Goal: Transaction & Acquisition: Purchase product/service

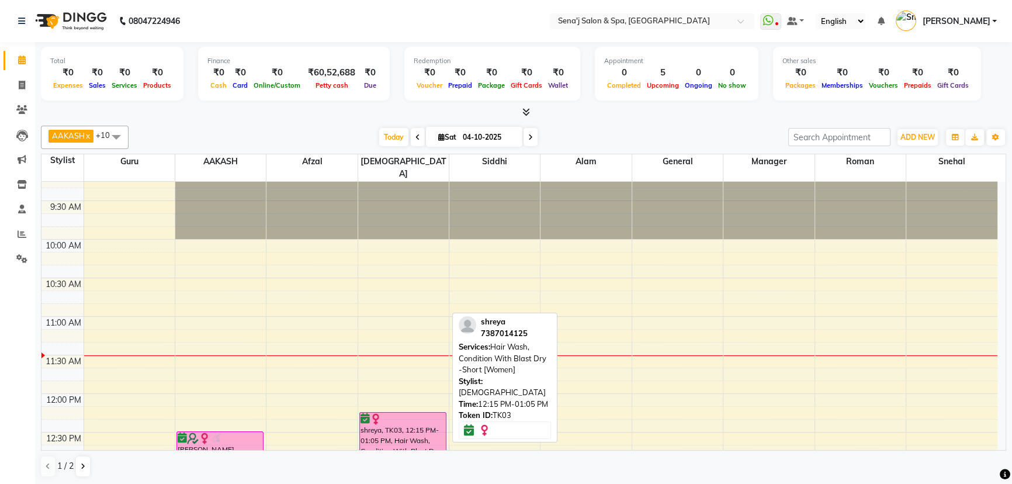
scroll to position [53, 0]
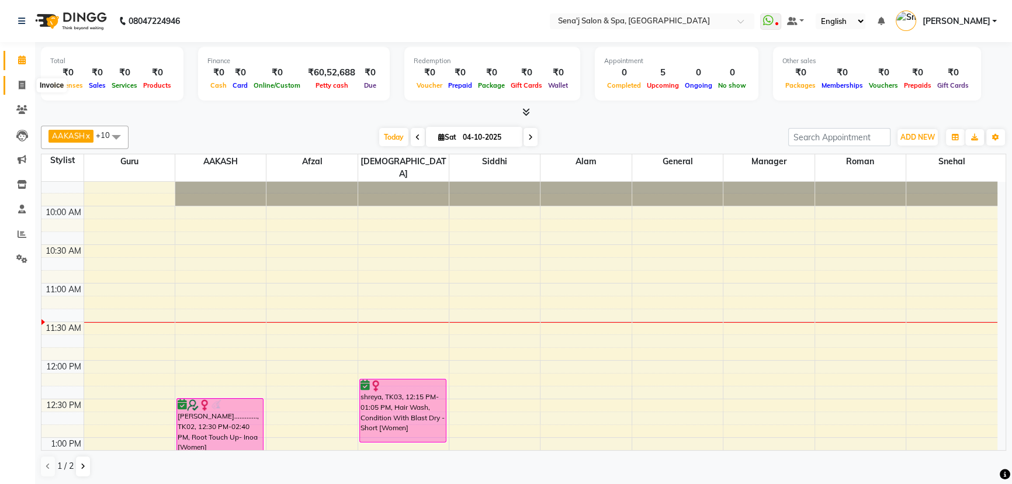
click at [23, 82] on icon at bounding box center [22, 85] width 6 height 9
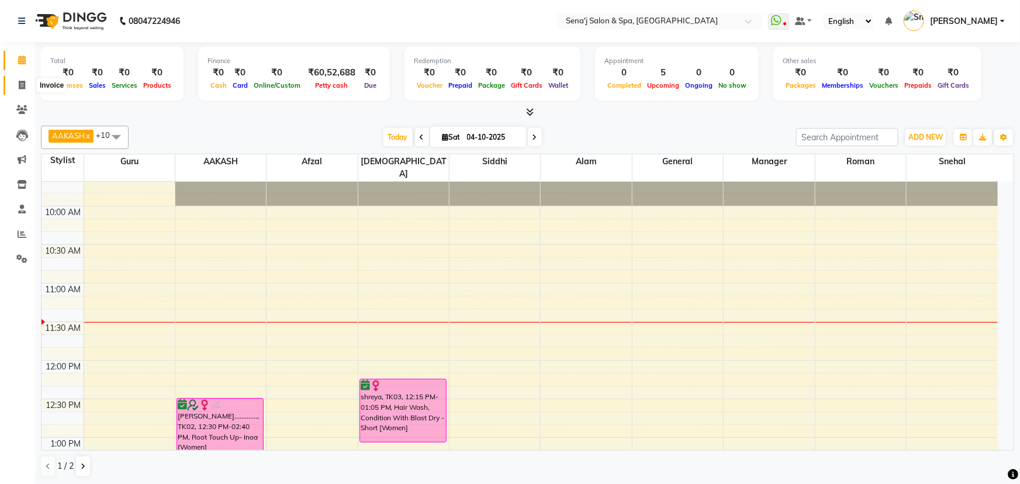
select select "447"
select select "service"
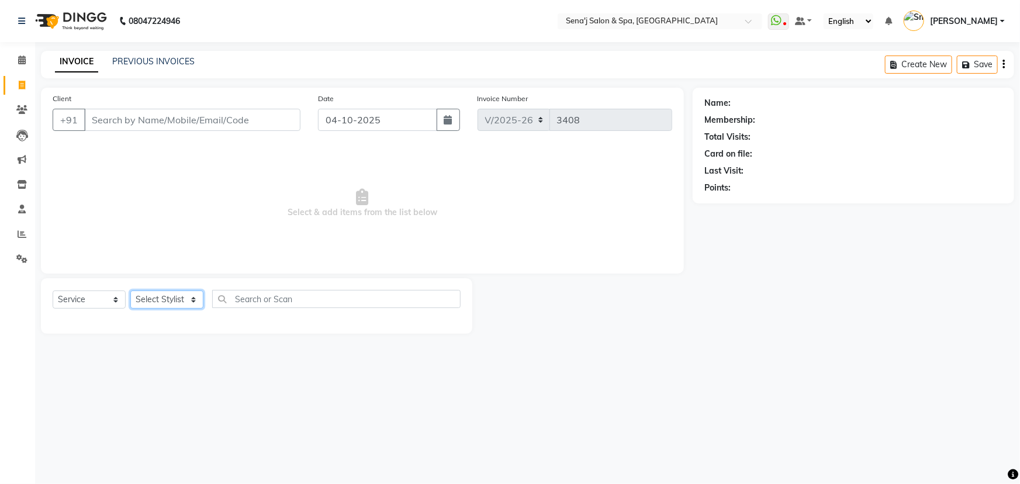
click at [157, 303] on select "Select Stylist [PERSON_NAME] [PERSON_NAME] [PERSON_NAME] [PERSON_NAME] General …" at bounding box center [166, 300] width 73 height 18
select select "90502"
click at [130, 291] on select "Select Stylist [PERSON_NAME] [PERSON_NAME] [PERSON_NAME] [PERSON_NAME] General …" at bounding box center [166, 300] width 73 height 18
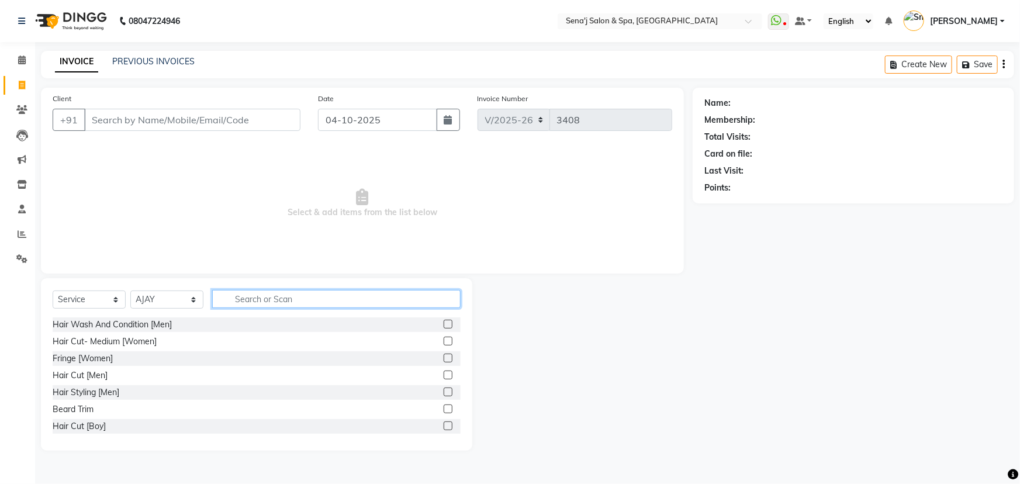
click at [267, 296] on input "text" at bounding box center [336, 299] width 248 height 18
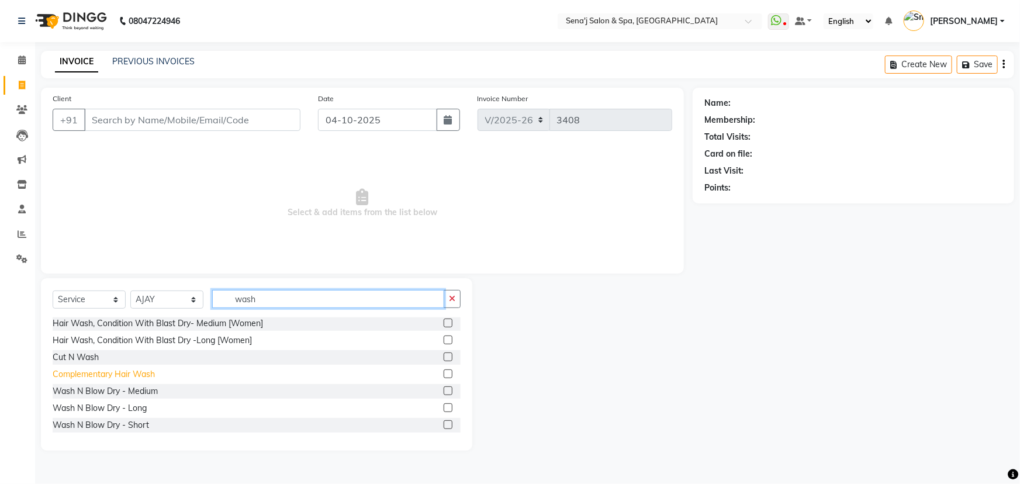
scroll to position [70, 0]
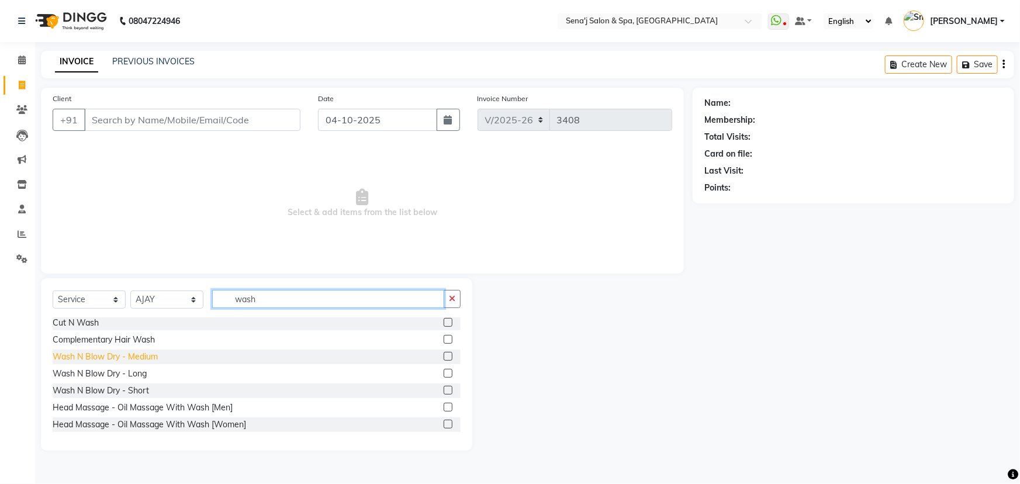
type input "wash"
click at [119, 360] on div "Wash N Blow Dry - Medium" at bounding box center [105, 357] width 105 height 12
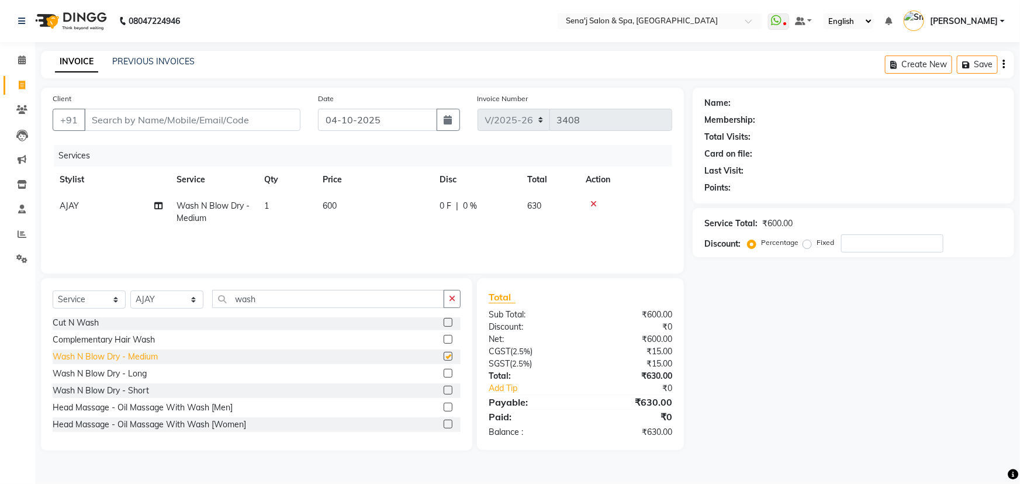
checkbox input "false"
click at [338, 209] on td "600" at bounding box center [374, 212] width 117 height 39
select select "90502"
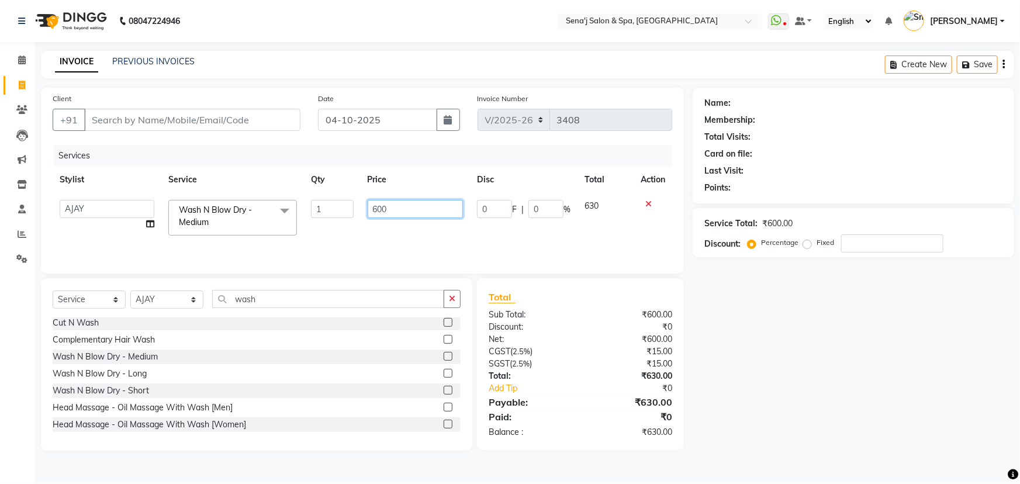
click at [408, 215] on input "600" at bounding box center [416, 209] width 96 height 18
type input "6"
type input "1000"
click at [368, 215] on input "1000" at bounding box center [416, 209] width 96 height 18
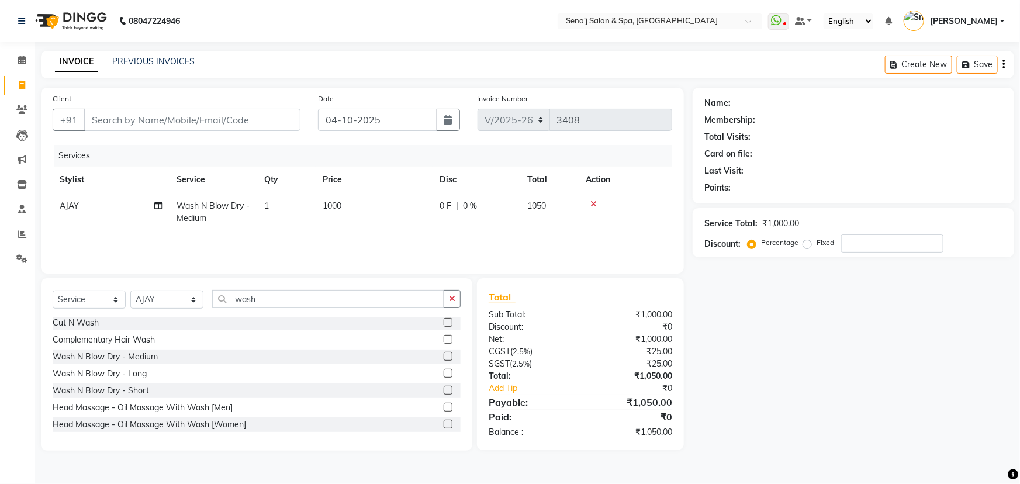
click at [375, 222] on td "1000" at bounding box center [374, 212] width 117 height 39
select select "90502"
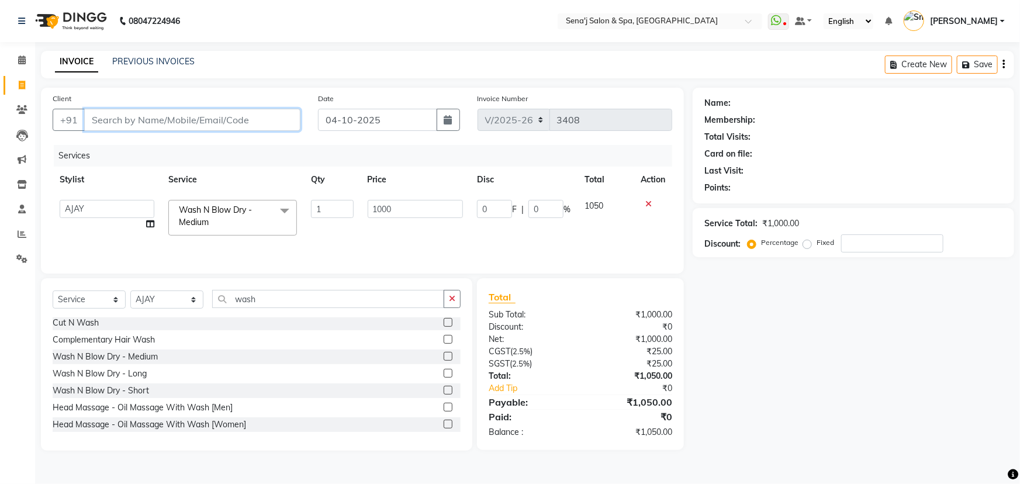
click at [210, 119] on input "Client" at bounding box center [192, 120] width 216 height 22
type input "9"
type input "0"
type input "9309958093"
click at [280, 123] on span "Add Client" at bounding box center [270, 120] width 46 height 12
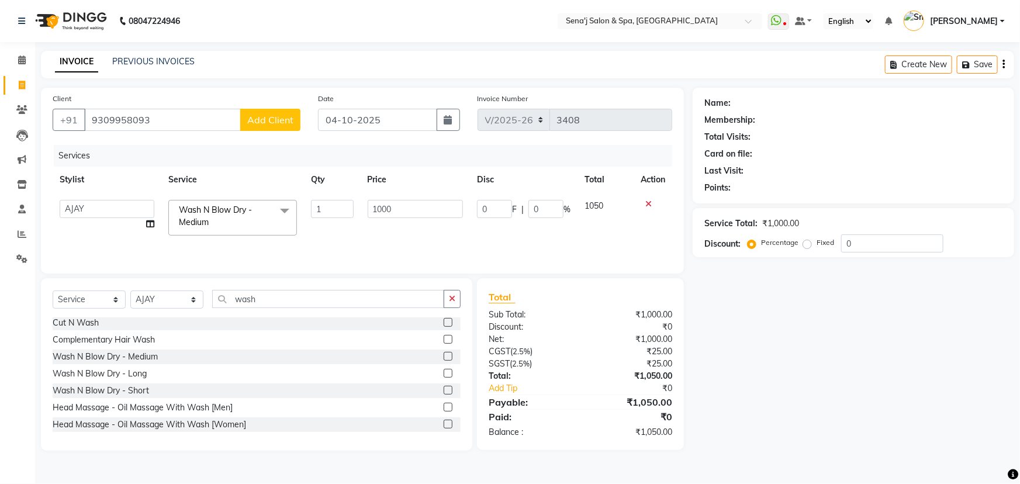
select select "22"
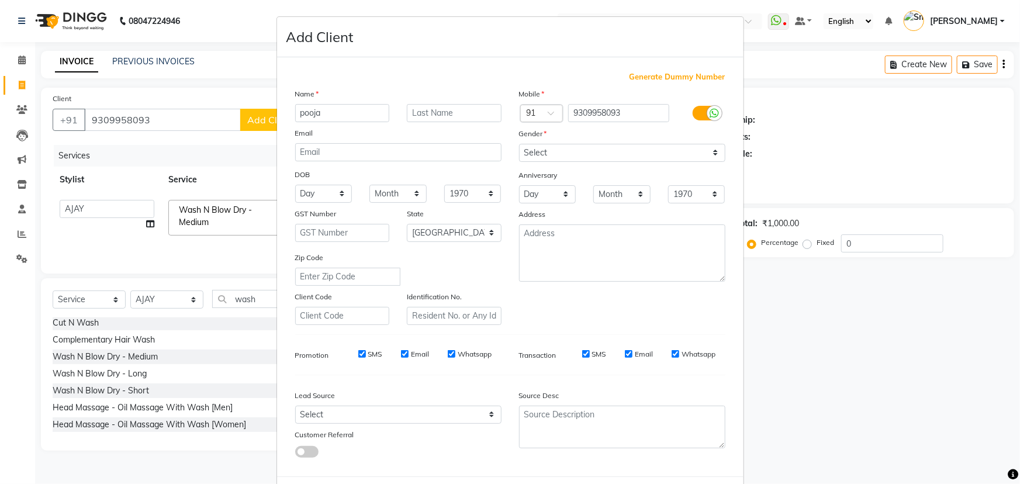
type input "pooja"
click at [653, 158] on select "Select [DEMOGRAPHIC_DATA] [DEMOGRAPHIC_DATA] Other Prefer Not To Say" at bounding box center [622, 153] width 206 height 18
select select "[DEMOGRAPHIC_DATA]"
click at [519, 144] on select "Select [DEMOGRAPHIC_DATA] [DEMOGRAPHIC_DATA] Other Prefer Not To Say" at bounding box center [622, 153] width 206 height 18
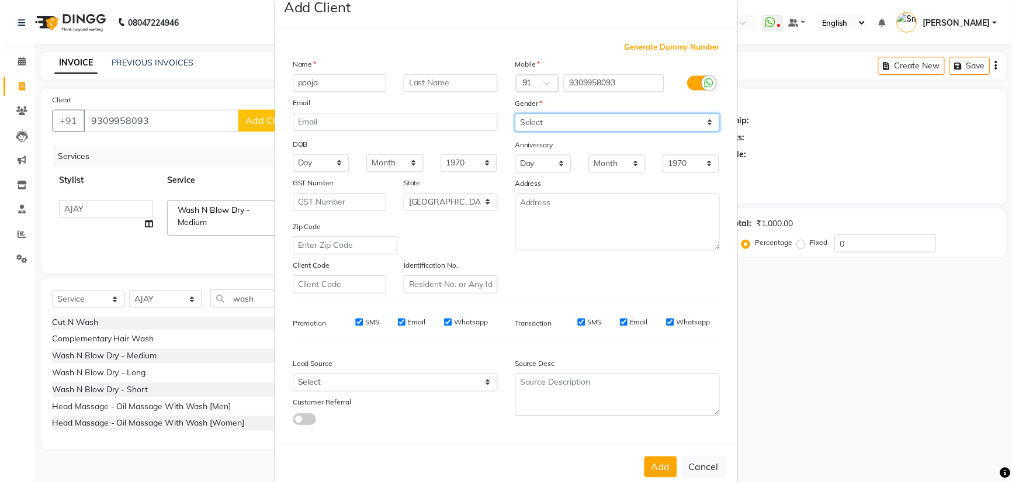
scroll to position [58, 0]
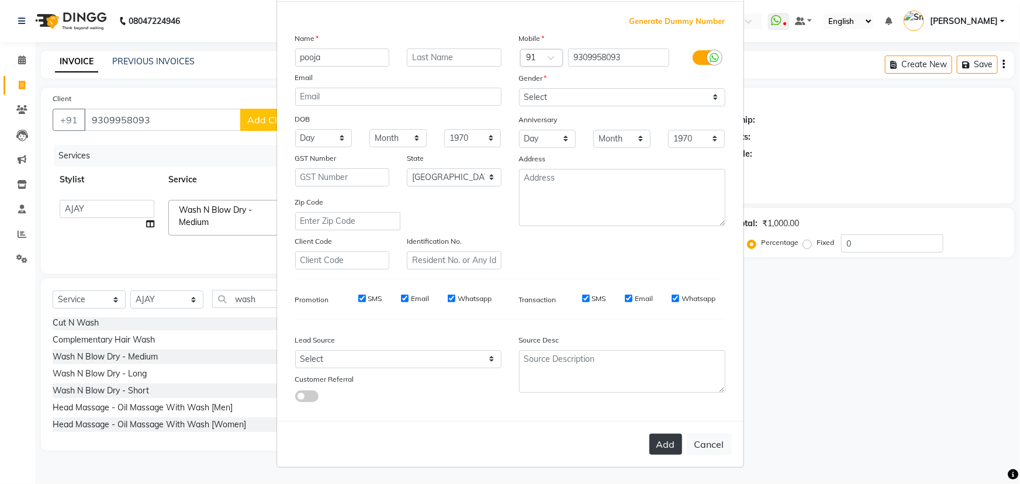
click at [661, 438] on button "Add" at bounding box center [665, 444] width 33 height 21
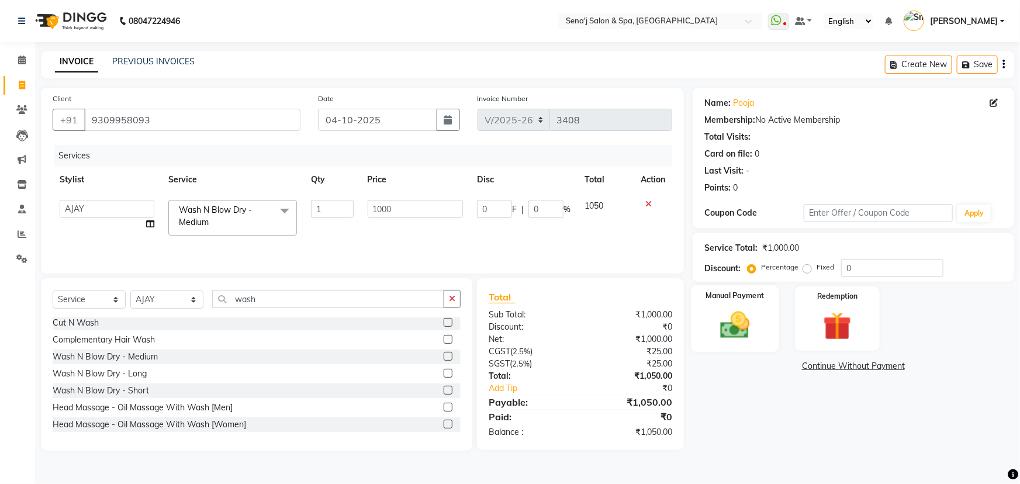
click at [729, 327] on img at bounding box center [735, 325] width 48 height 34
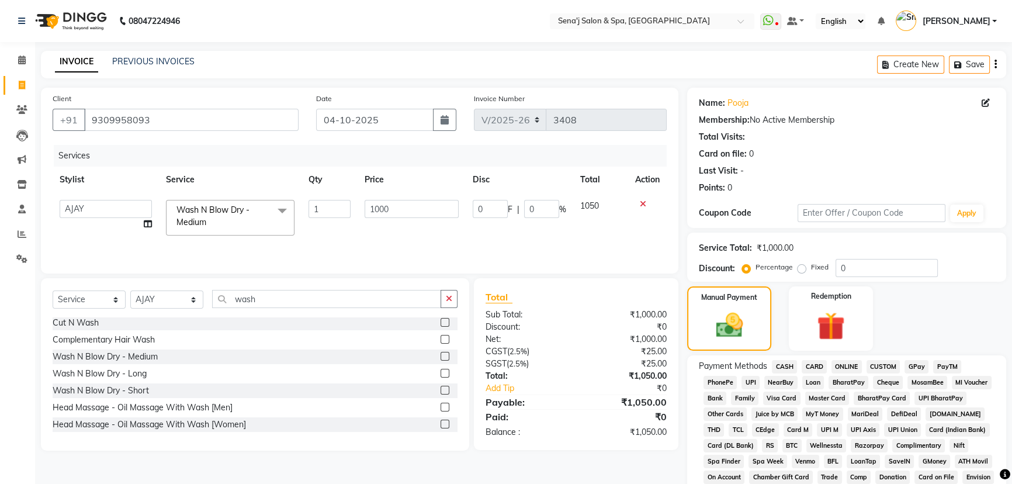
click at [724, 379] on span "PhonePe" at bounding box center [720, 382] width 33 height 13
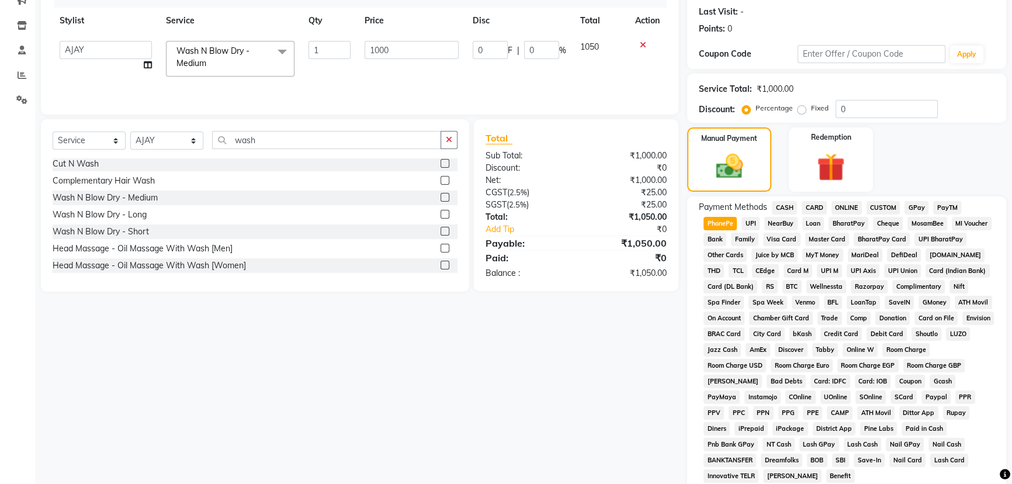
scroll to position [265, 0]
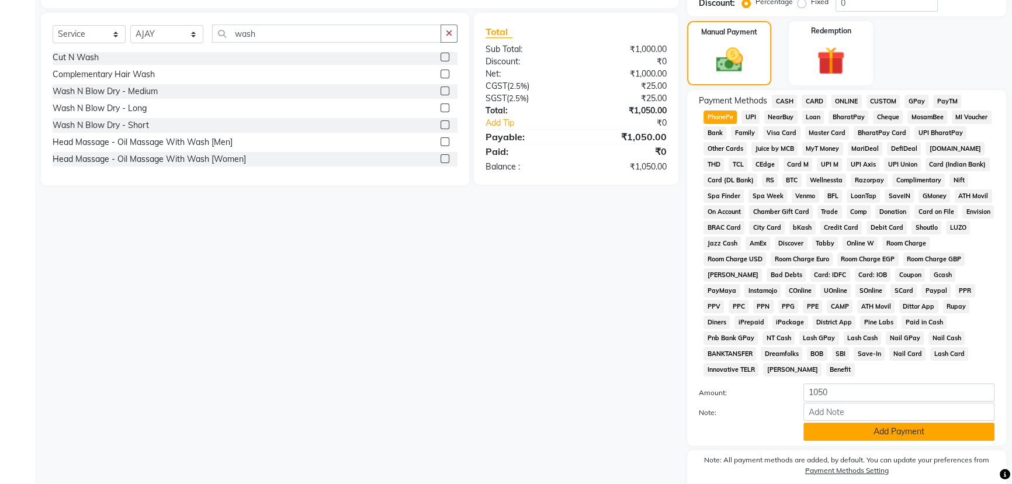
click at [901, 423] on button "Add Payment" at bounding box center [899, 432] width 191 height 18
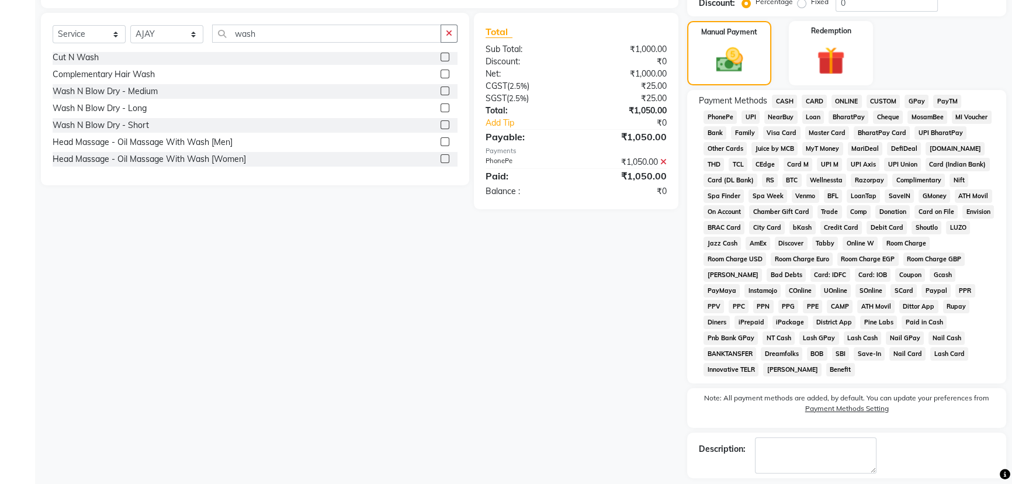
scroll to position [300, 0]
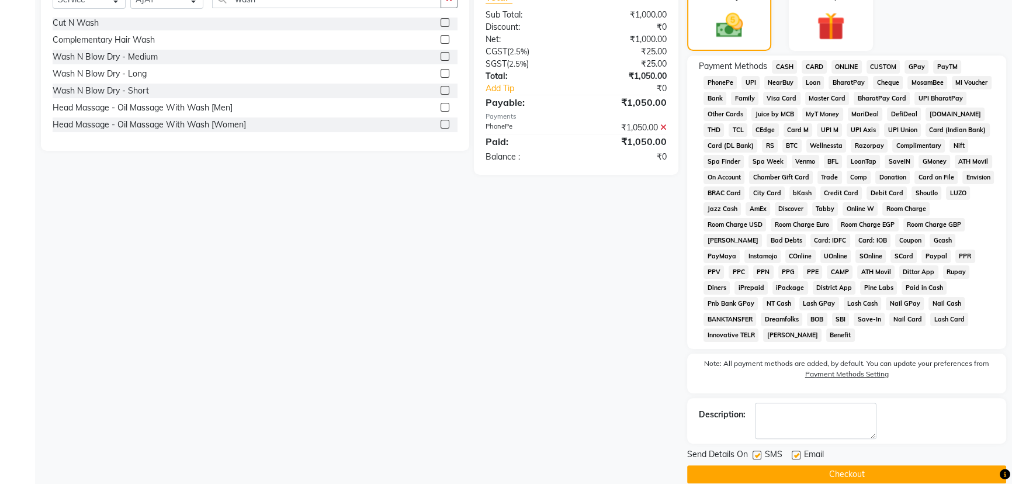
click at [849, 465] on button "Checkout" at bounding box center [846, 474] width 319 height 18
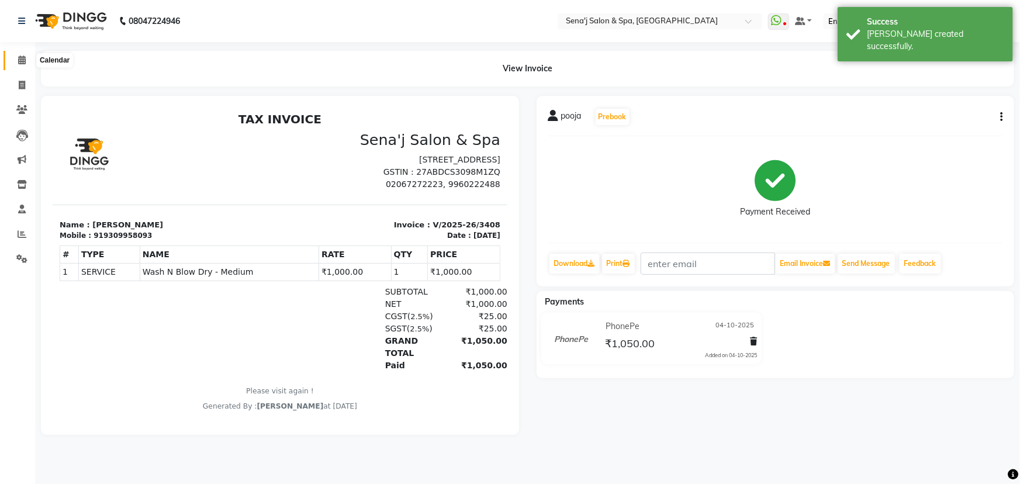
click at [23, 57] on icon at bounding box center [22, 60] width 8 height 9
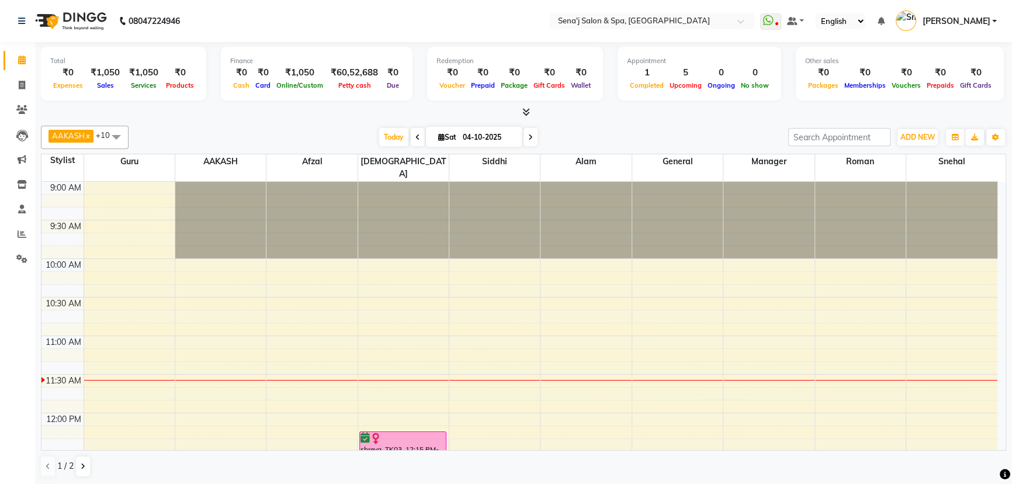
click at [528, 137] on icon at bounding box center [530, 137] width 5 height 7
type input "05-10-2025"
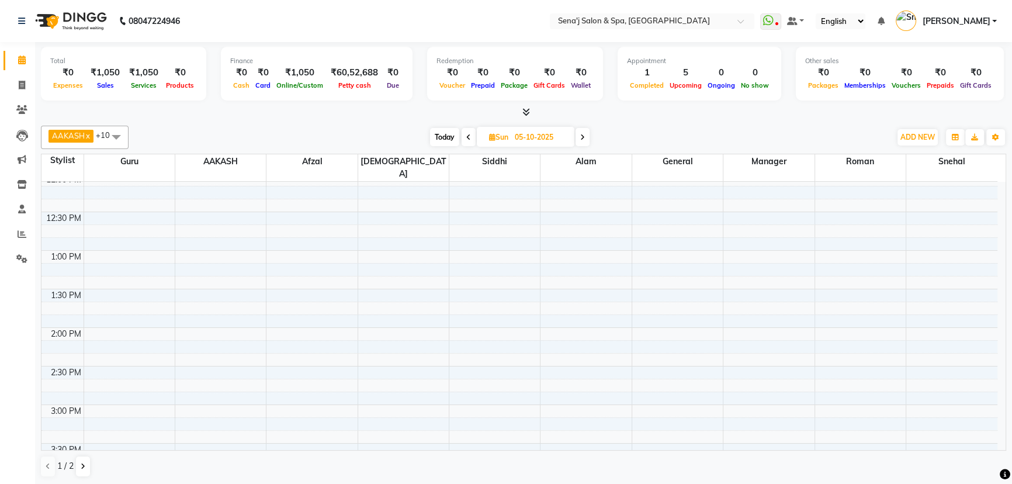
scroll to position [265, 0]
click at [246, 134] on div "[DATE] [DATE]" at bounding box center [509, 138] width 751 height 18
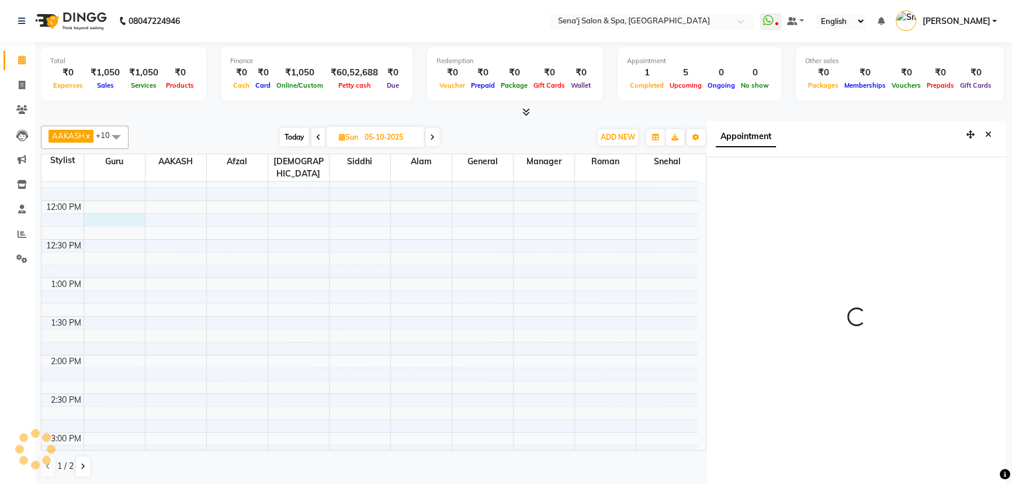
scroll to position [5, 0]
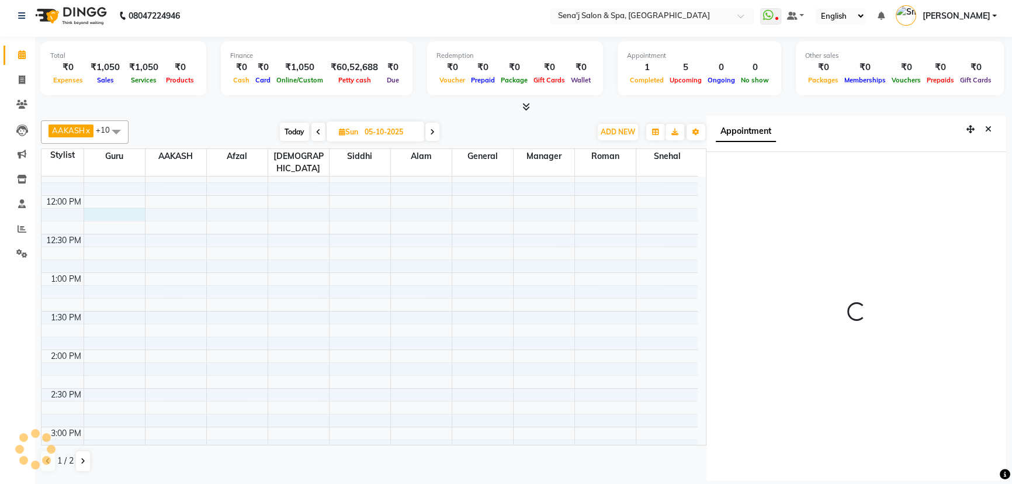
select select "735"
select select "6923"
select select "tentative"
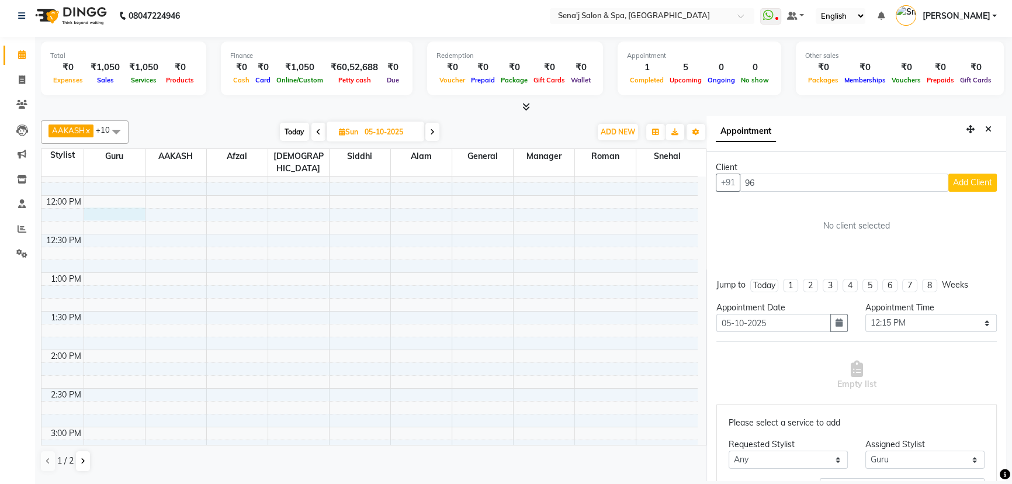
type input "9"
click at [22, 77] on icon at bounding box center [22, 79] width 6 height 9
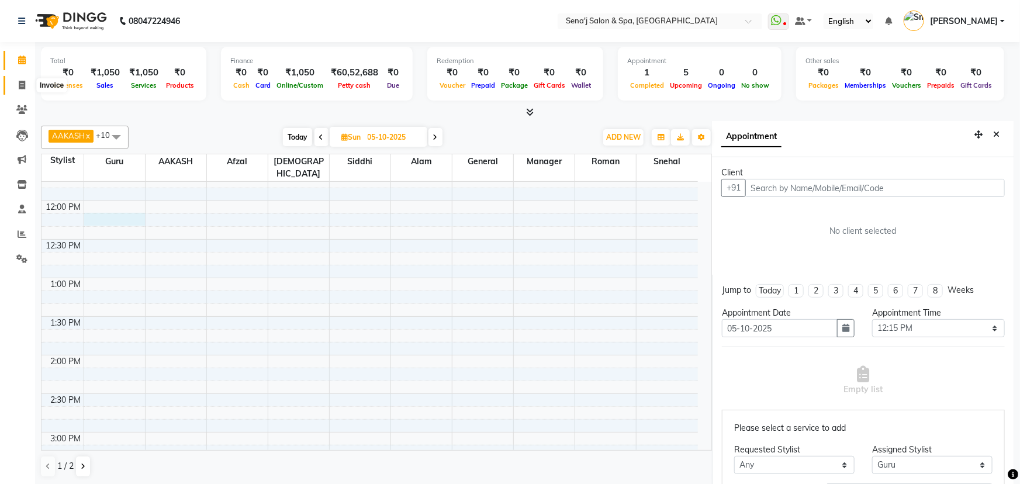
select select "447"
select select "service"
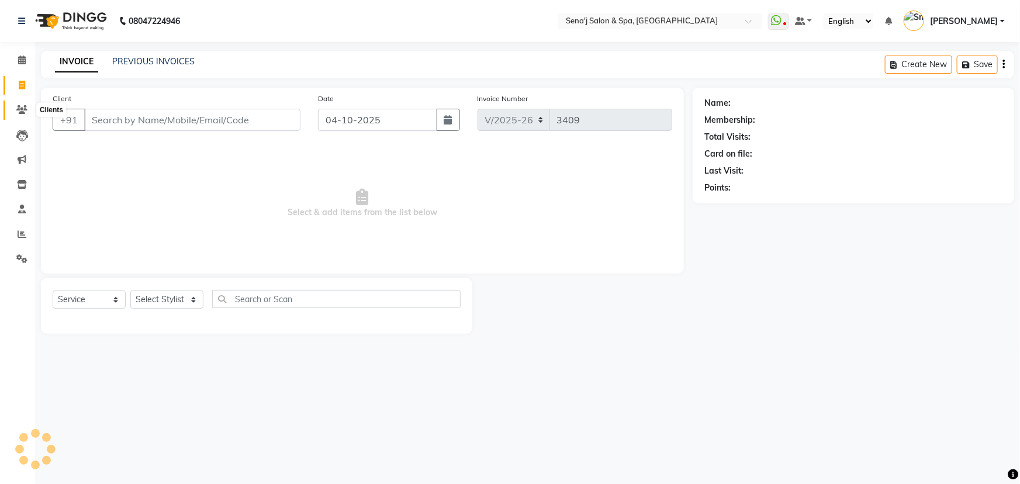
click at [25, 106] on icon at bounding box center [21, 109] width 11 height 9
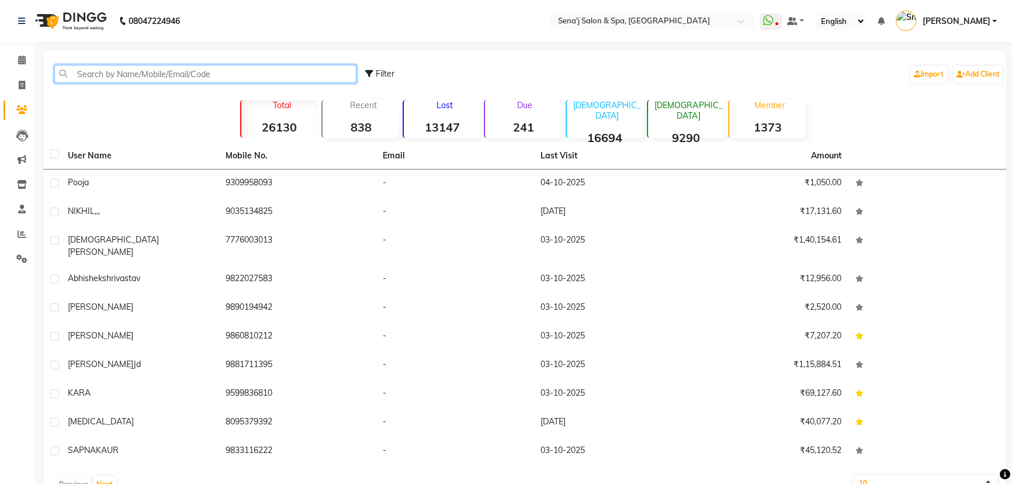
click at [140, 77] on input "text" at bounding box center [205, 74] width 302 height 18
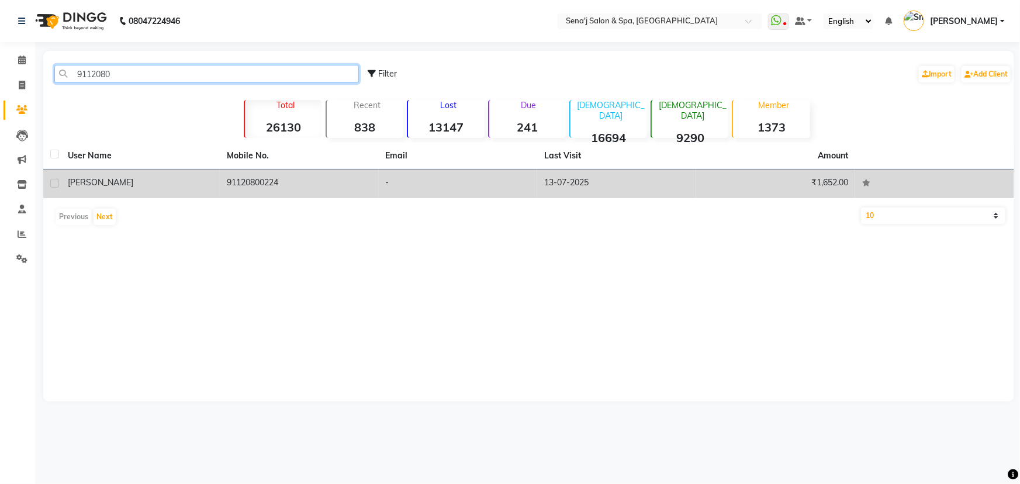
type input "9112080"
click at [92, 181] on span "[PERSON_NAME]" at bounding box center [100, 182] width 65 height 11
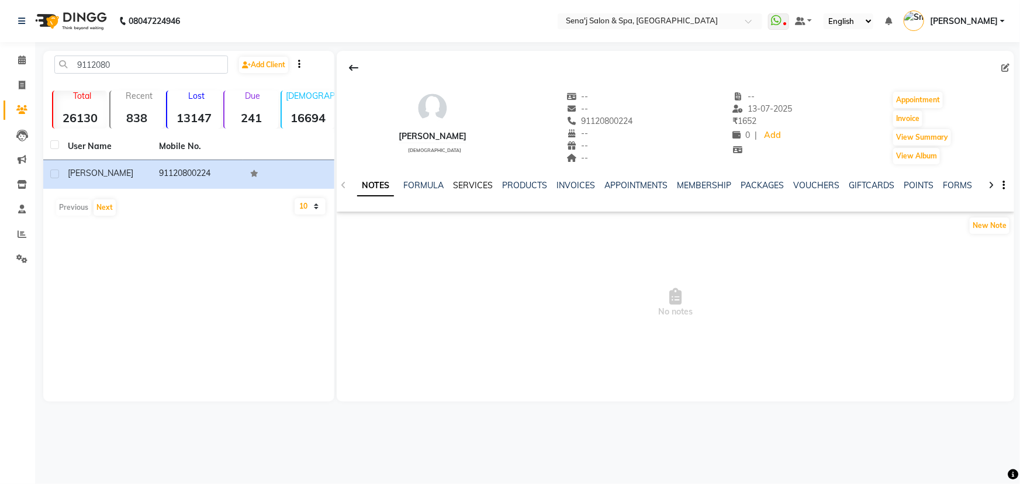
click at [463, 184] on link "SERVICES" at bounding box center [473, 185] width 40 height 11
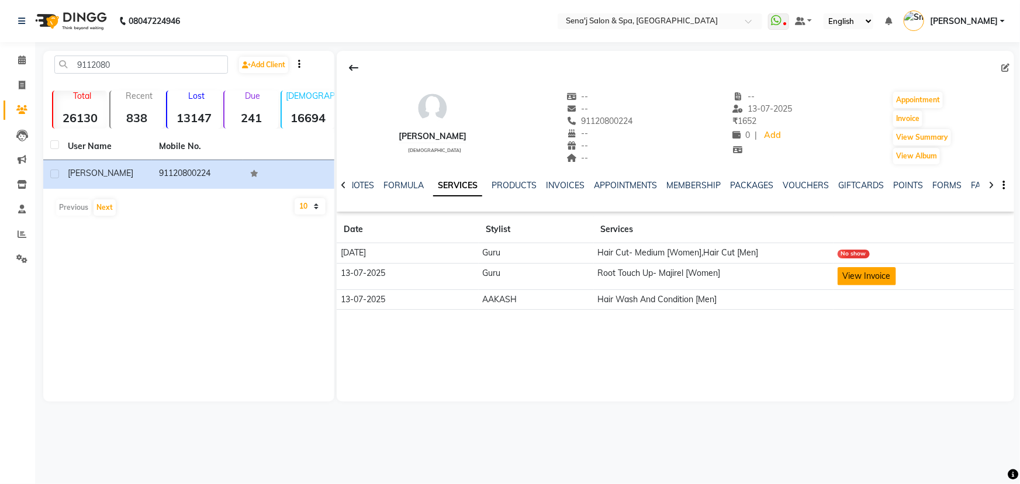
click at [870, 273] on button "View Invoice" at bounding box center [867, 276] width 58 height 18
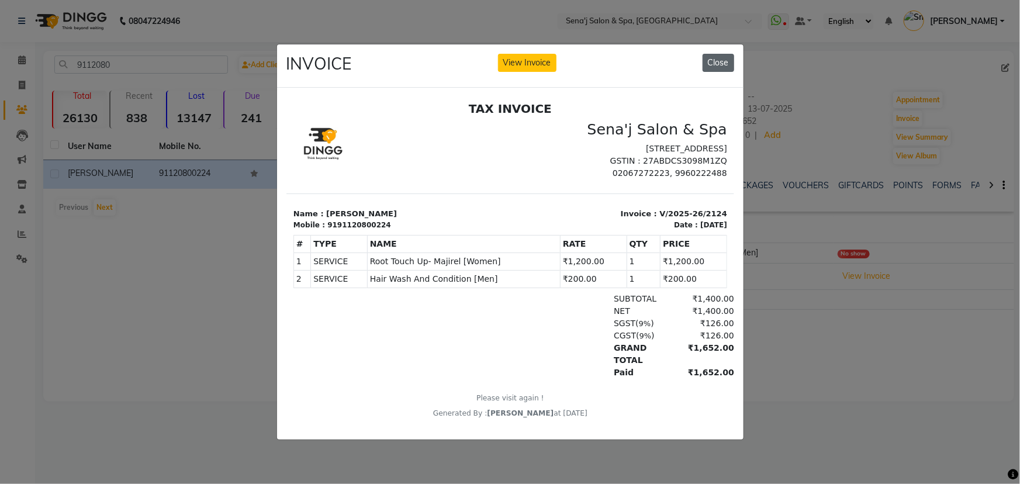
click at [724, 54] on button "Close" at bounding box center [719, 63] width 32 height 18
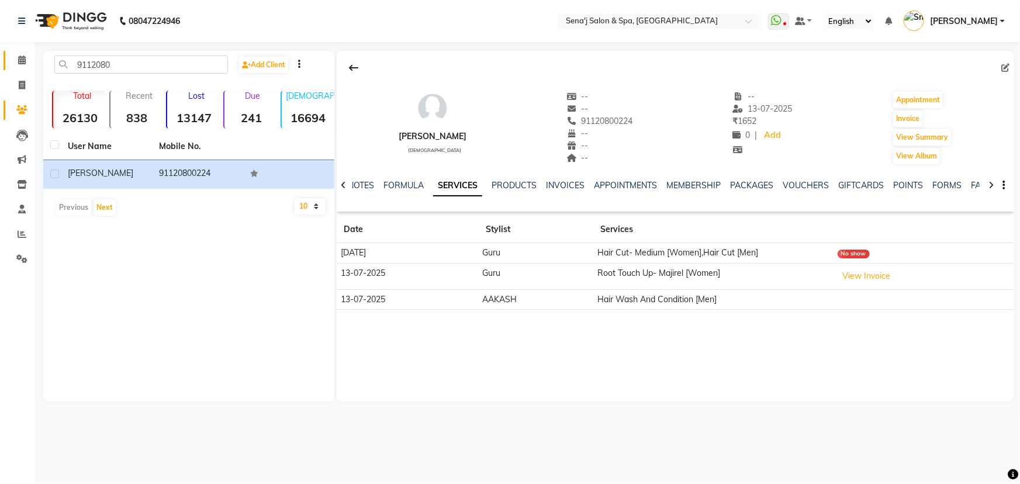
click at [24, 63] on icon at bounding box center [22, 60] width 8 height 9
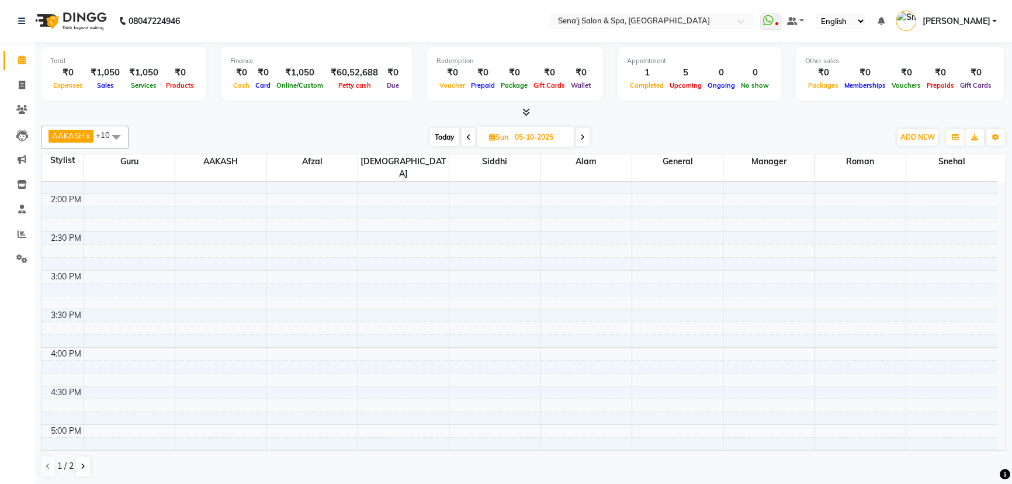
scroll to position [372, 0]
click at [442, 128] on span "Today" at bounding box center [444, 137] width 29 height 18
type input "04-10-2025"
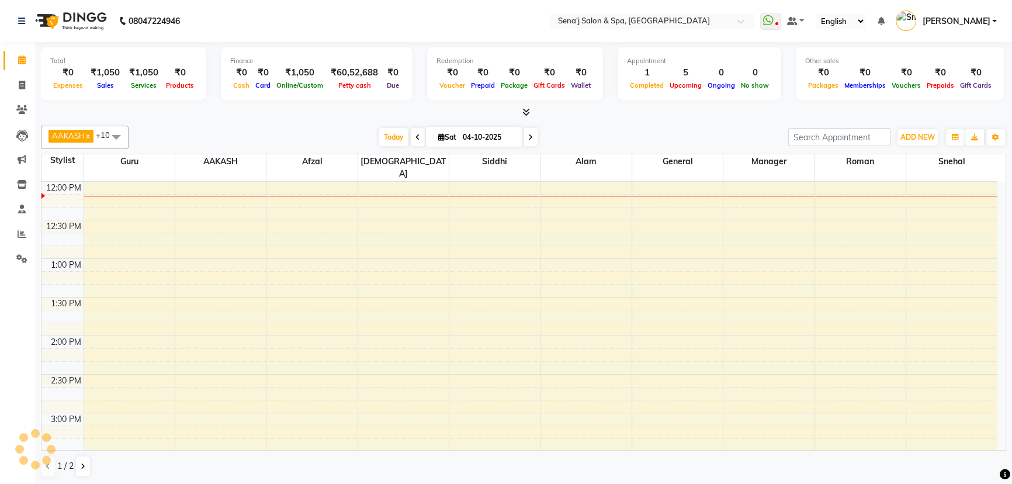
click at [441, 129] on span "[DATE]" at bounding box center [474, 137] width 96 height 20
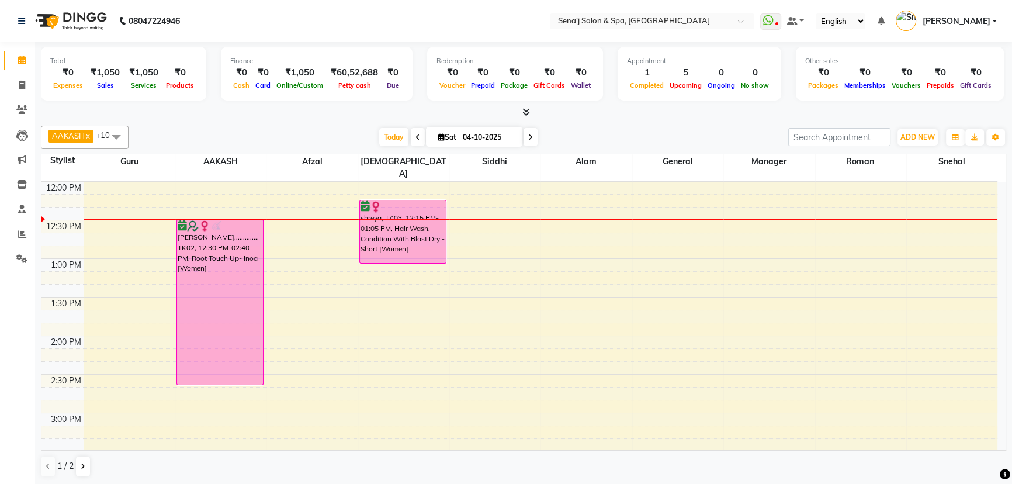
scroll to position [0, 0]
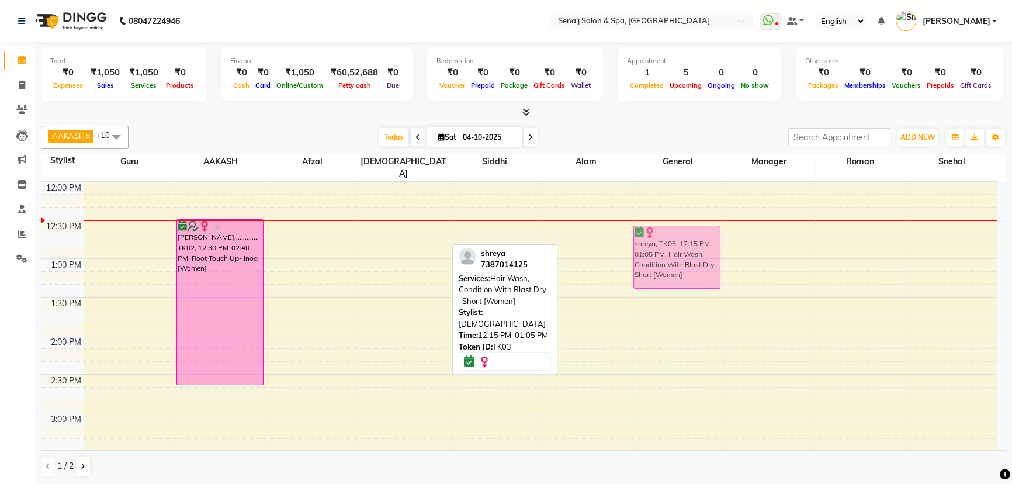
drag, startPoint x: 390, startPoint y: 215, endPoint x: 662, endPoint y: 237, distance: 273.3
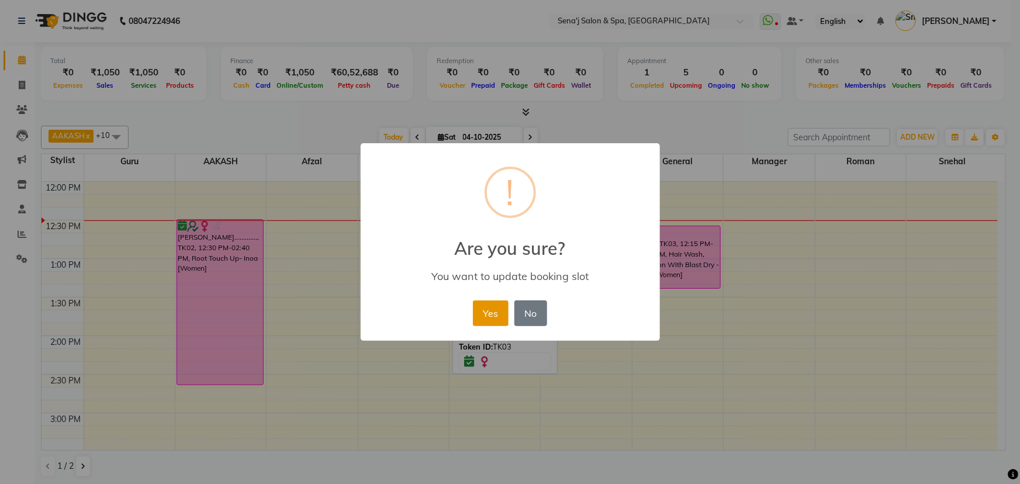
click at [497, 308] on button "Yes" at bounding box center [491, 313] width 36 height 26
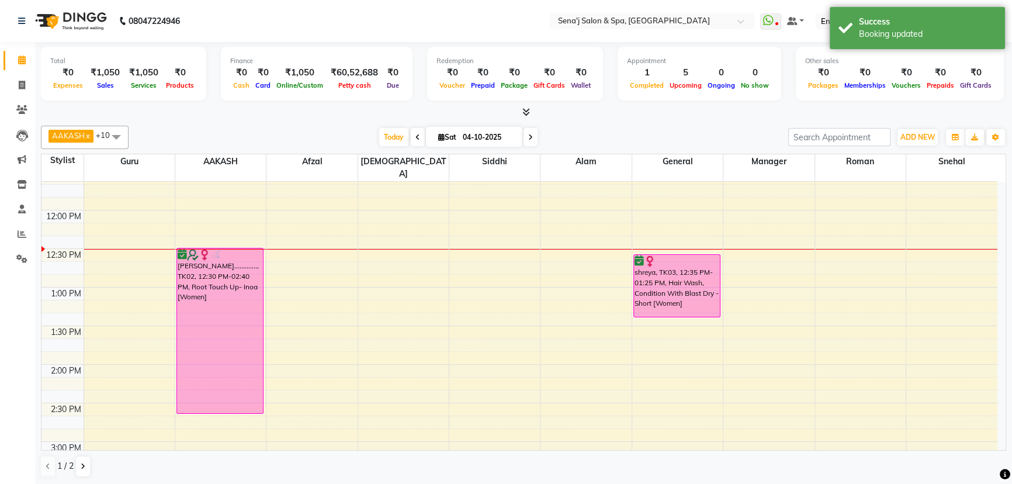
scroll to position [178, 0]
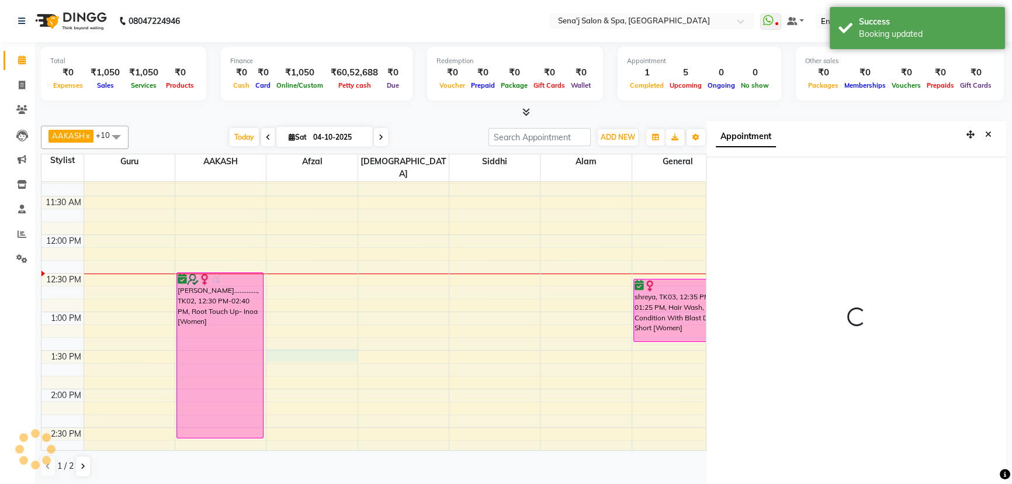
scroll to position [5, 0]
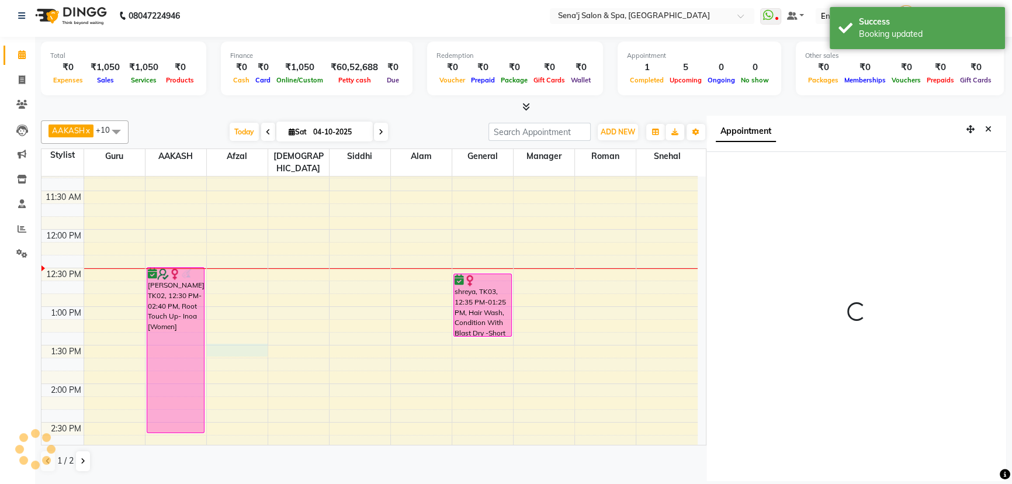
select select "810"
select select "63013"
select select "tentative"
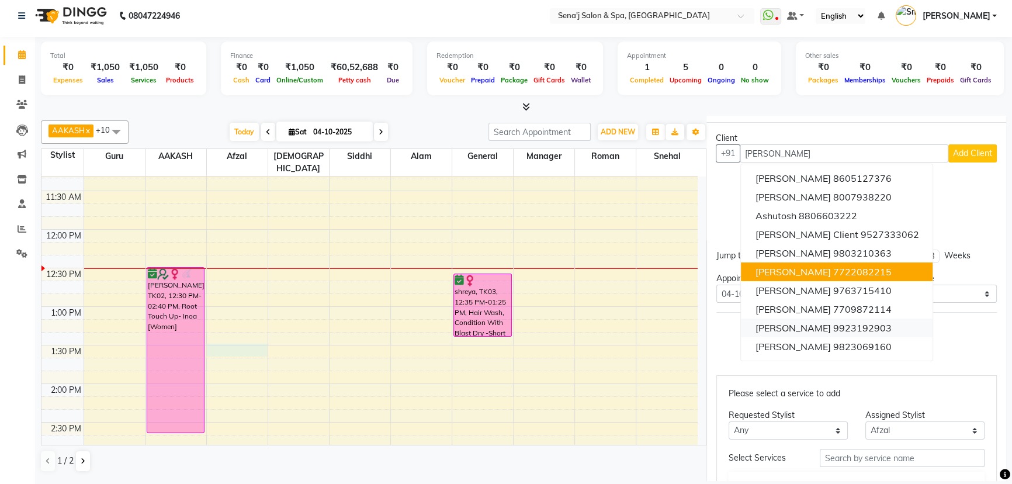
scroll to position [53, 0]
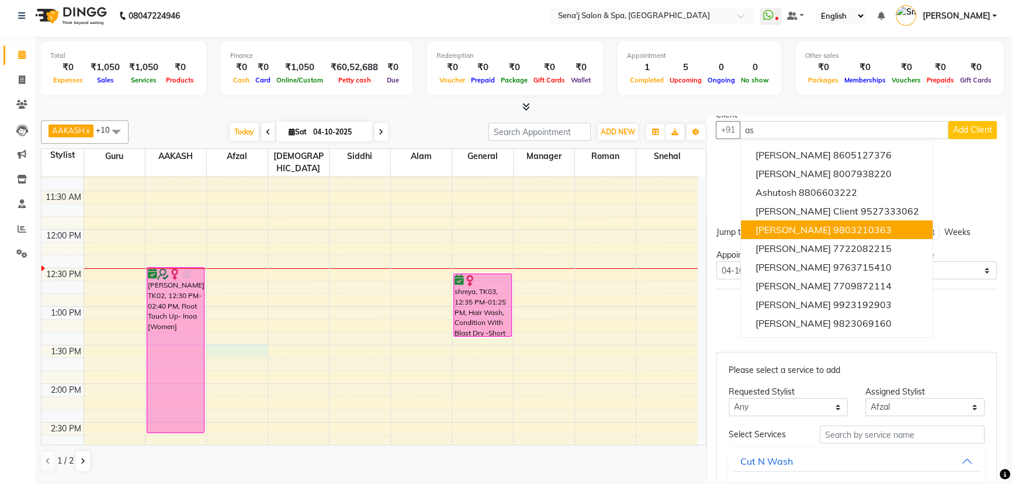
type input "a"
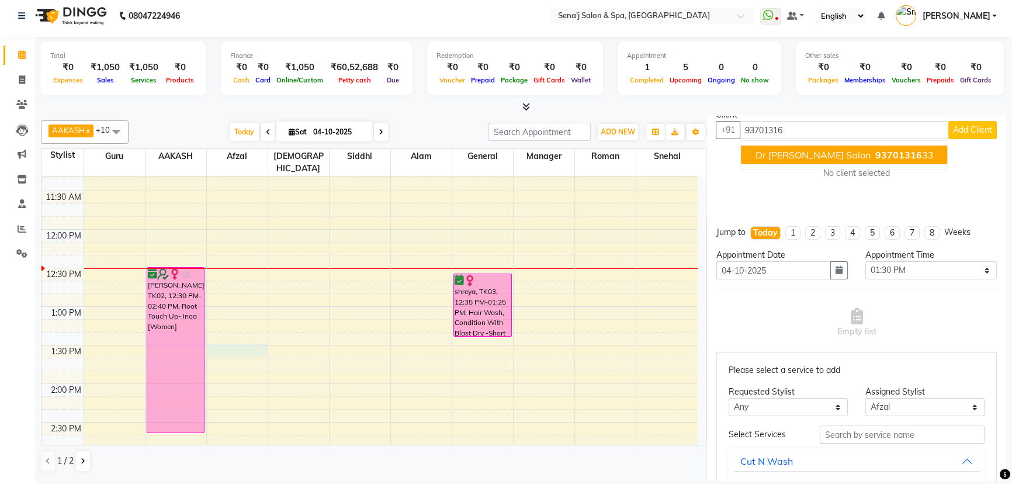
click at [821, 155] on span "dr [PERSON_NAME] salon" at bounding box center [812, 155] width 115 height 12
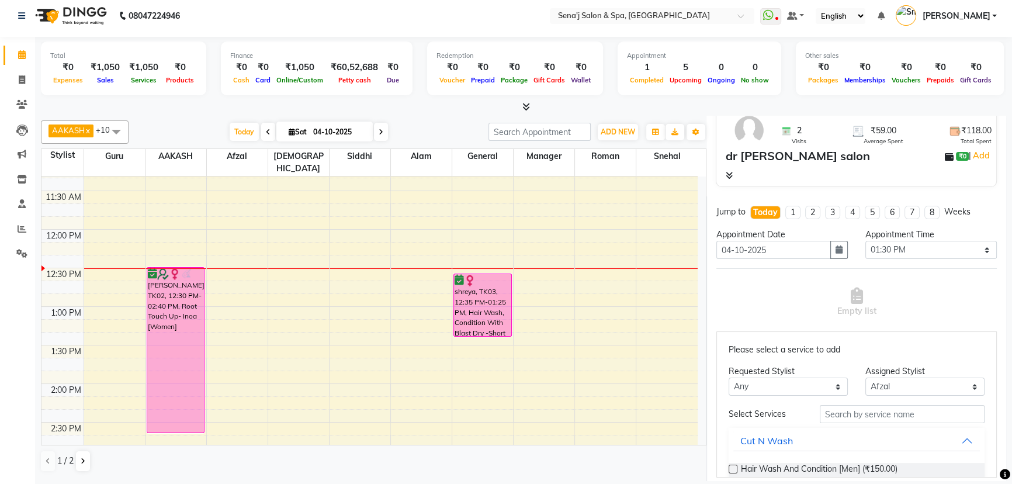
scroll to position [159, 0]
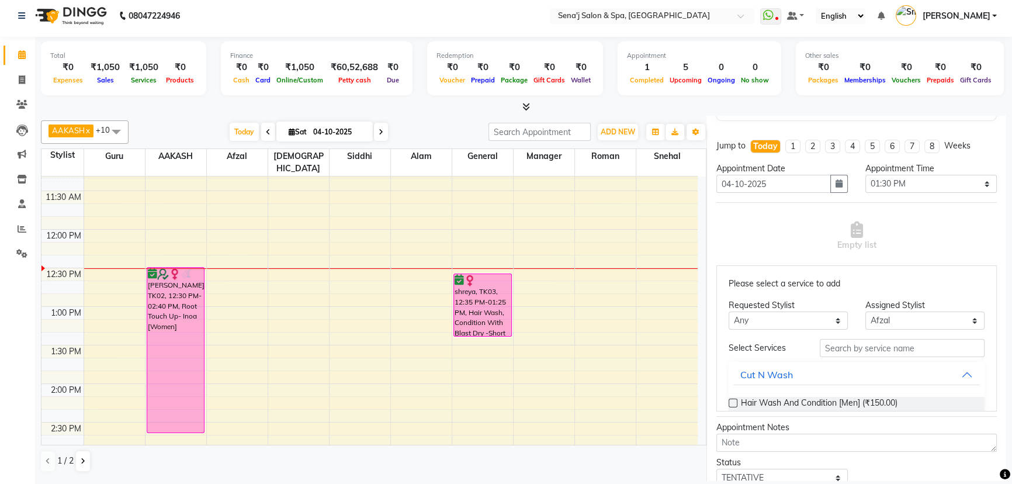
type input "9370131633"
click at [852, 348] on input "text" at bounding box center [902, 348] width 165 height 18
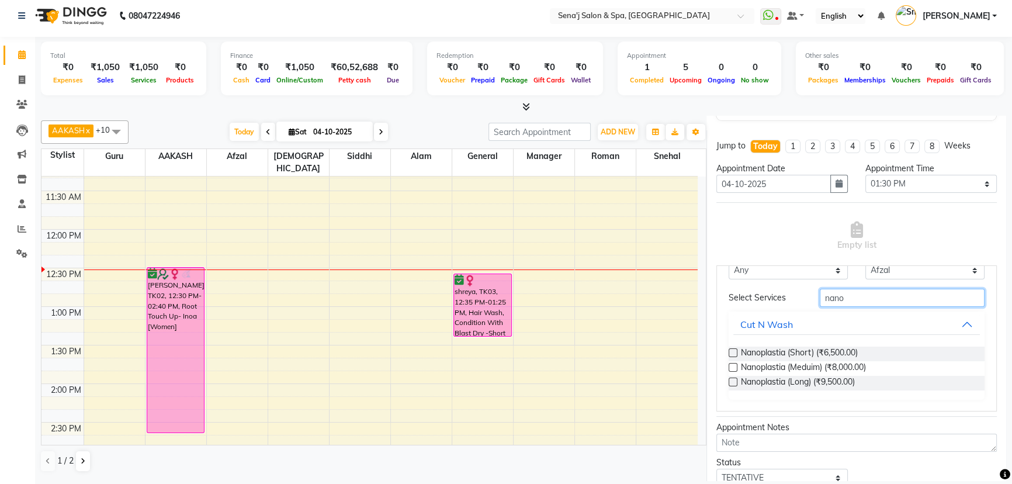
type input "nano"
click at [732, 378] on label at bounding box center [733, 382] width 9 height 9
click at [732, 379] on input "checkbox" at bounding box center [733, 383] width 8 height 8
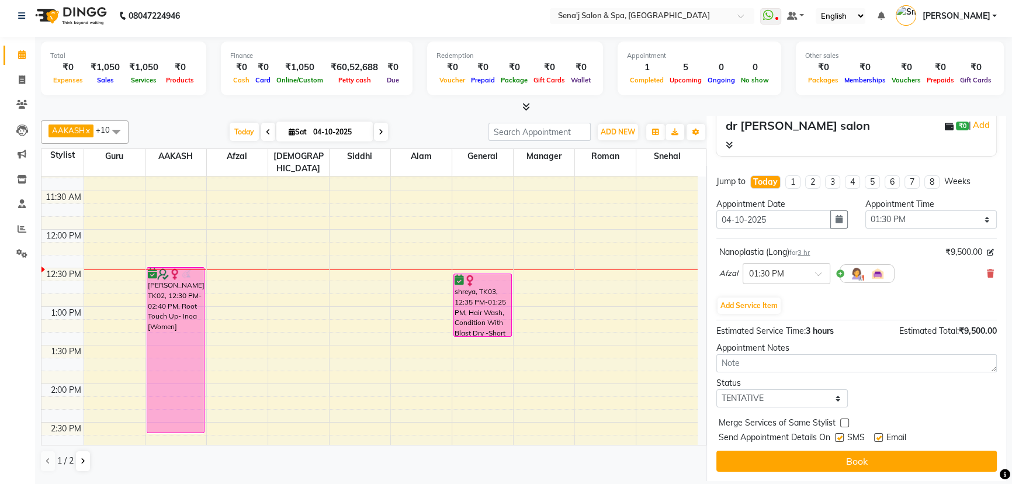
scroll to position [123, 0]
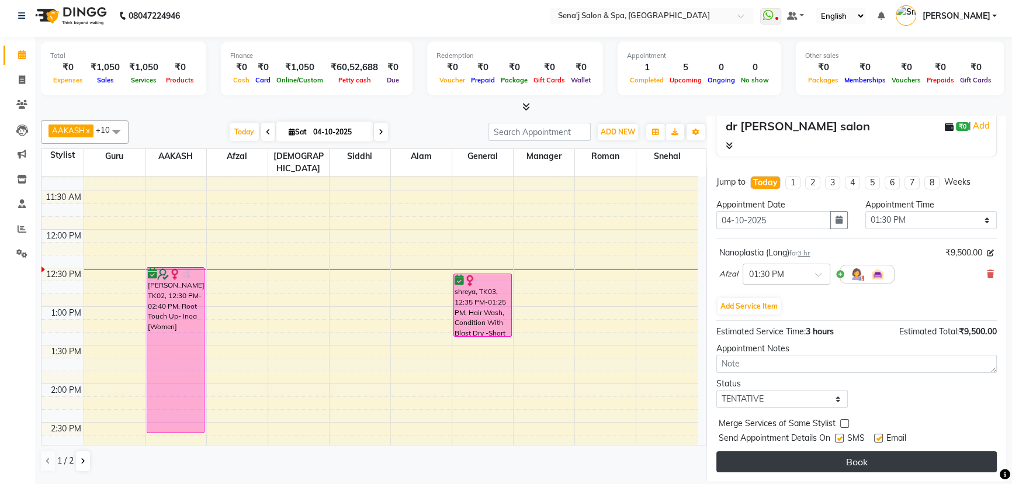
click at [849, 459] on button "Book" at bounding box center [857, 461] width 281 height 21
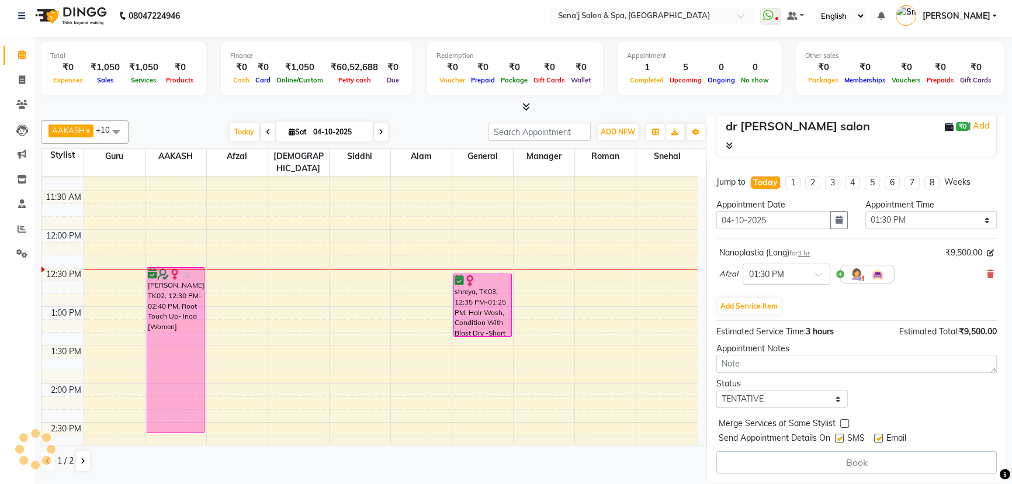
select select "63013"
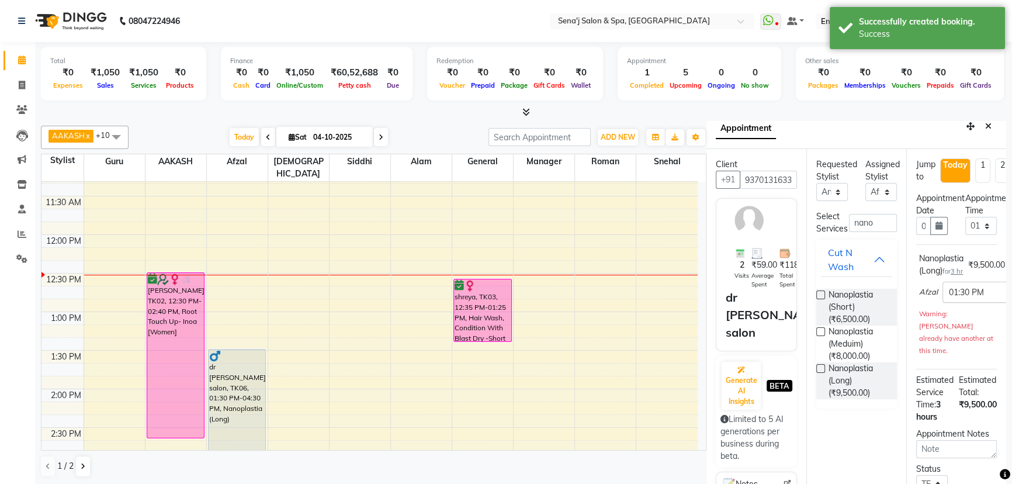
scroll to position [0, 0]
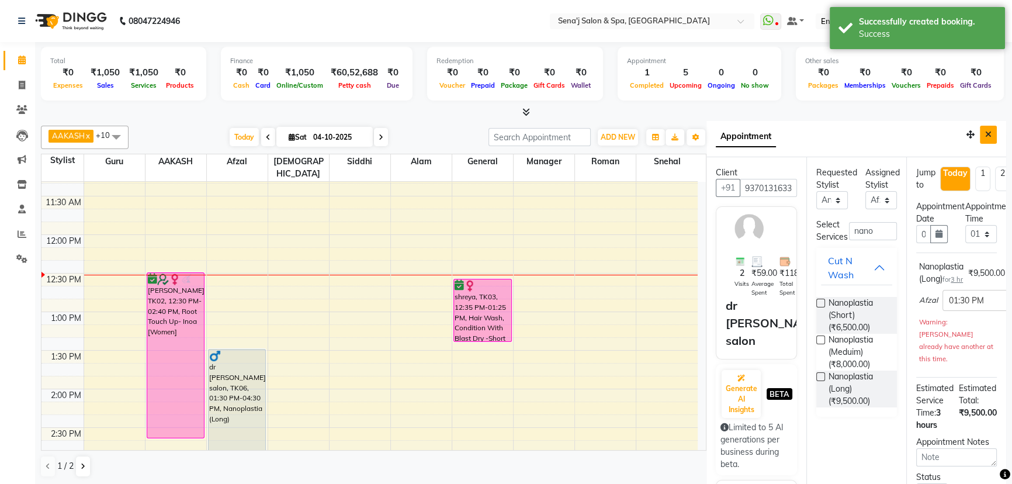
click at [980, 136] on button "Close" at bounding box center [988, 135] width 17 height 18
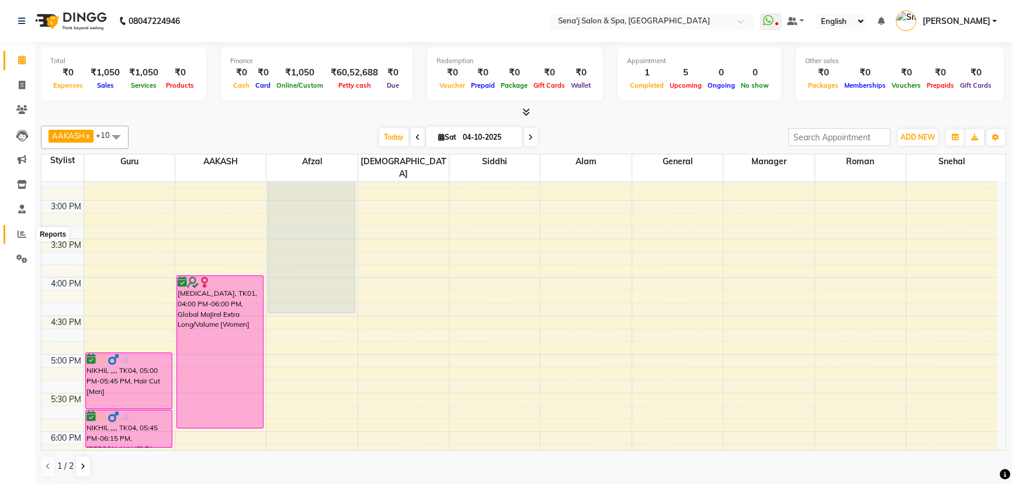
click at [18, 230] on icon at bounding box center [22, 234] width 9 height 9
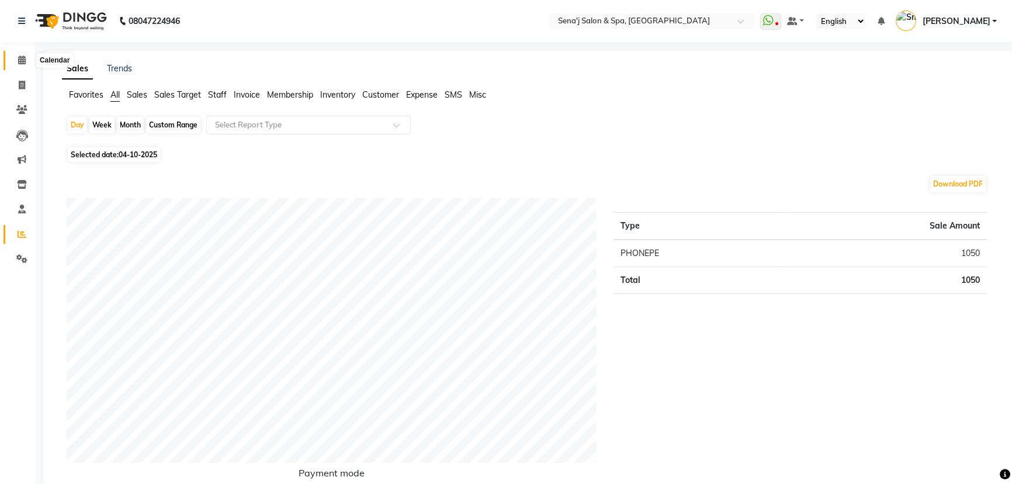
click at [19, 60] on icon at bounding box center [22, 60] width 8 height 9
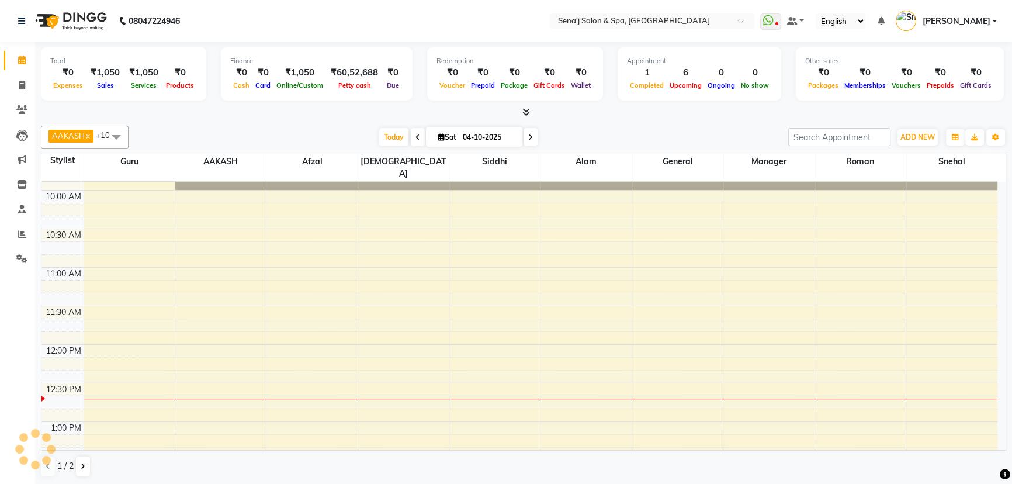
scroll to position [106, 0]
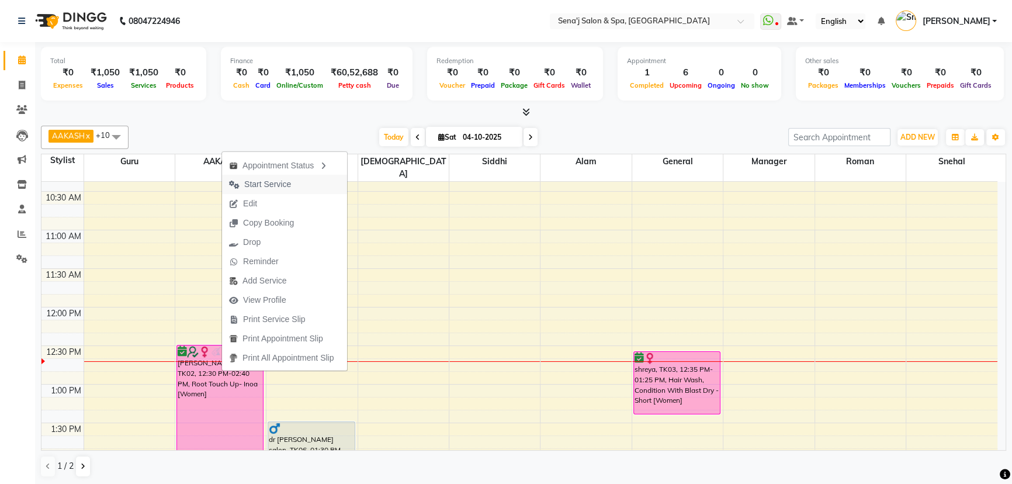
click at [300, 183] on button "Start Service" at bounding box center [284, 184] width 125 height 19
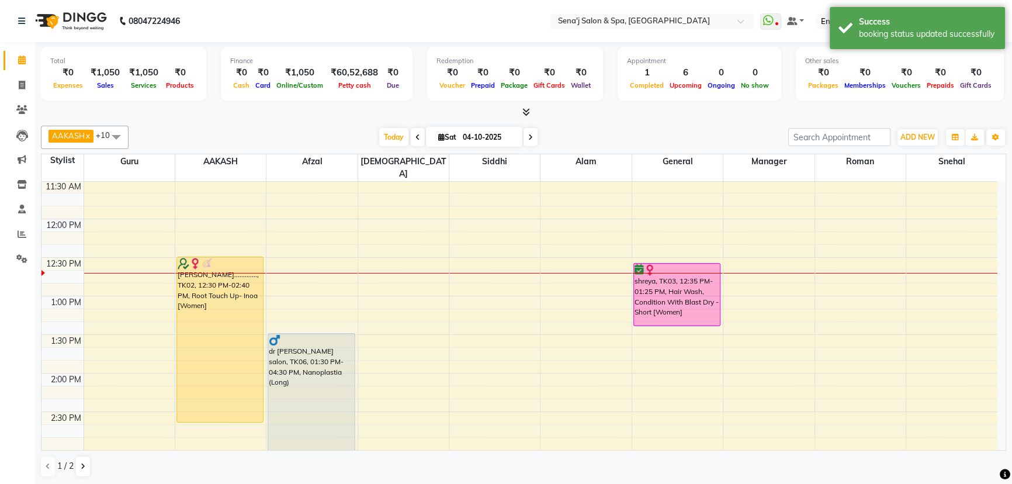
scroll to position [212, 0]
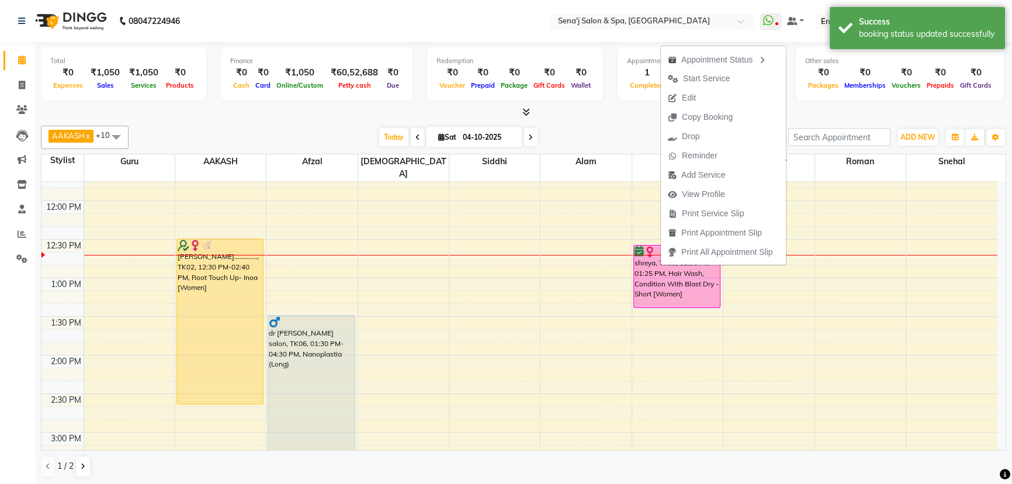
click at [721, 85] on span "Start Service" at bounding box center [699, 78] width 76 height 19
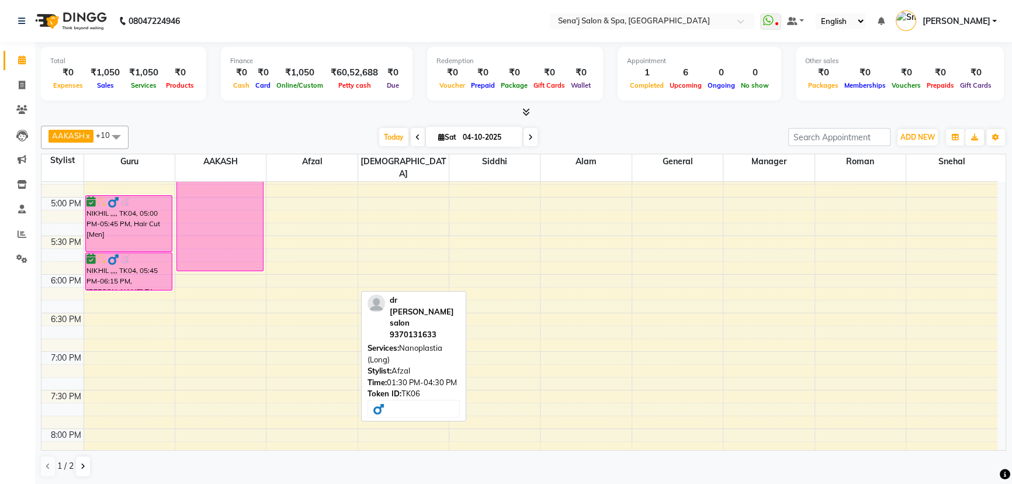
scroll to position [606, 0]
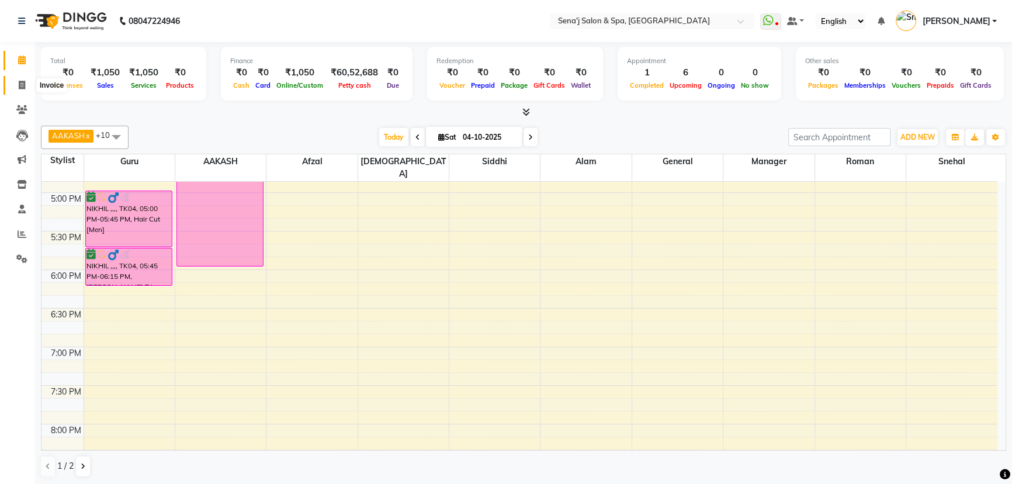
click at [21, 84] on icon at bounding box center [22, 85] width 6 height 9
select select "447"
select select "service"
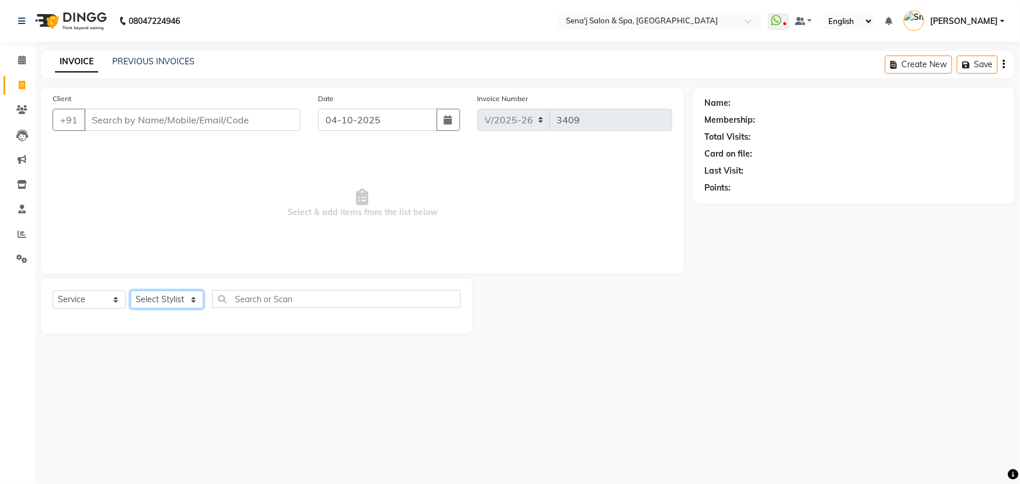
click at [164, 299] on select "Select Stylist [PERSON_NAME] [PERSON_NAME] [PERSON_NAME] [PERSON_NAME] General …" at bounding box center [166, 300] width 73 height 18
select select "90502"
click at [130, 291] on select "Select Stylist [PERSON_NAME] [PERSON_NAME] [PERSON_NAME] [PERSON_NAME] General …" at bounding box center [166, 300] width 73 height 18
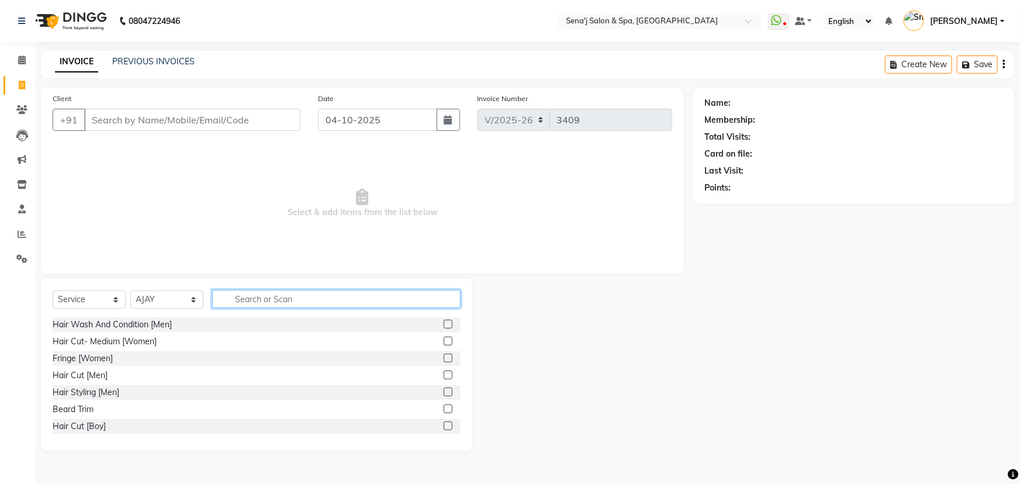
click at [292, 296] on input "text" at bounding box center [336, 299] width 248 height 18
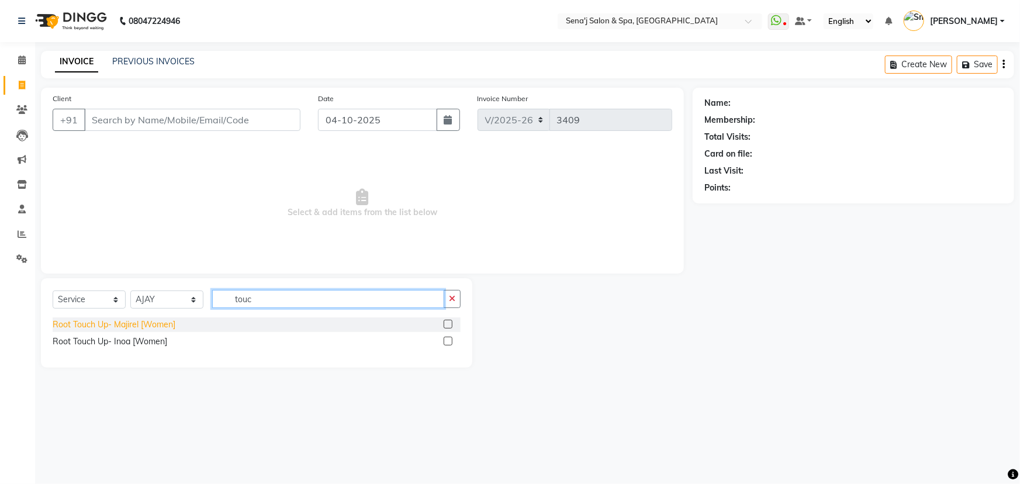
type input "touc"
click at [163, 321] on div "Root Touch Up- Majirel [Women]" at bounding box center [114, 325] width 123 height 12
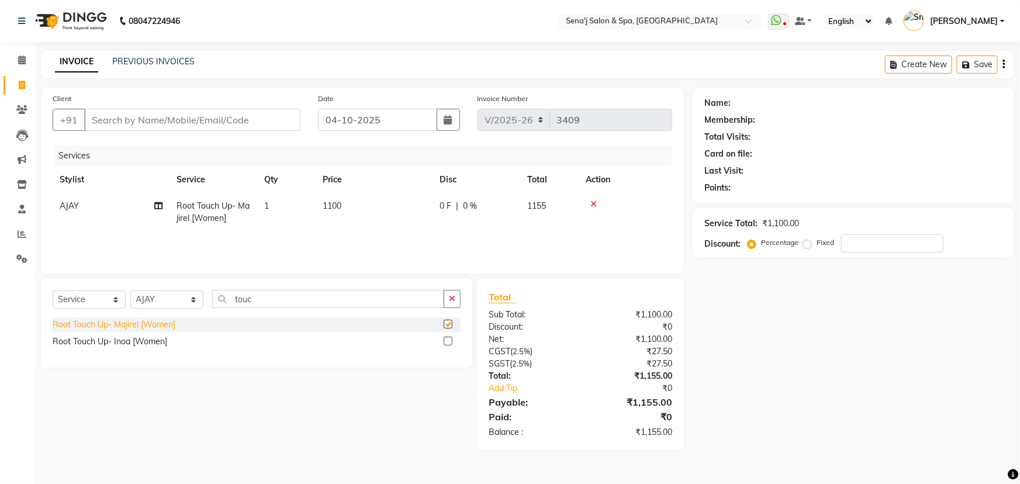
checkbox input "false"
click at [593, 201] on icon at bounding box center [593, 204] width 6 height 8
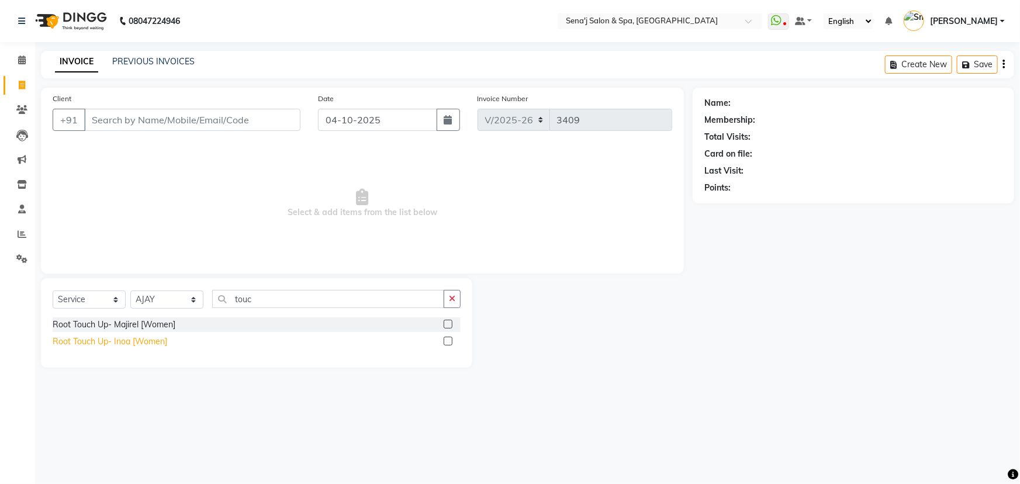
click at [163, 340] on div "Root Touch Up- Inoa [Women]" at bounding box center [110, 342] width 115 height 12
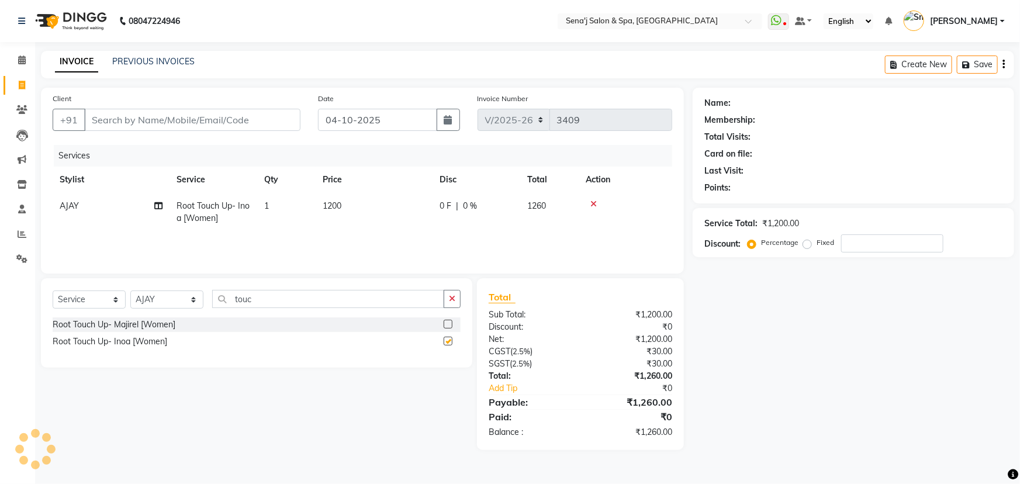
checkbox input "false"
click at [191, 117] on input "Client" at bounding box center [192, 120] width 216 height 22
type input "9"
type input "0"
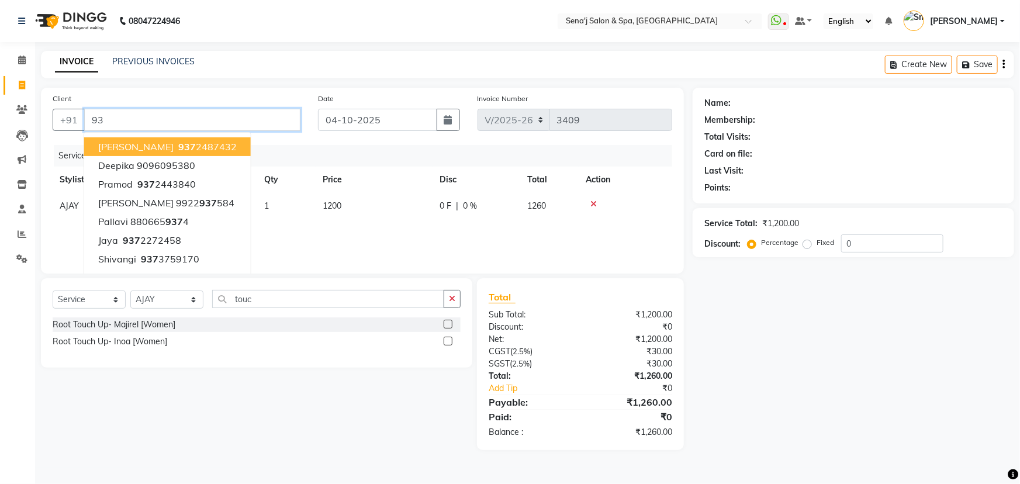
type input "9"
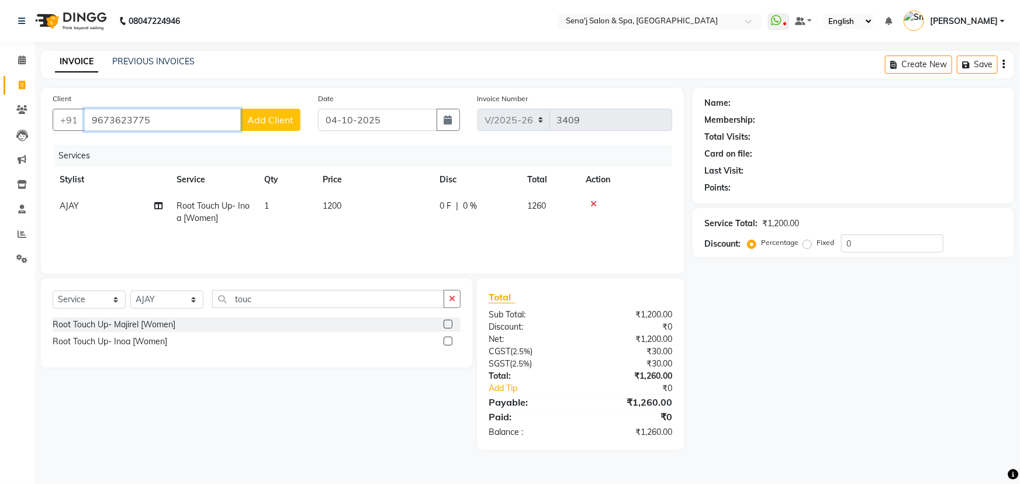
type input "9673623775"
click at [279, 115] on span "Add Client" at bounding box center [270, 120] width 46 height 12
select select "22"
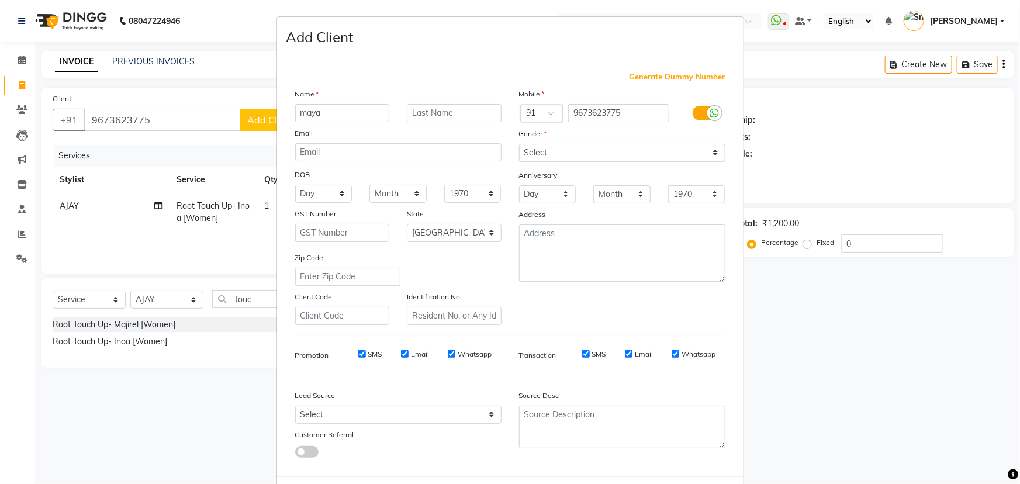
type input "maya"
click at [583, 152] on select "Select [DEMOGRAPHIC_DATA] [DEMOGRAPHIC_DATA] Other Prefer Not To Say" at bounding box center [622, 153] width 206 height 18
select select "[DEMOGRAPHIC_DATA]"
click at [519, 144] on select "Select [DEMOGRAPHIC_DATA] [DEMOGRAPHIC_DATA] Other Prefer Not To Say" at bounding box center [622, 153] width 206 height 18
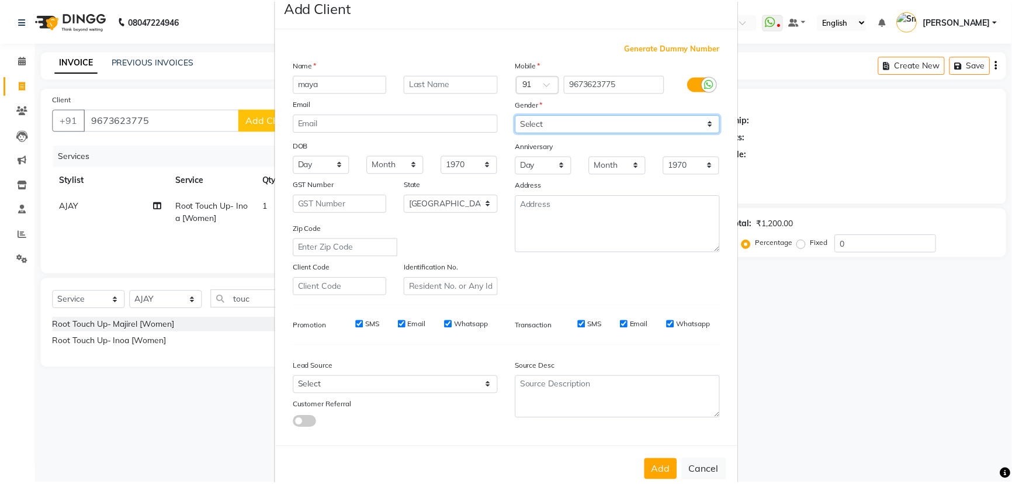
scroll to position [58, 0]
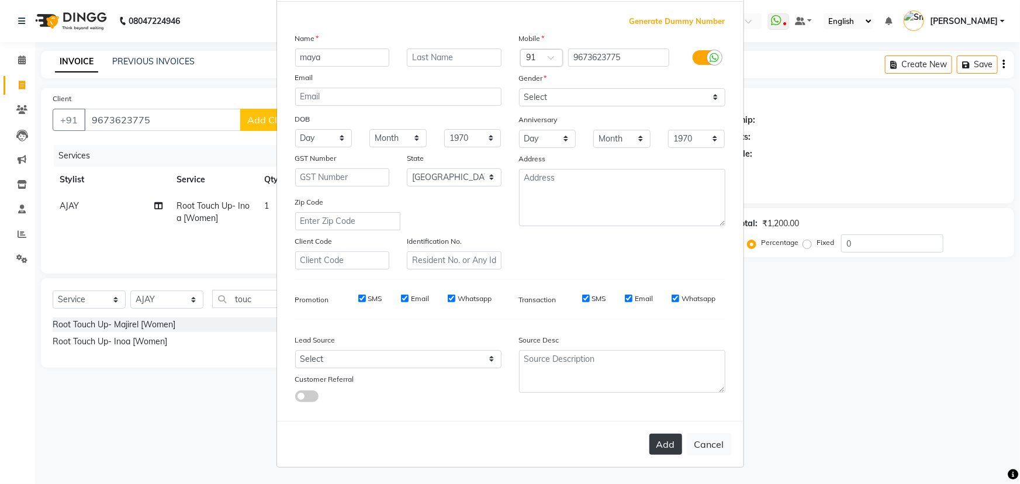
click at [665, 445] on button "Add" at bounding box center [665, 444] width 33 height 21
select select
select select "null"
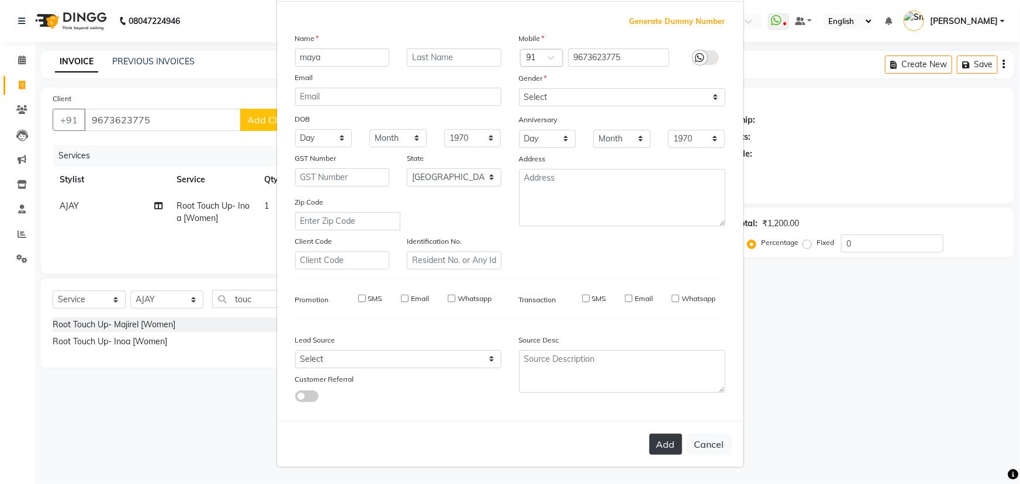
select select
checkbox input "false"
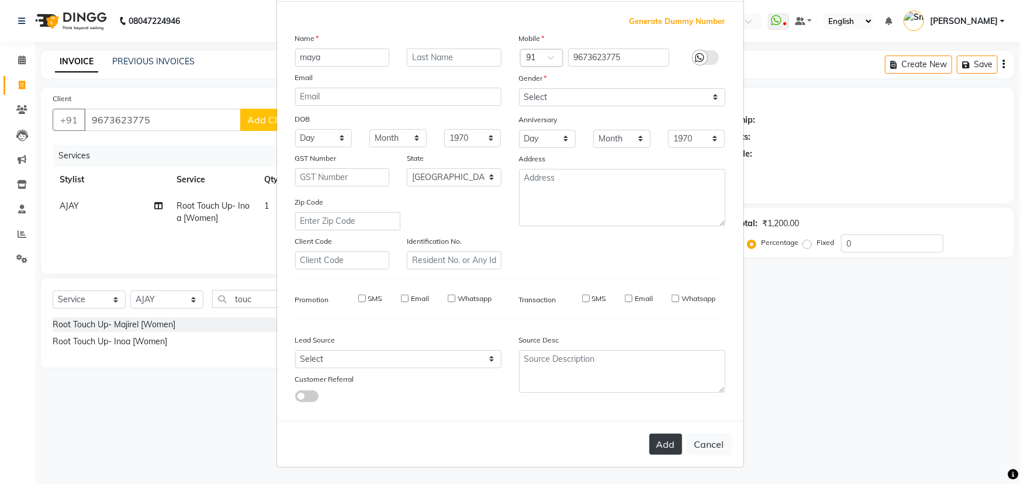
checkbox input "false"
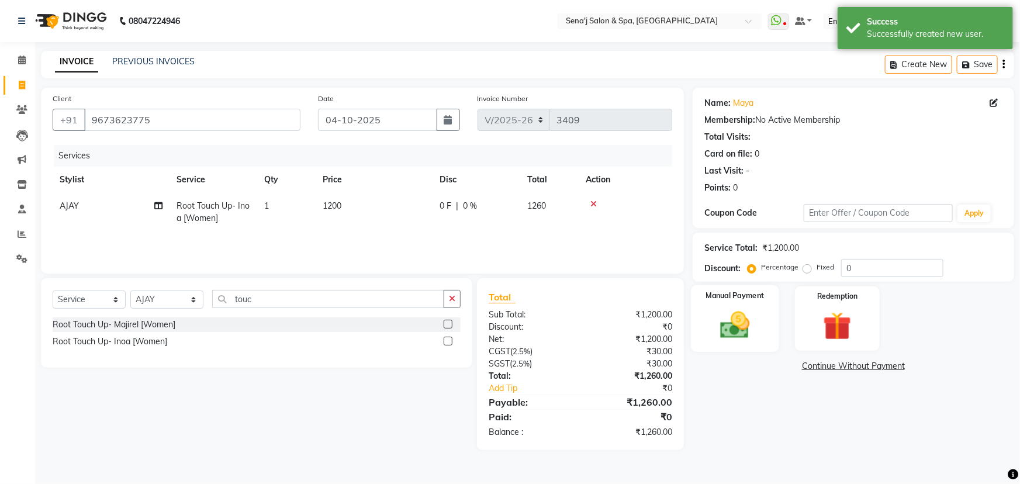
click at [741, 319] on img at bounding box center [735, 325] width 48 height 34
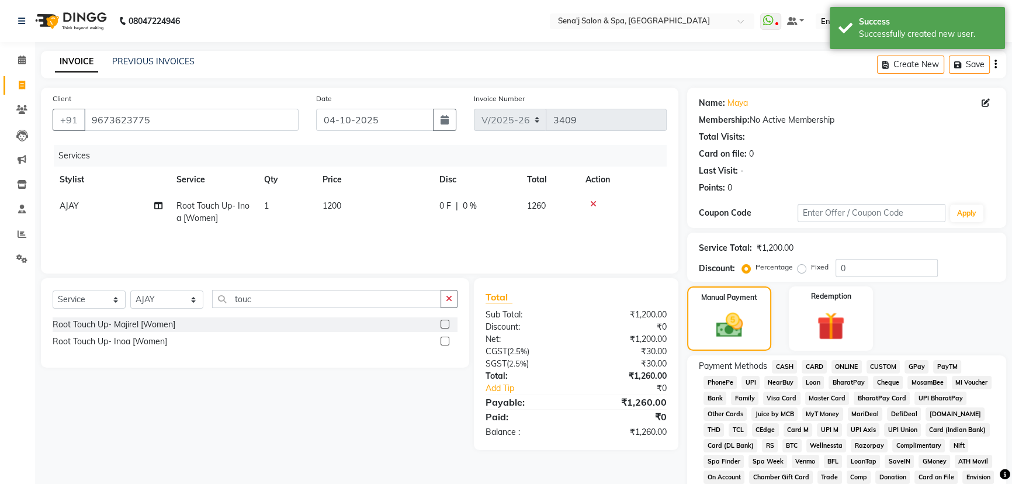
scroll to position [53, 0]
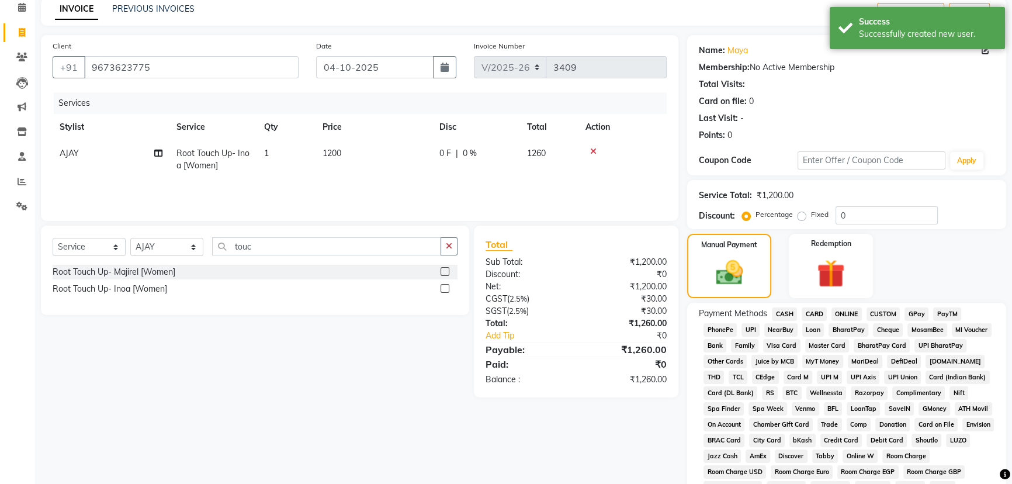
click at [720, 329] on span "PhonePe" at bounding box center [720, 329] width 33 height 13
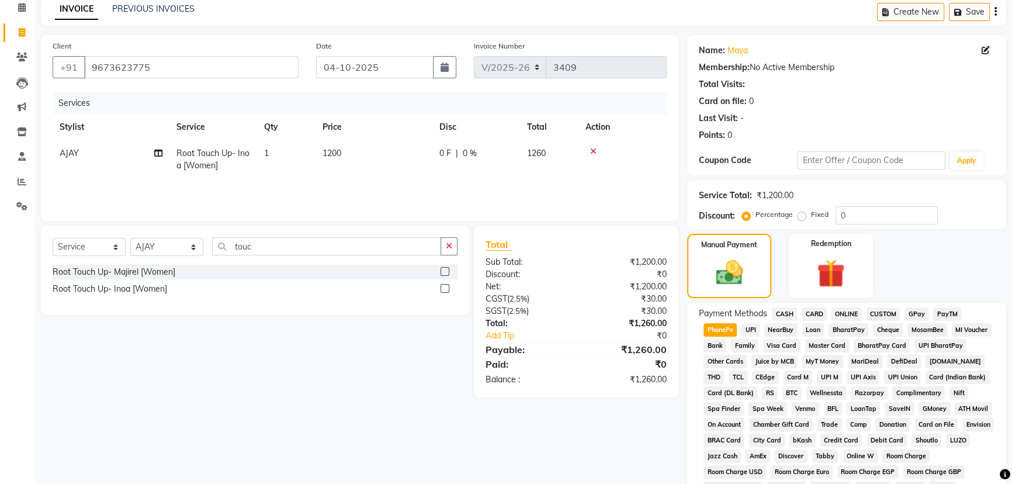
click at [888, 331] on span "Cheque" at bounding box center [888, 329] width 30 height 13
click at [783, 313] on span "CASH" at bounding box center [784, 313] width 25 height 13
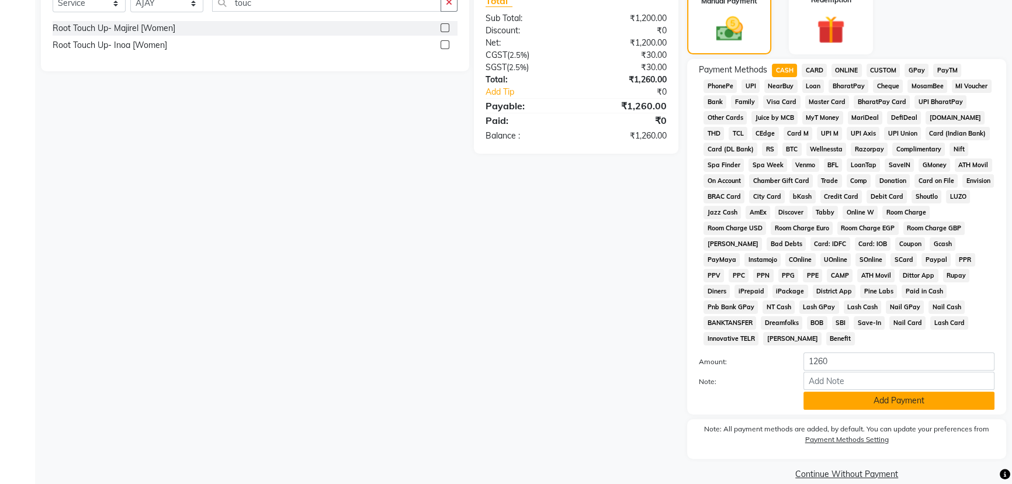
click at [866, 392] on button "Add Payment" at bounding box center [899, 401] width 191 height 18
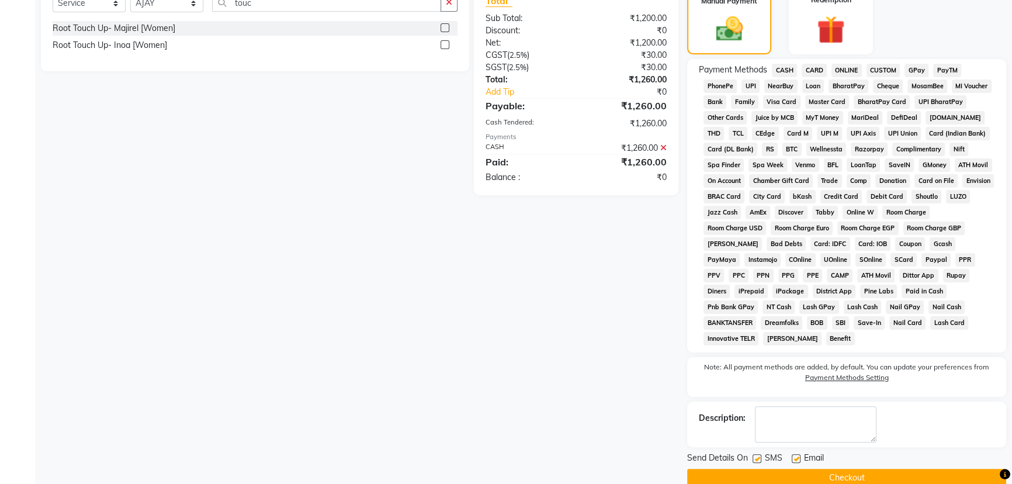
click at [862, 469] on button "Checkout" at bounding box center [846, 478] width 319 height 18
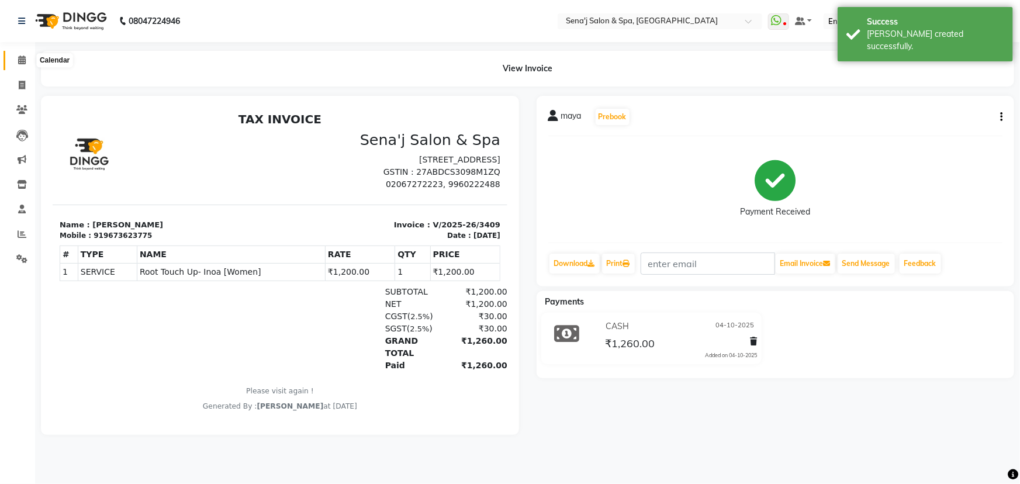
click at [19, 61] on icon at bounding box center [22, 60] width 8 height 9
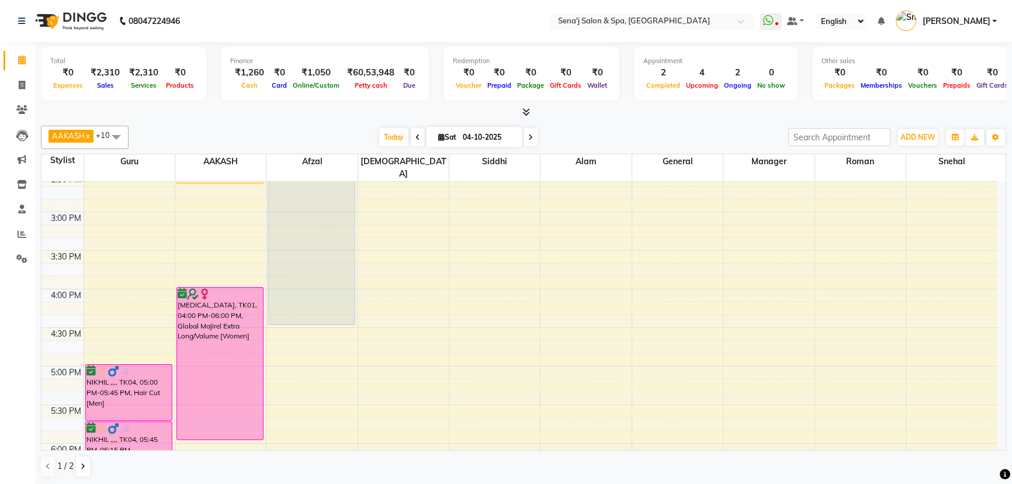
scroll to position [425, 0]
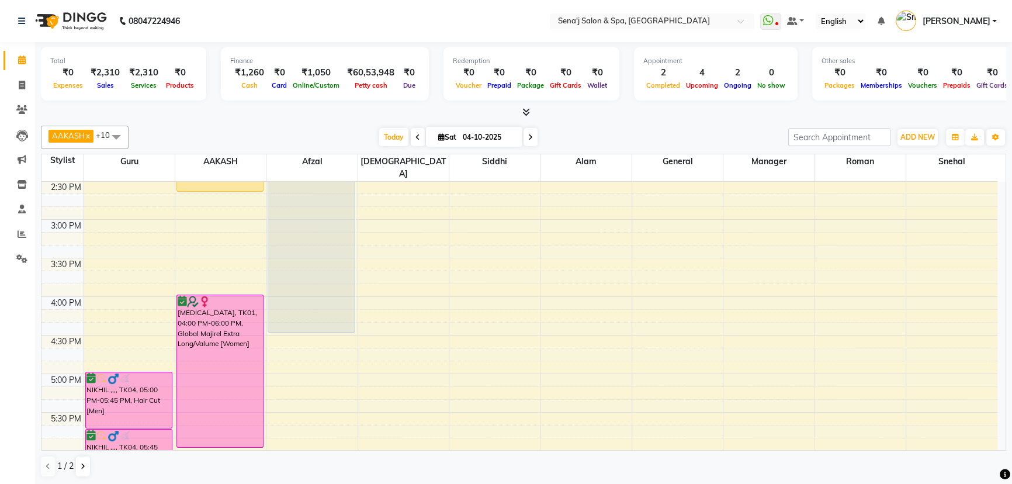
click at [528, 134] on icon at bounding box center [530, 137] width 5 height 7
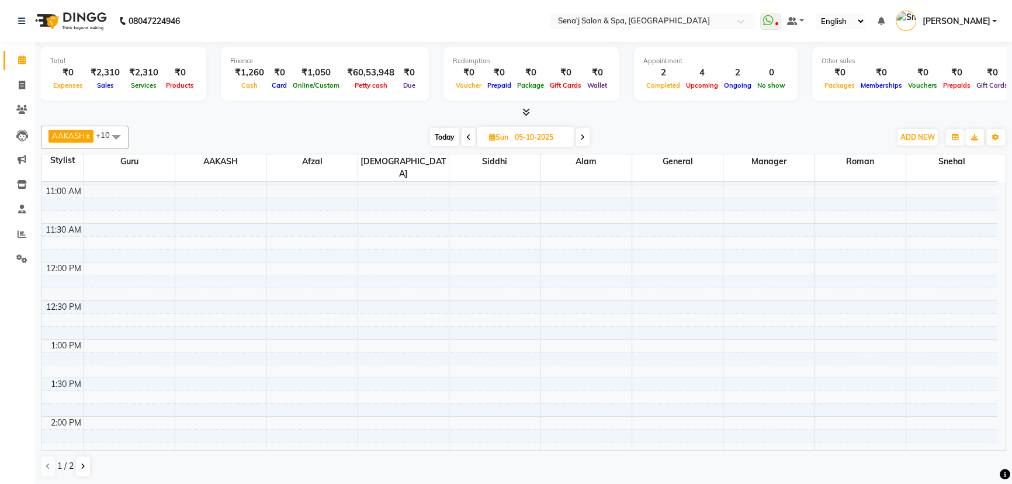
scroll to position [265, 0]
click at [443, 134] on span "Today" at bounding box center [444, 137] width 29 height 18
type input "04-10-2025"
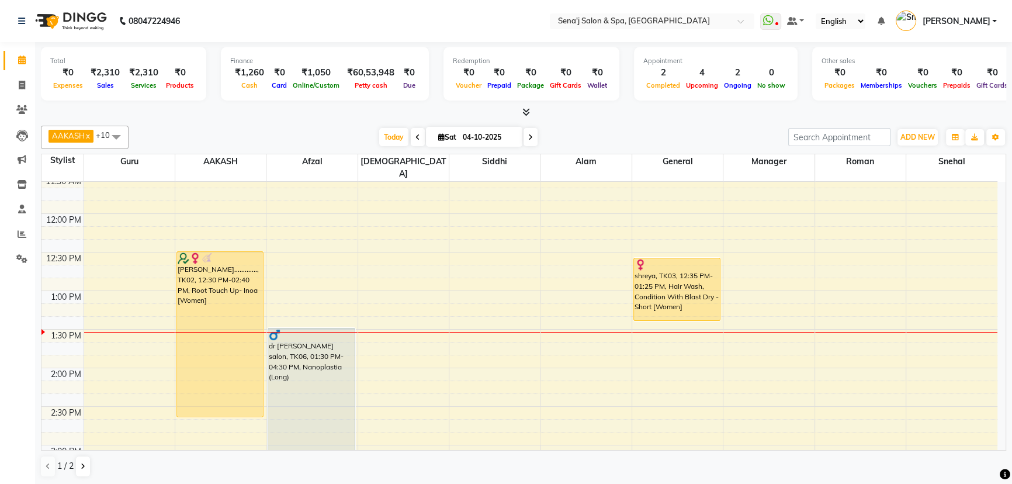
scroll to position [181, 0]
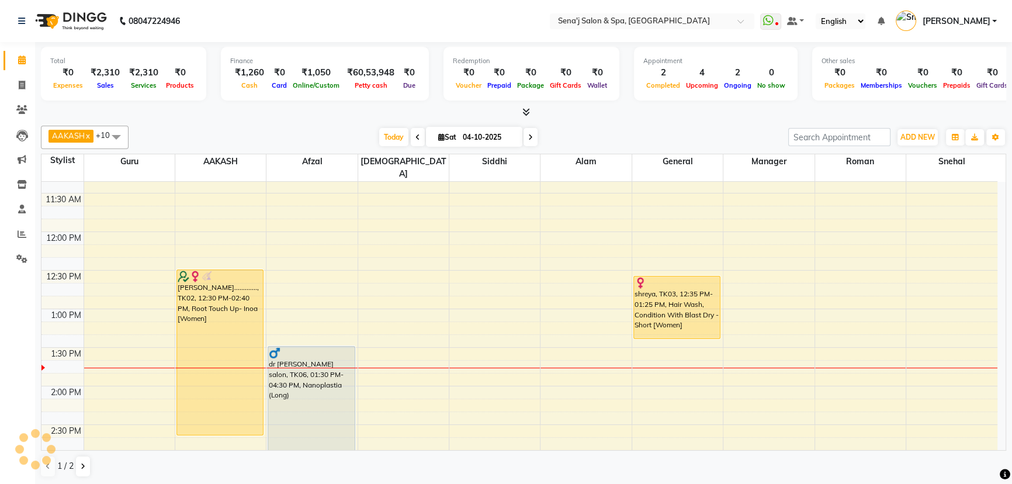
drag, startPoint x: 103, startPoint y: 148, endPoint x: 0, endPoint y: 165, distance: 104.4
click at [100, 148] on div "[PERSON_NAME] x [PERSON_NAME] x General x Guru x Manager x Roman x [PERSON_NAME…" at bounding box center [524, 301] width 966 height 361
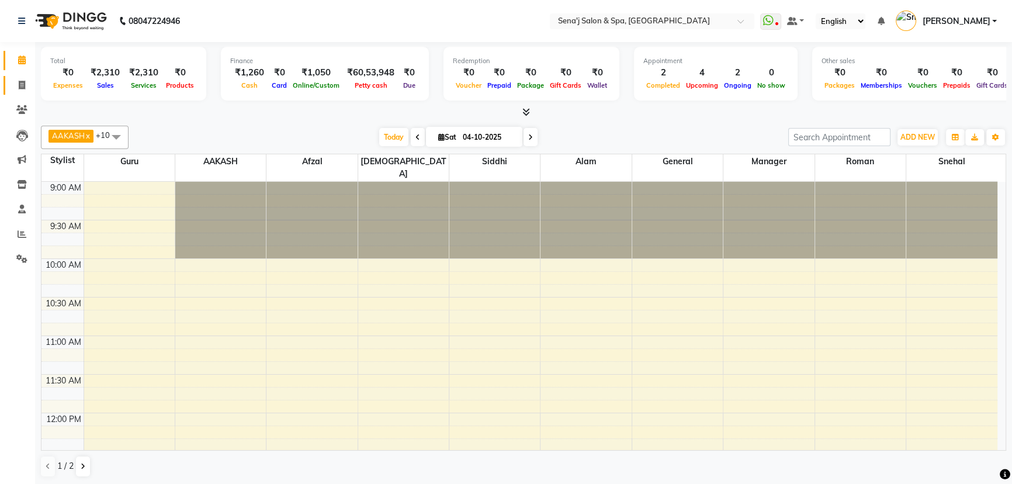
click at [17, 82] on span at bounding box center [22, 85] width 20 height 13
select select "447"
select select "service"
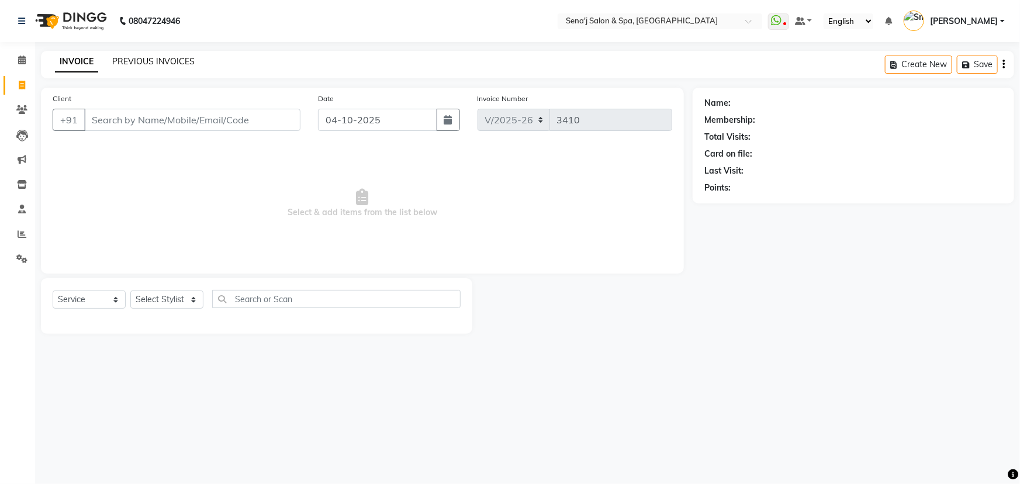
click at [160, 57] on link "PREVIOUS INVOICES" at bounding box center [153, 61] width 82 height 11
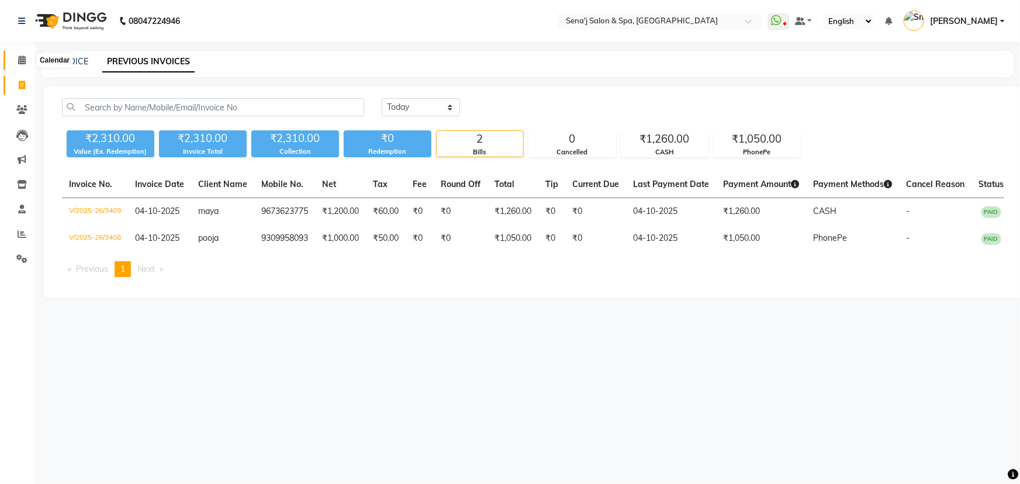
click at [24, 61] on icon at bounding box center [22, 60] width 8 height 9
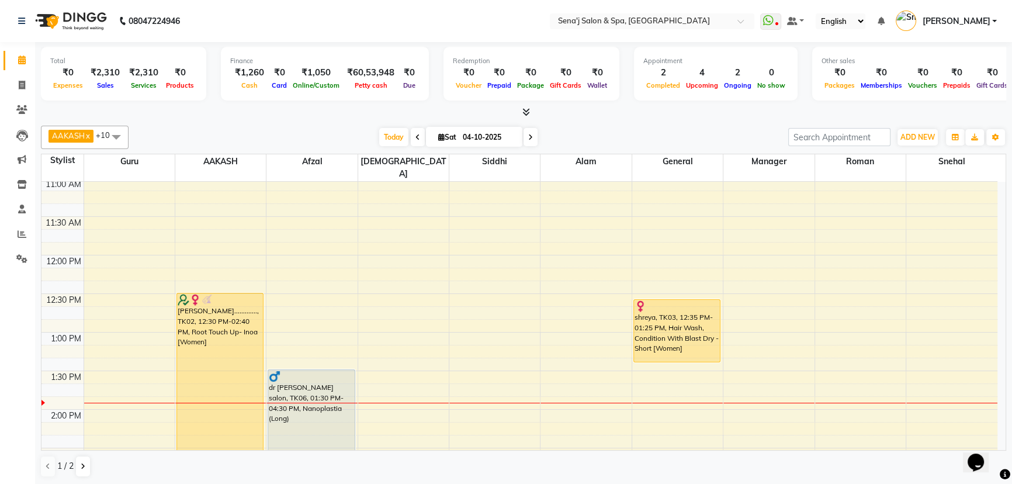
scroll to position [159, 0]
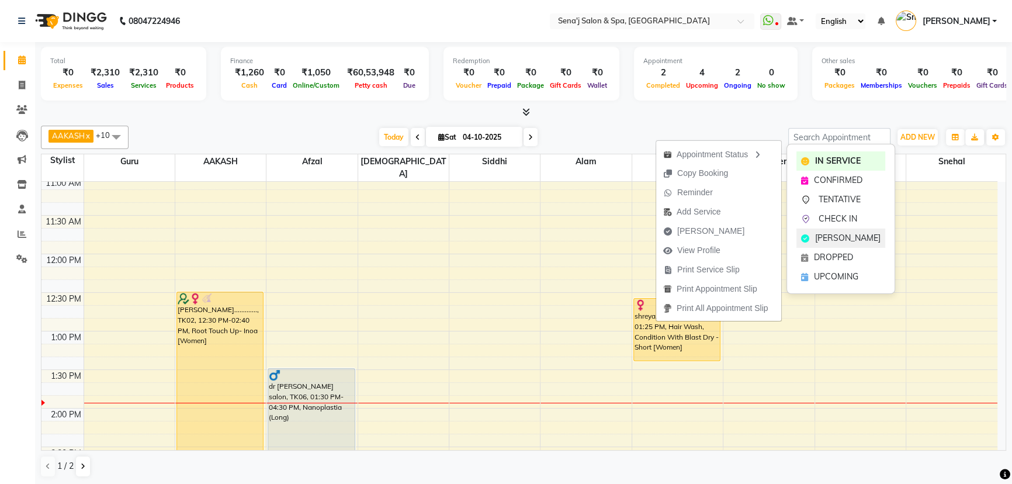
click at [843, 233] on span "[PERSON_NAME]" at bounding box center [847, 238] width 65 height 12
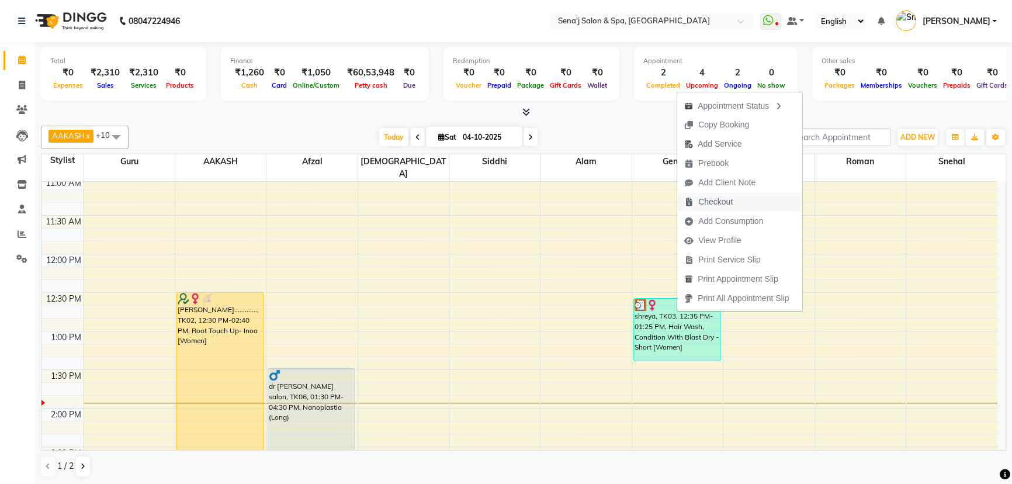
click at [710, 199] on span "Checkout" at bounding box center [716, 202] width 34 height 12
select select "447"
select select "service"
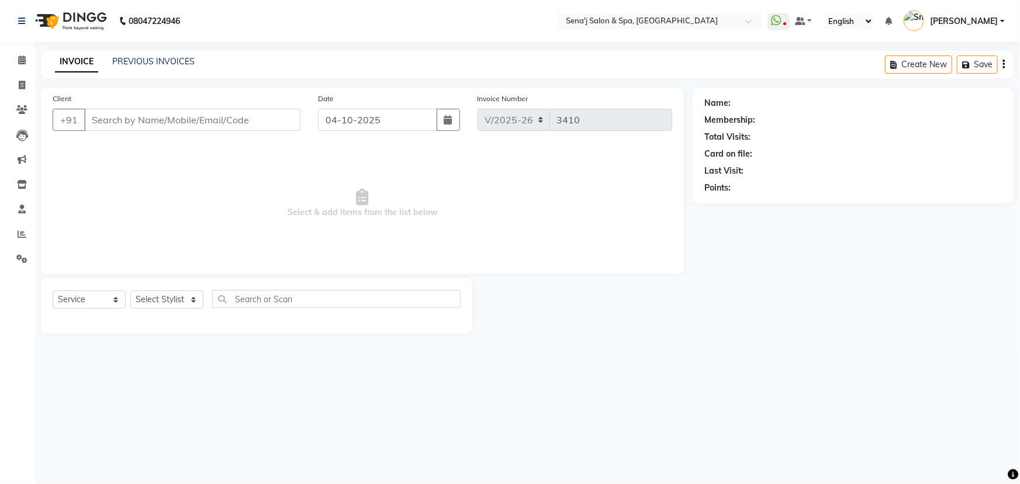
type input "7387014125"
select select "8107"
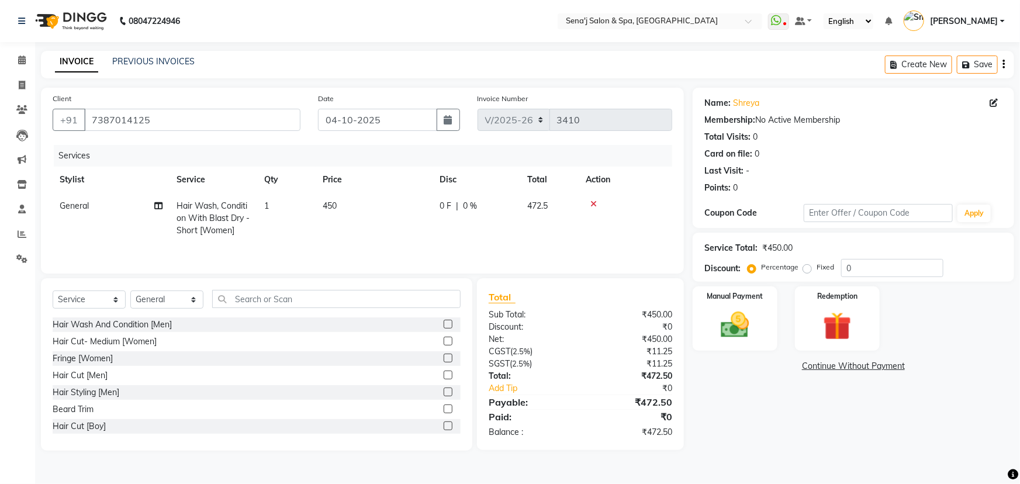
click at [336, 207] on span "450" at bounding box center [330, 205] width 14 height 11
select select "8107"
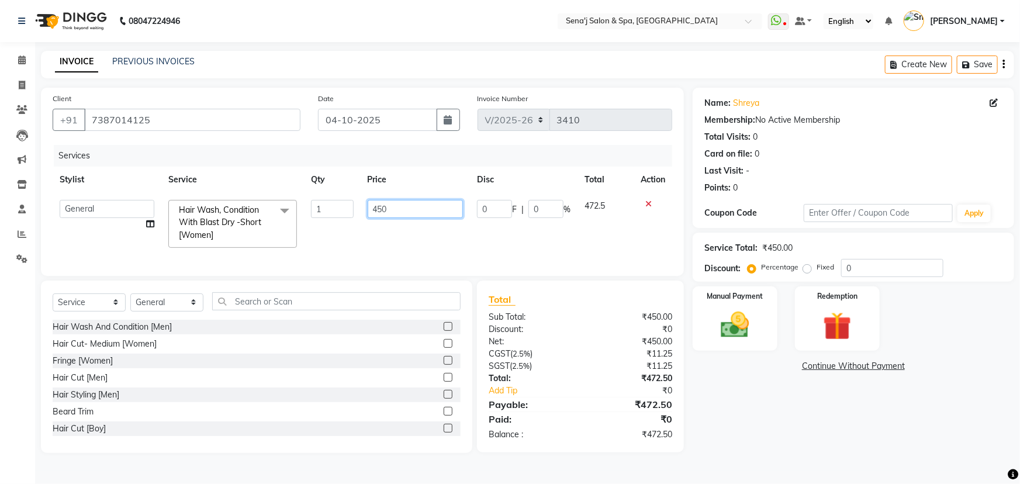
click at [386, 205] on input "450" at bounding box center [416, 209] width 96 height 18
type input "4"
type input "500"
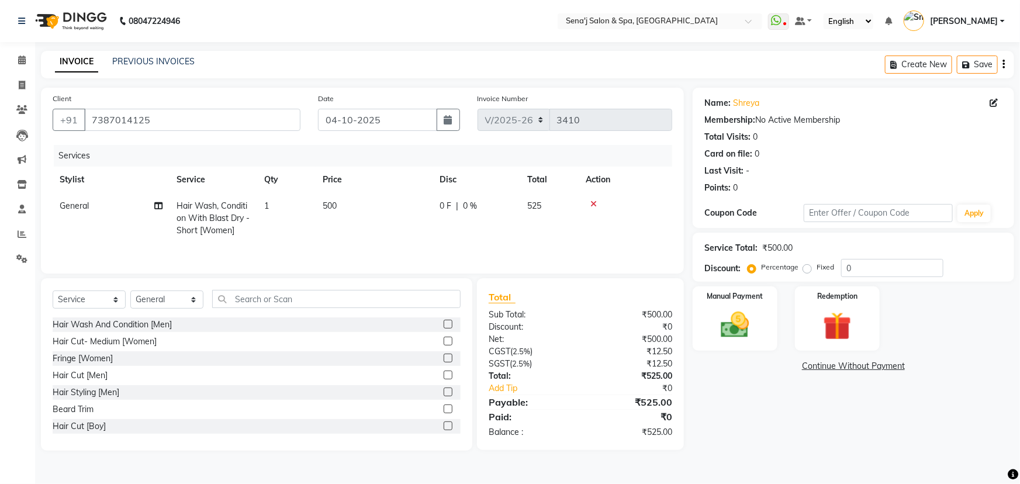
click at [423, 185] on th "Price" at bounding box center [374, 180] width 117 height 26
click at [343, 206] on td "500" at bounding box center [374, 218] width 117 height 51
select select "8107"
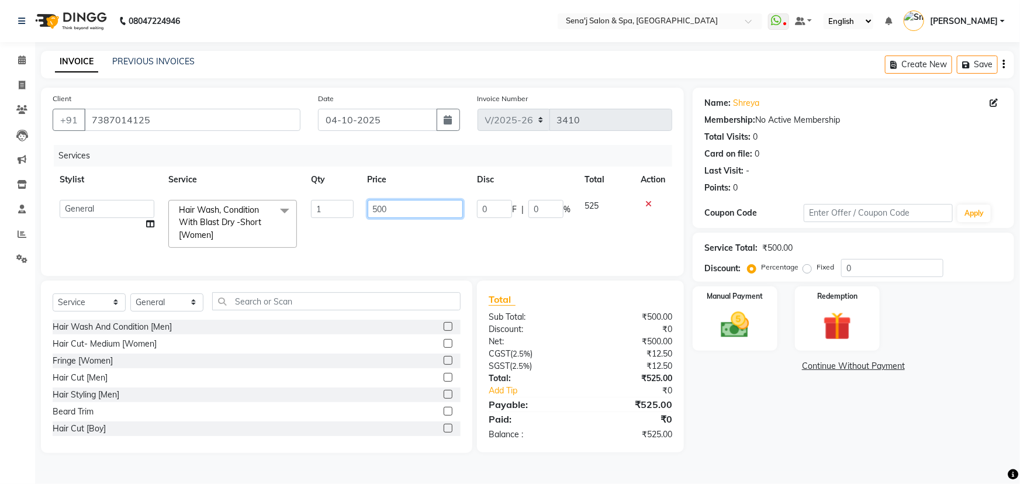
click at [396, 207] on input "500" at bounding box center [416, 209] width 96 height 18
type input "510"
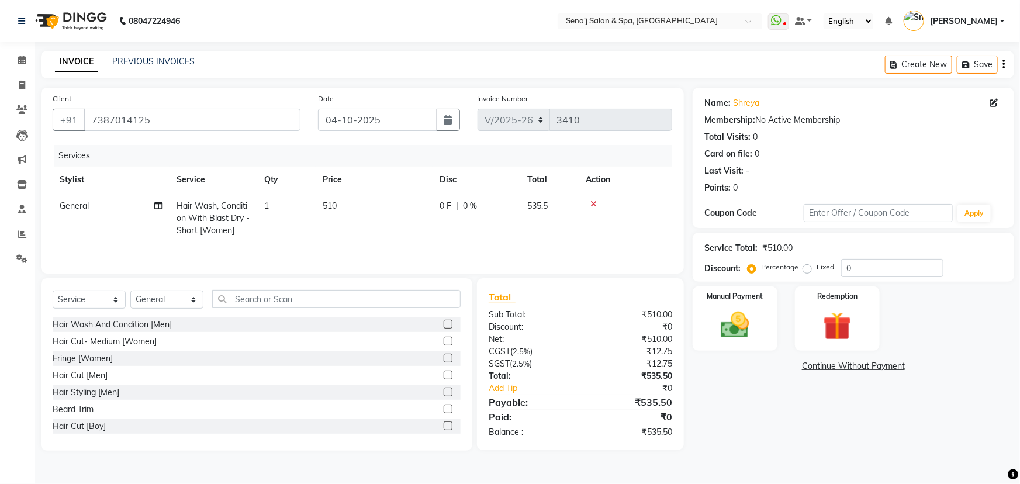
click at [359, 256] on div "Services Stylist Service Qty Price Disc Total Action General Hair Wash, Conditi…" at bounding box center [363, 203] width 620 height 117
click at [341, 206] on td "510" at bounding box center [374, 218] width 117 height 51
select select "8107"
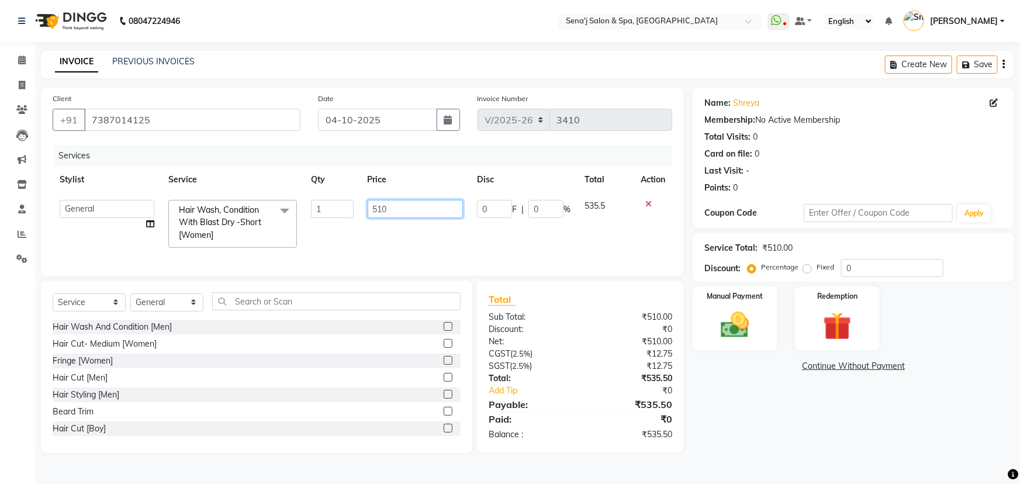
click at [412, 206] on input "510" at bounding box center [416, 209] width 96 height 18
type input "505"
click at [426, 238] on td "505" at bounding box center [416, 224] width 110 height 62
select select "8107"
click at [759, 313] on div "Manual Payment" at bounding box center [735, 318] width 88 height 67
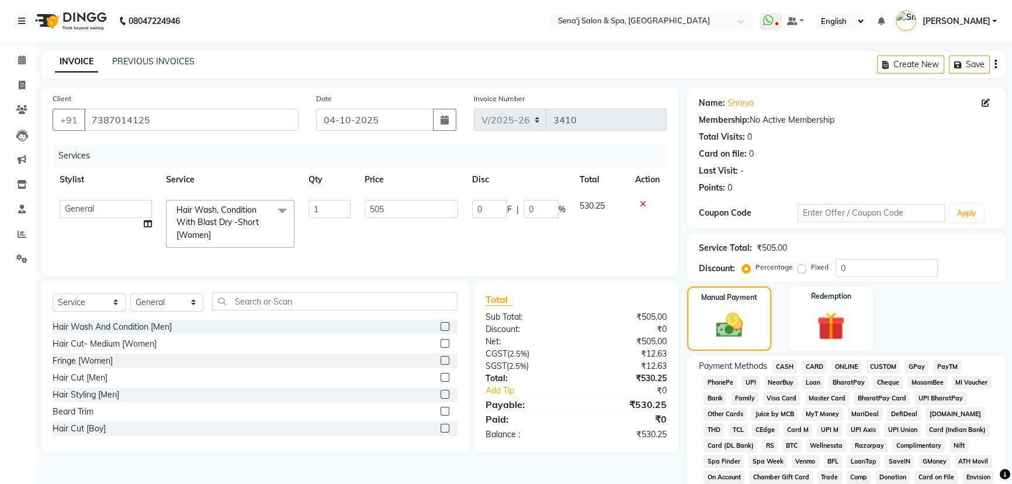
click at [722, 379] on span "PhonePe" at bounding box center [720, 382] width 33 height 13
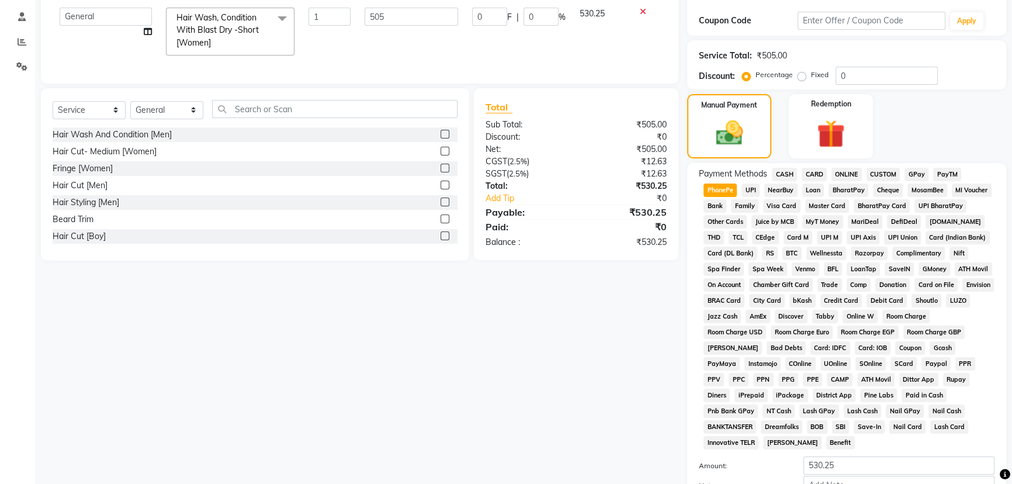
scroll to position [296, 0]
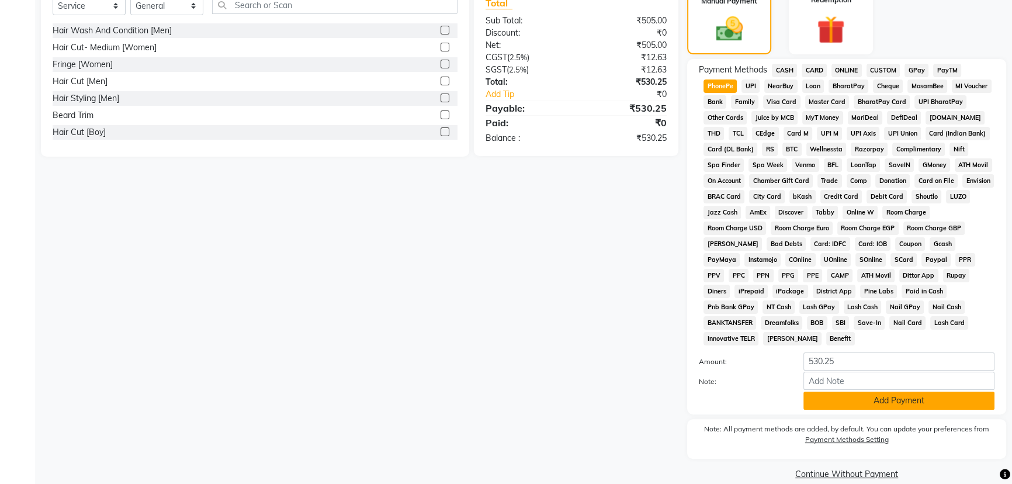
click at [890, 392] on button "Add Payment" at bounding box center [899, 401] width 191 height 18
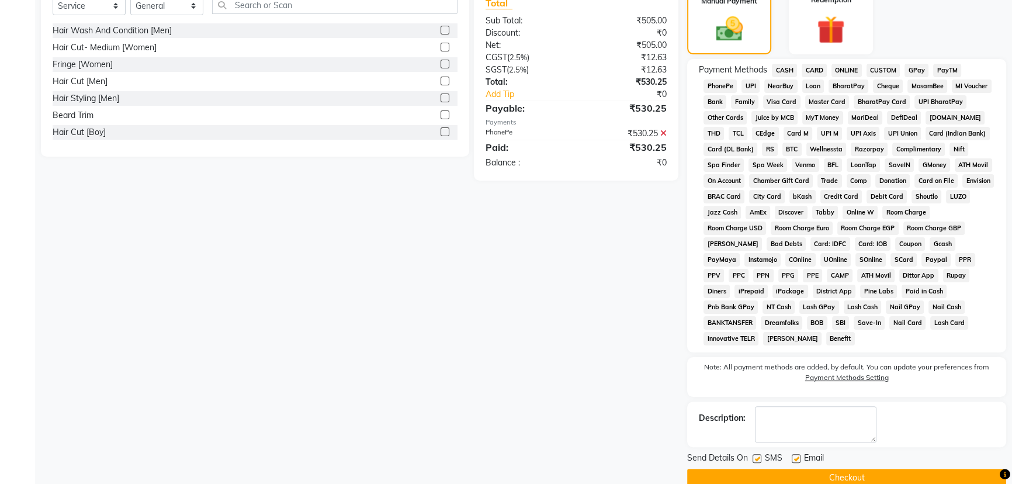
click at [849, 469] on button "Checkout" at bounding box center [846, 478] width 319 height 18
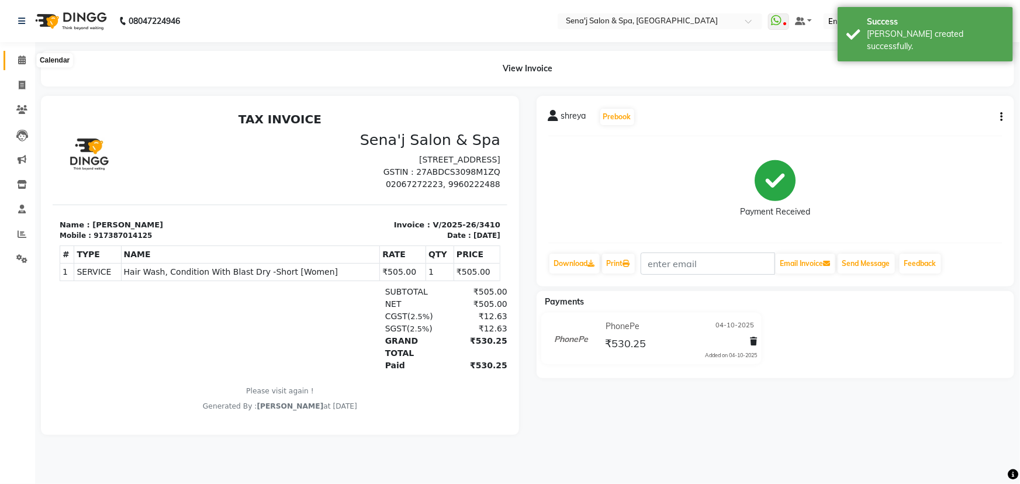
click at [23, 61] on icon at bounding box center [22, 60] width 8 height 9
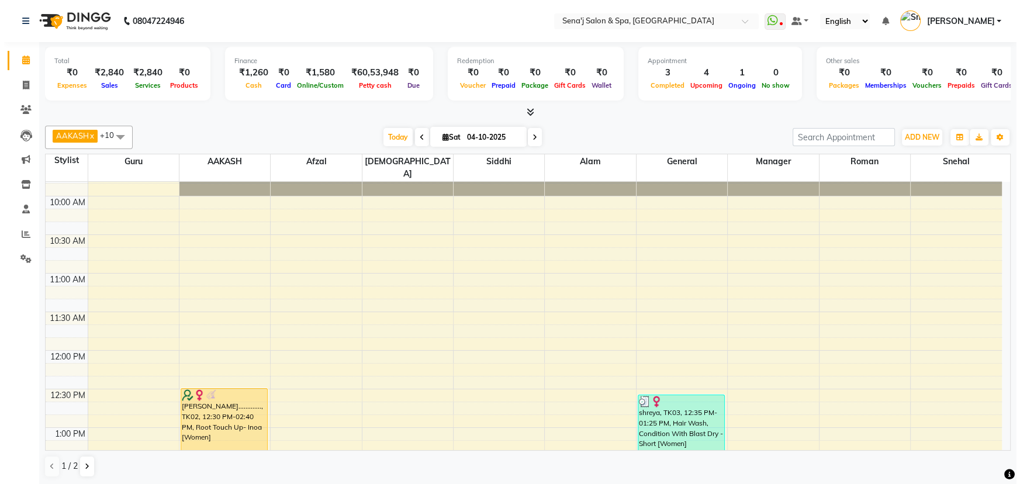
scroll to position [159, 0]
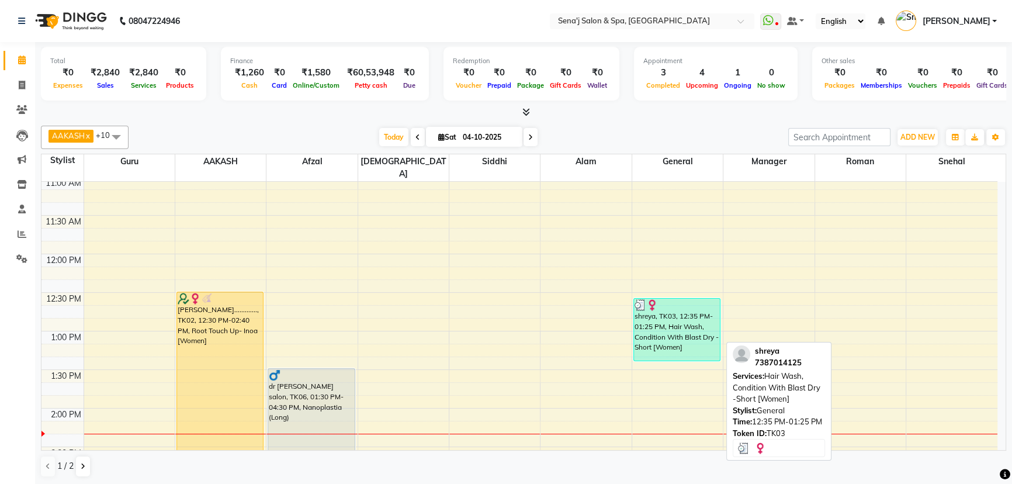
click at [678, 316] on div "shreya, TK03, 12:35 PM-01:25 PM, Hair Wash, Condition With Blast Dry -Short [Wo…" at bounding box center [677, 330] width 87 height 62
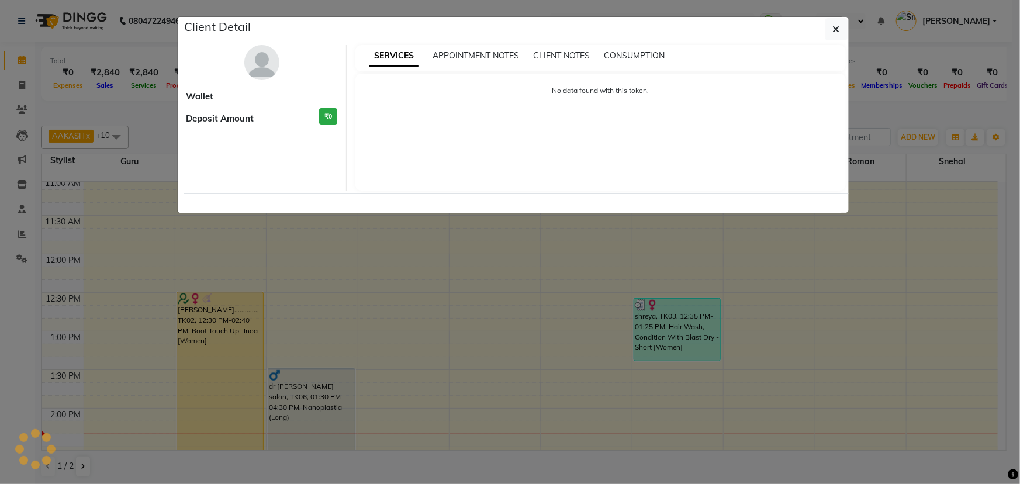
select select "3"
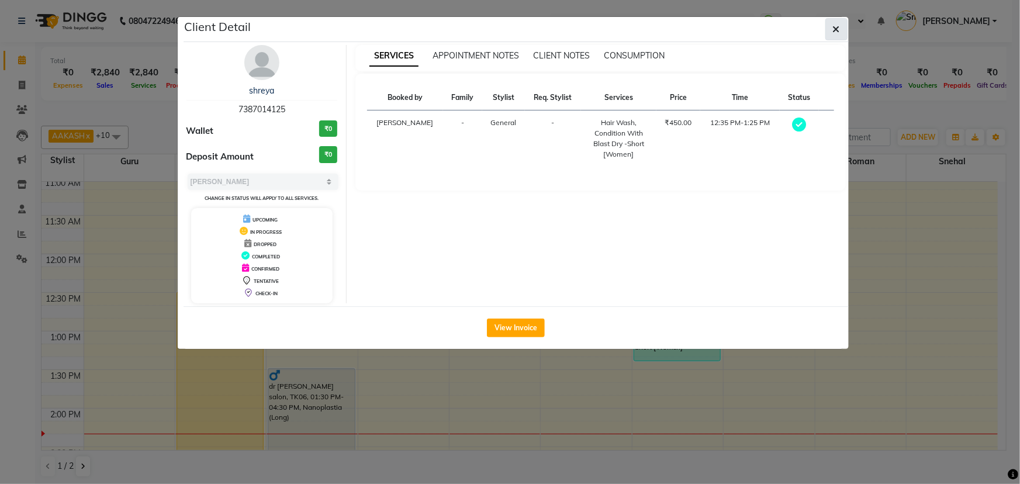
click at [839, 26] on icon "button" at bounding box center [836, 29] width 7 height 9
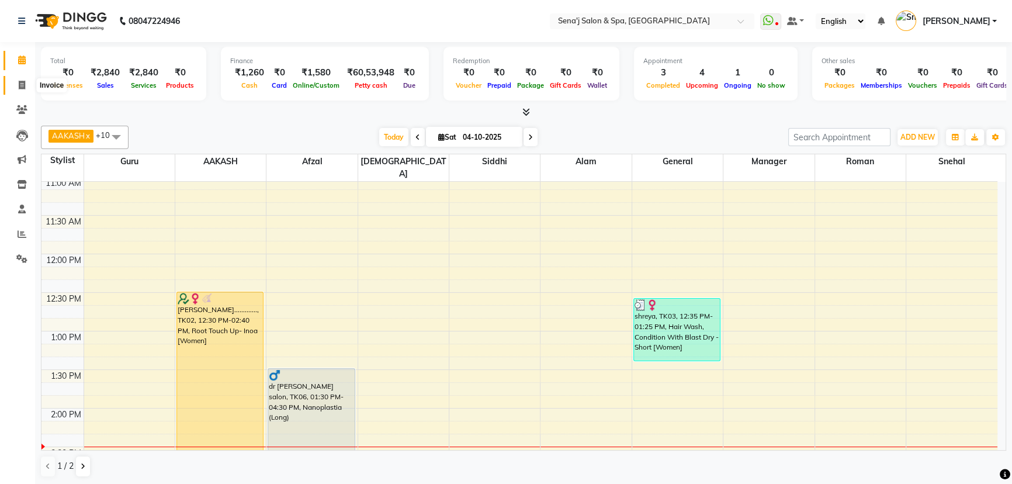
click at [16, 81] on span at bounding box center [22, 85] width 20 height 13
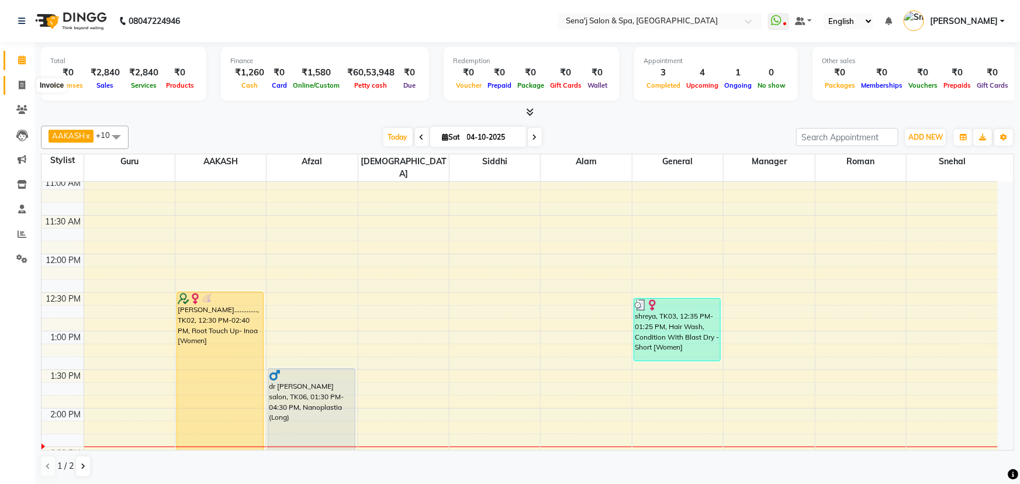
select select "447"
select select "service"
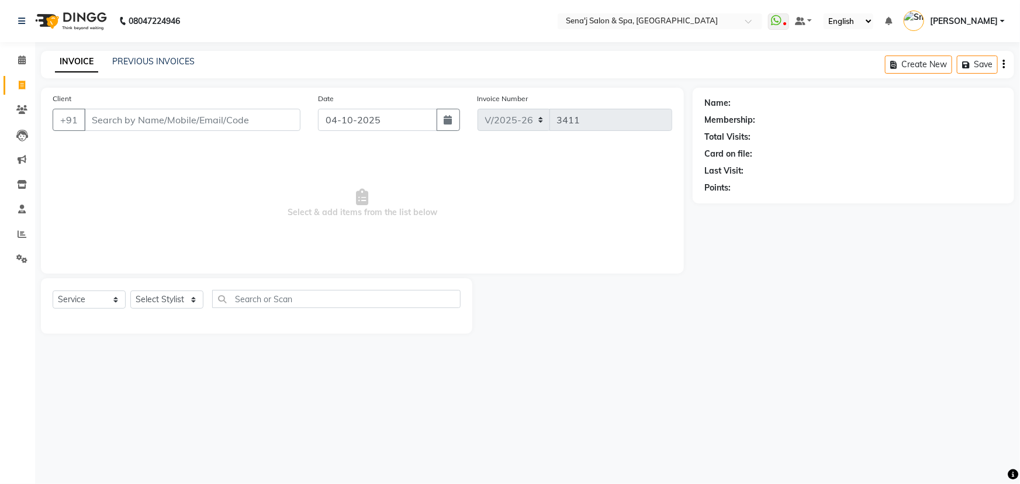
click at [100, 117] on input "Client" at bounding box center [192, 120] width 216 height 22
click at [160, 293] on select "Select Stylist [PERSON_NAME] [PERSON_NAME] [PERSON_NAME] [PERSON_NAME] General …" at bounding box center [166, 300] width 73 height 18
select select "63013"
click at [130, 291] on select "Select Stylist [PERSON_NAME] [PERSON_NAME] [PERSON_NAME] [PERSON_NAME] General …" at bounding box center [166, 300] width 73 height 18
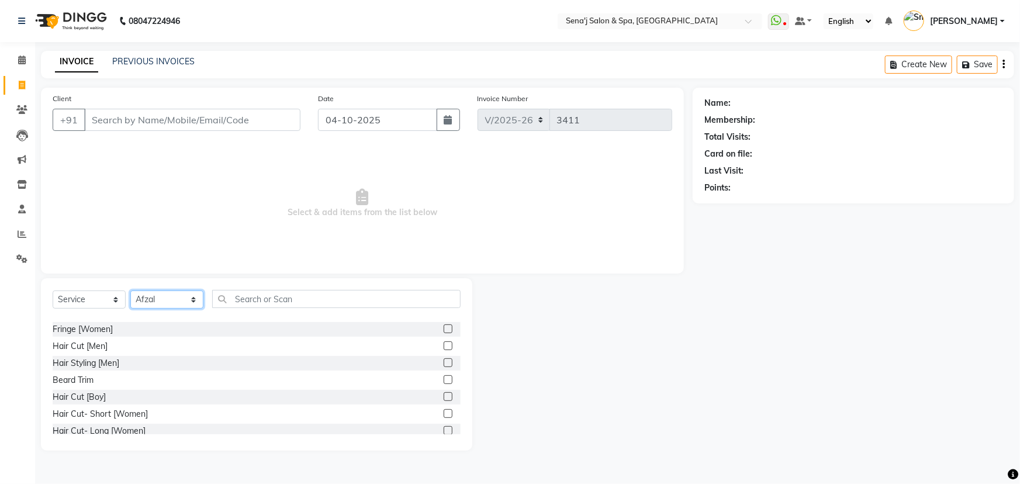
scroll to position [53, 0]
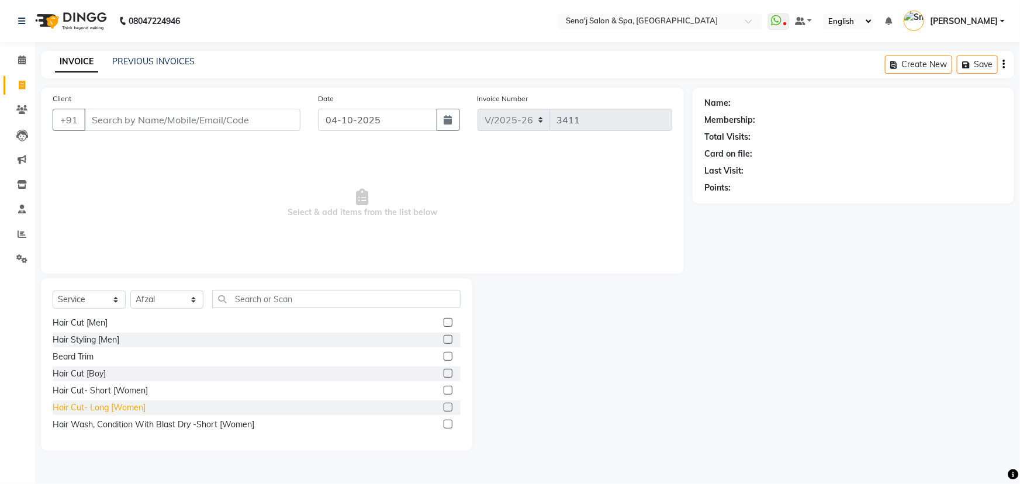
click at [80, 403] on div "Hair Cut- Long [Women]" at bounding box center [99, 408] width 93 height 12
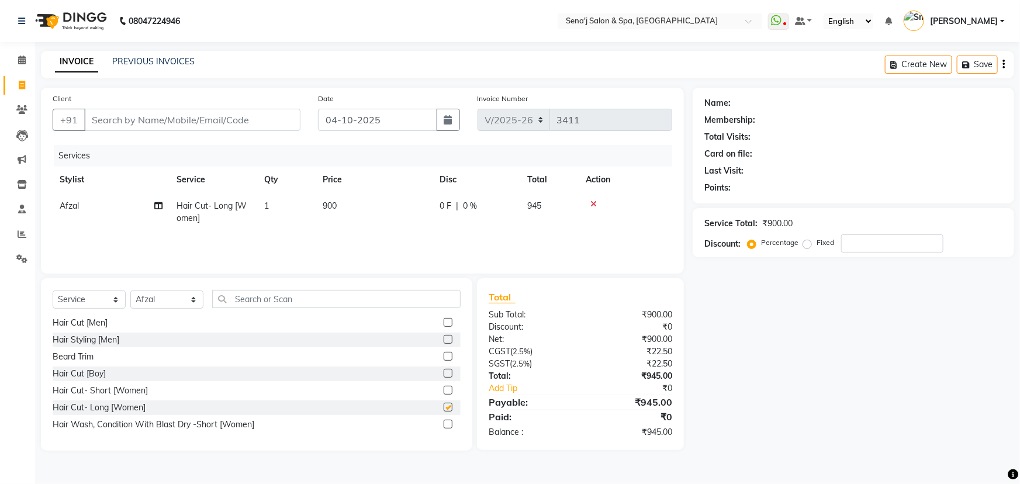
checkbox input "false"
click at [340, 205] on td "900" at bounding box center [374, 212] width 117 height 39
select select "63013"
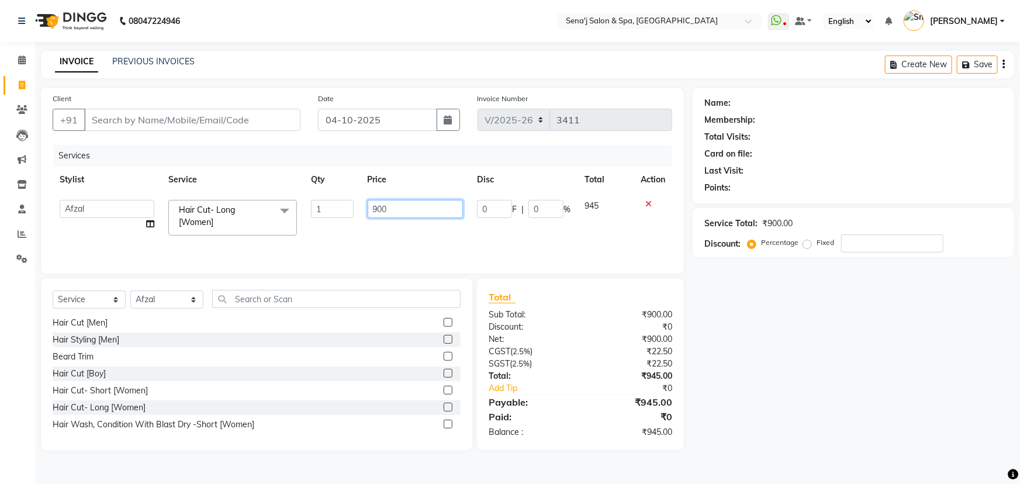
click at [396, 210] on input "900" at bounding box center [416, 209] width 96 height 18
type input "9"
type input "800"
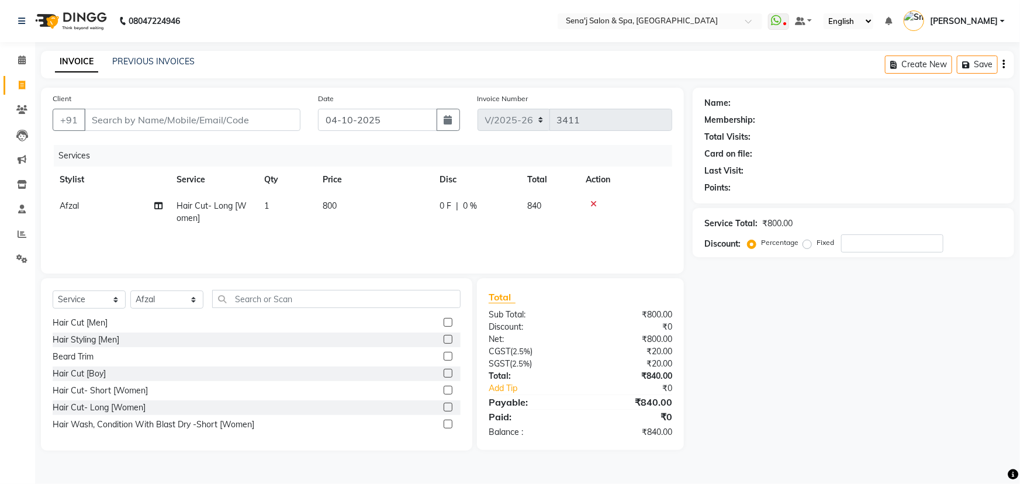
click at [805, 364] on div "Name: Membership: Total Visits: Card on file: Last Visit: Points: Service Total…" at bounding box center [858, 269] width 330 height 363
click at [136, 120] on input "Client" at bounding box center [192, 120] width 216 height 22
type input "8"
type input "0"
type input "8484911105"
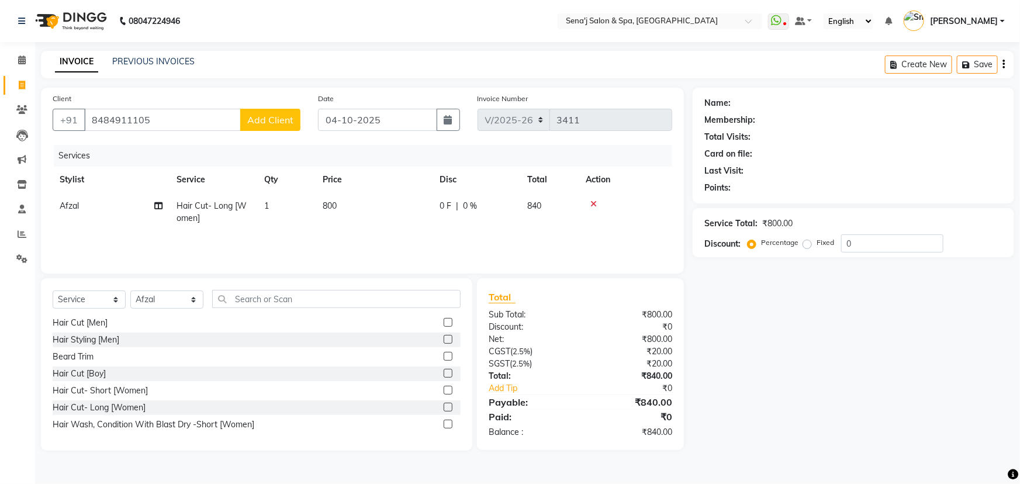
click at [271, 120] on span "Add Client" at bounding box center [270, 120] width 46 height 12
select select "22"
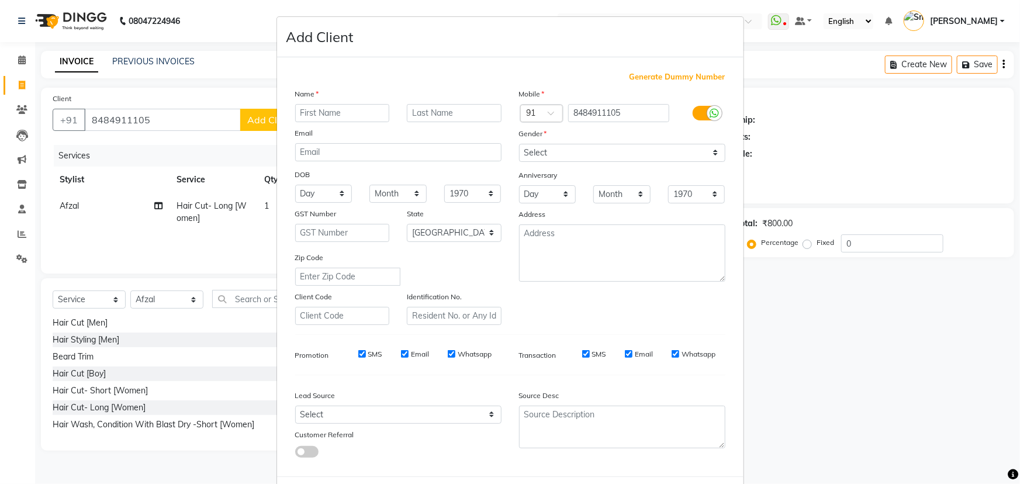
click at [337, 114] on input "text" at bounding box center [342, 113] width 95 height 18
type input "sachin"
click at [426, 115] on input "text" at bounding box center [454, 113] width 95 height 18
type input "kharat"
click at [555, 154] on select "Select [DEMOGRAPHIC_DATA] [DEMOGRAPHIC_DATA] Other Prefer Not To Say" at bounding box center [622, 153] width 206 height 18
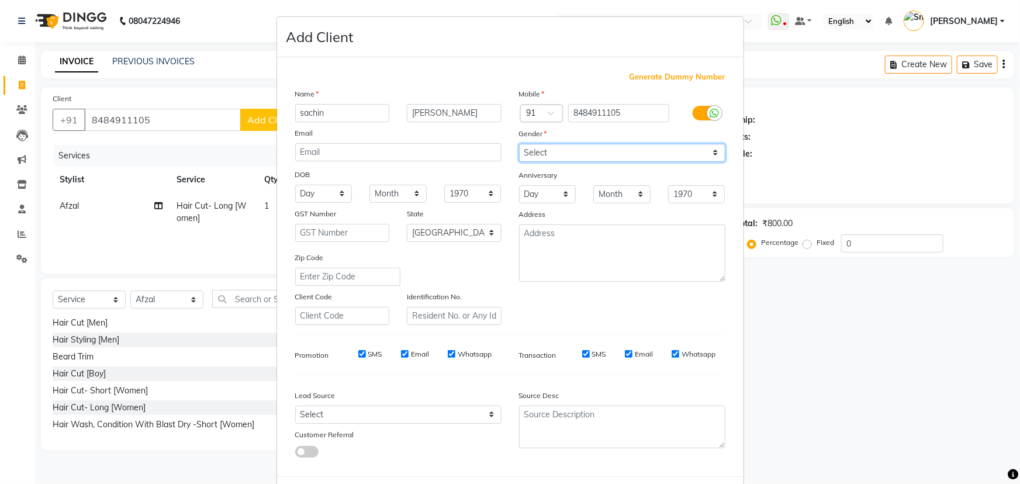
select select "male"
click at [519, 144] on select "Select [DEMOGRAPHIC_DATA] [DEMOGRAPHIC_DATA] Other Prefer Not To Say" at bounding box center [622, 153] width 206 height 18
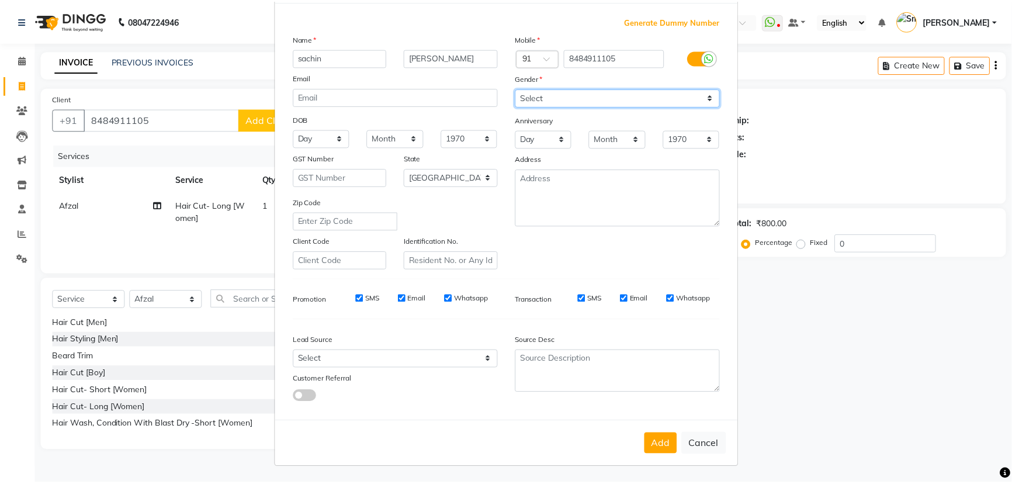
scroll to position [58, 0]
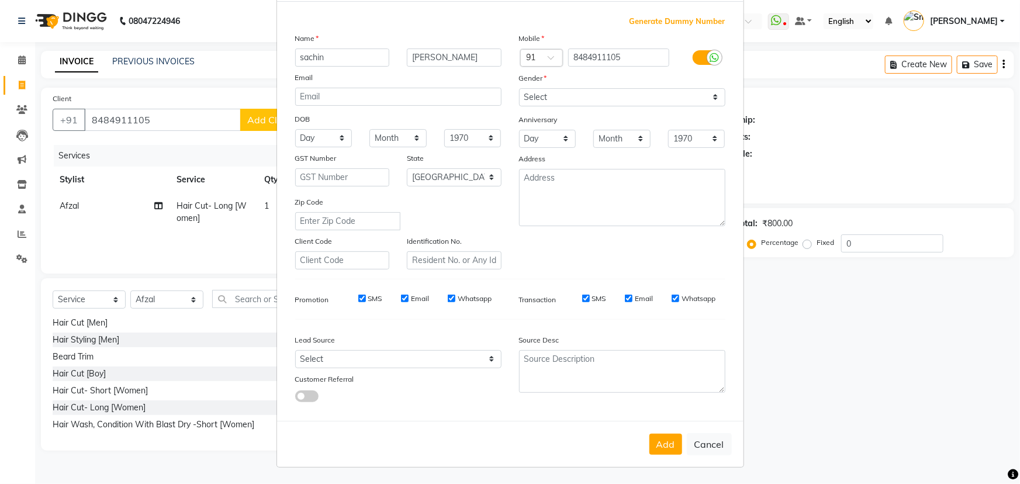
drag, startPoint x: 666, startPoint y: 445, endPoint x: 673, endPoint y: 436, distance: 11.6
click at [666, 440] on button "Add" at bounding box center [665, 444] width 33 height 21
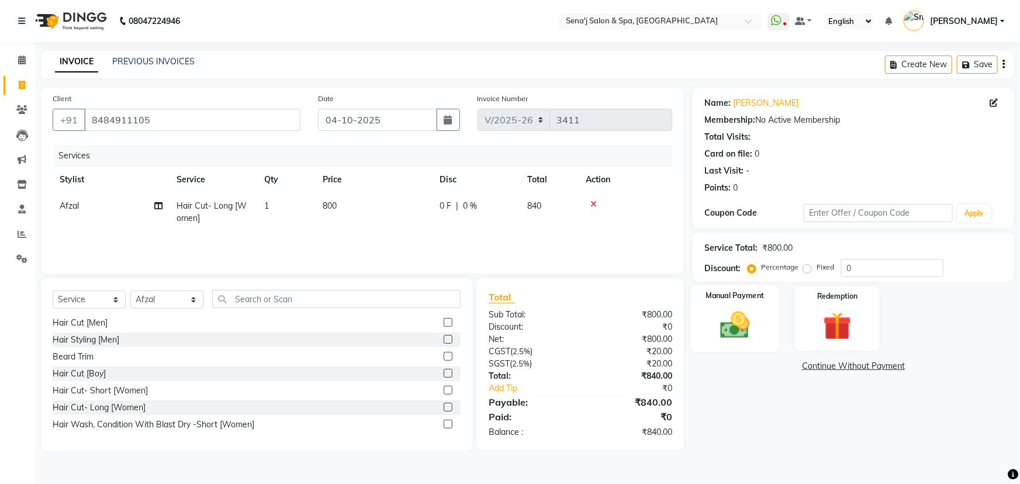
click at [740, 320] on img at bounding box center [735, 325] width 48 height 34
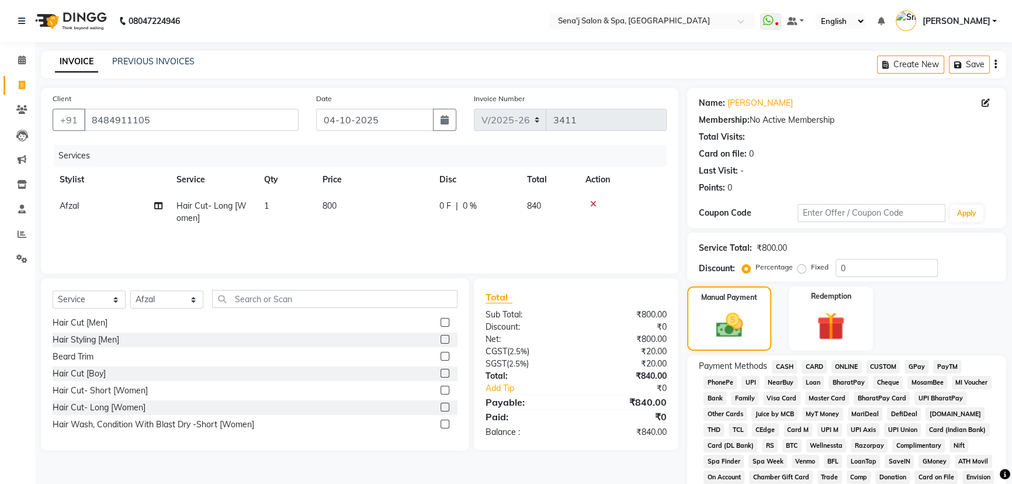
drag, startPoint x: 729, startPoint y: 383, endPoint x: 725, endPoint y: 378, distance: 7.1
click at [728, 382] on span "PhonePe" at bounding box center [720, 382] width 33 height 13
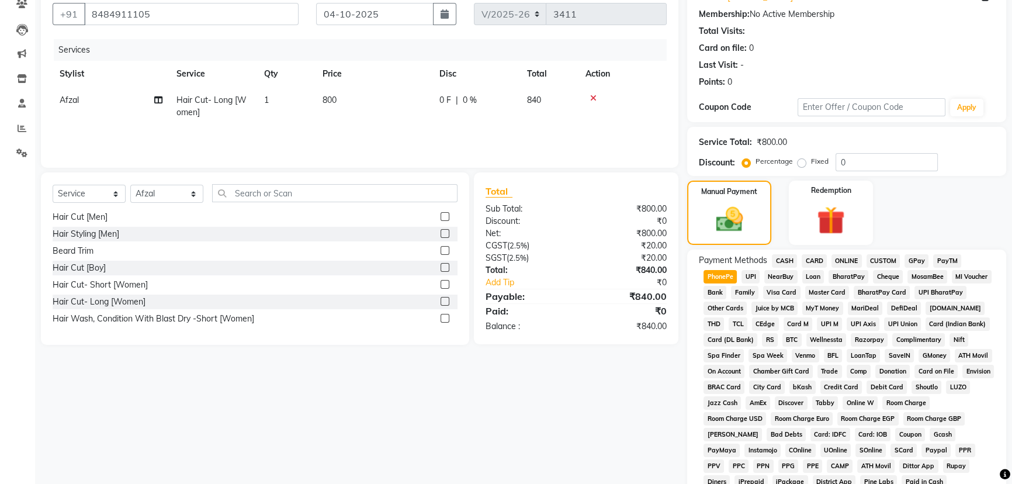
scroll to position [296, 0]
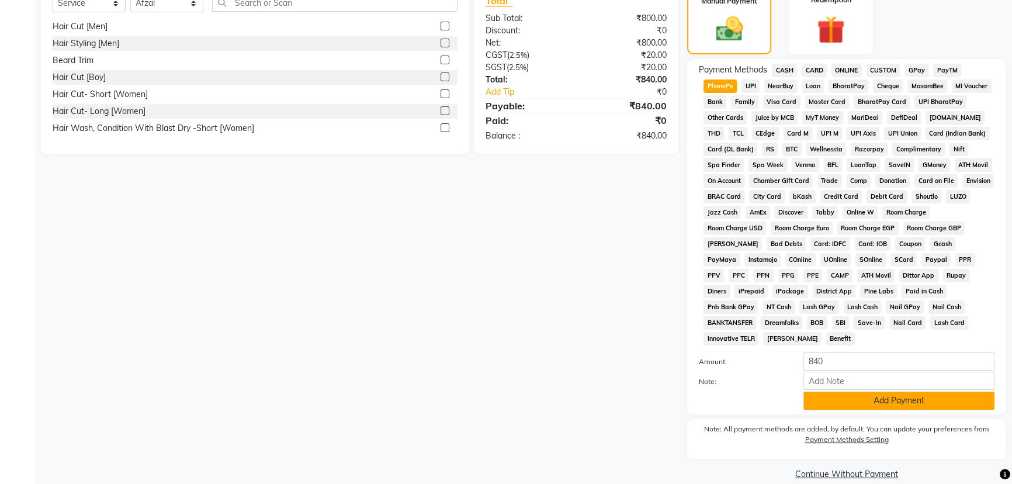
click at [843, 392] on button "Add Payment" at bounding box center [899, 401] width 191 height 18
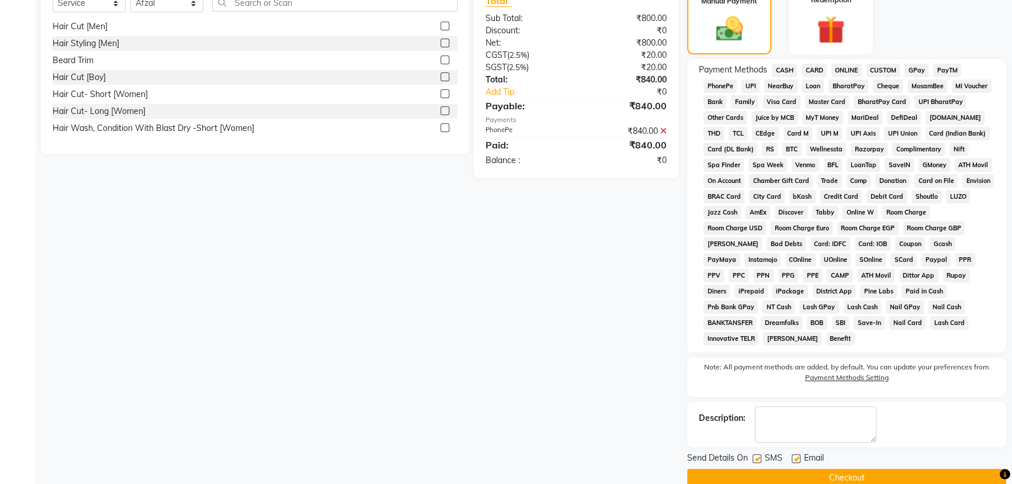
scroll to position [300, 0]
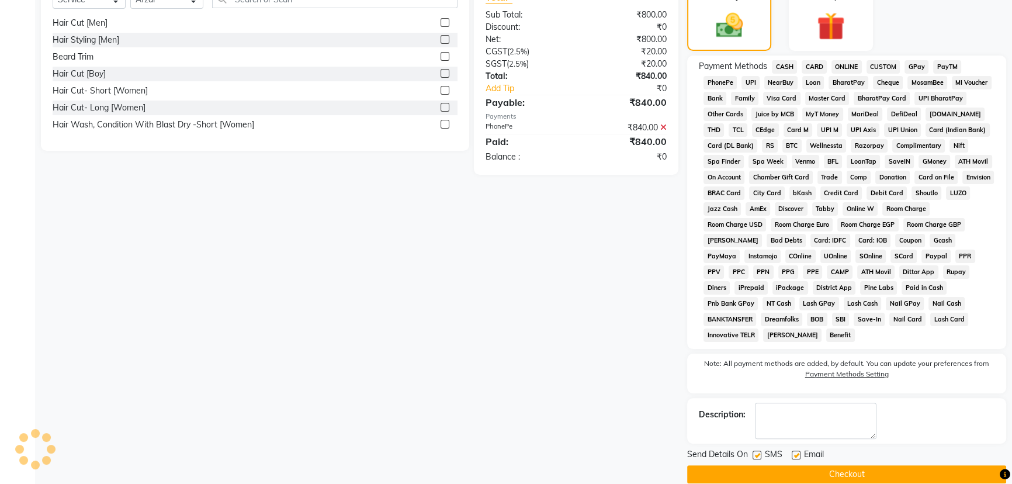
click at [825, 465] on button "Checkout" at bounding box center [846, 474] width 319 height 18
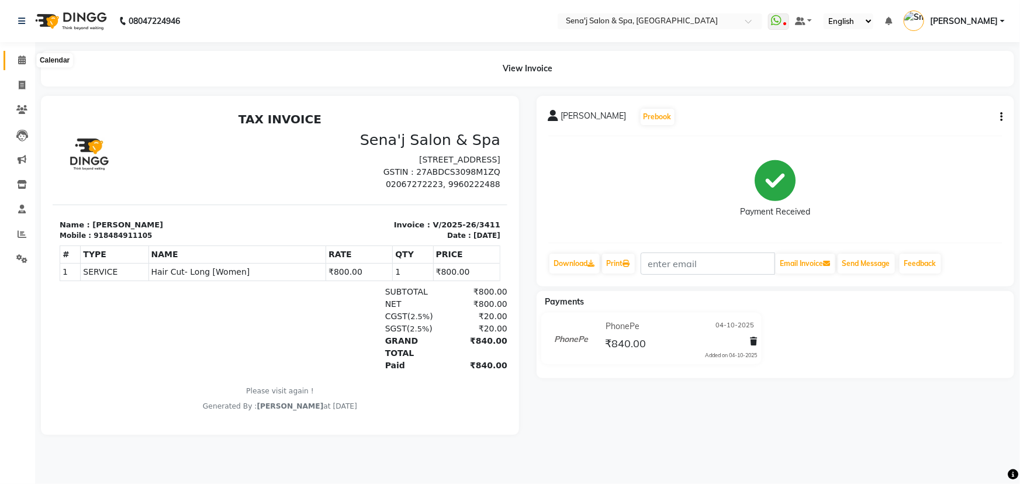
click at [23, 60] on icon at bounding box center [22, 60] width 8 height 9
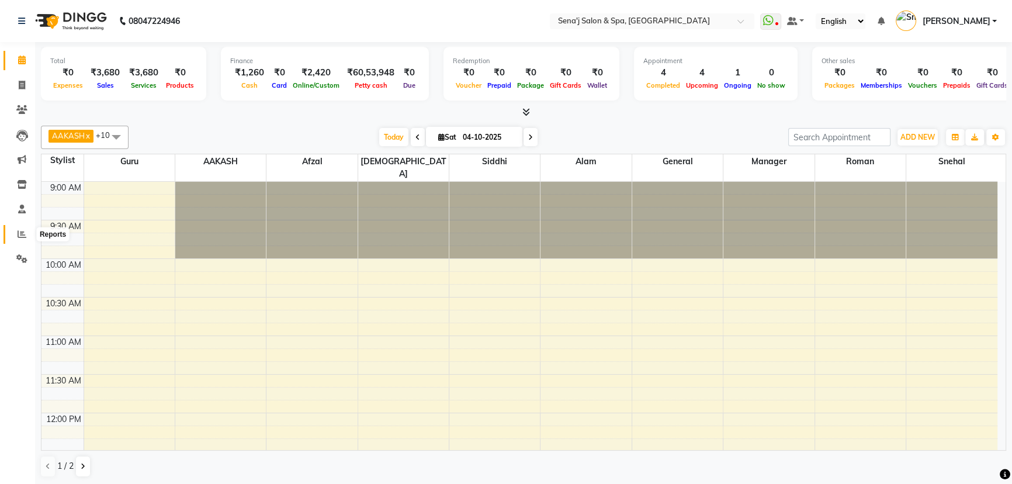
click at [19, 235] on icon at bounding box center [22, 234] width 9 height 9
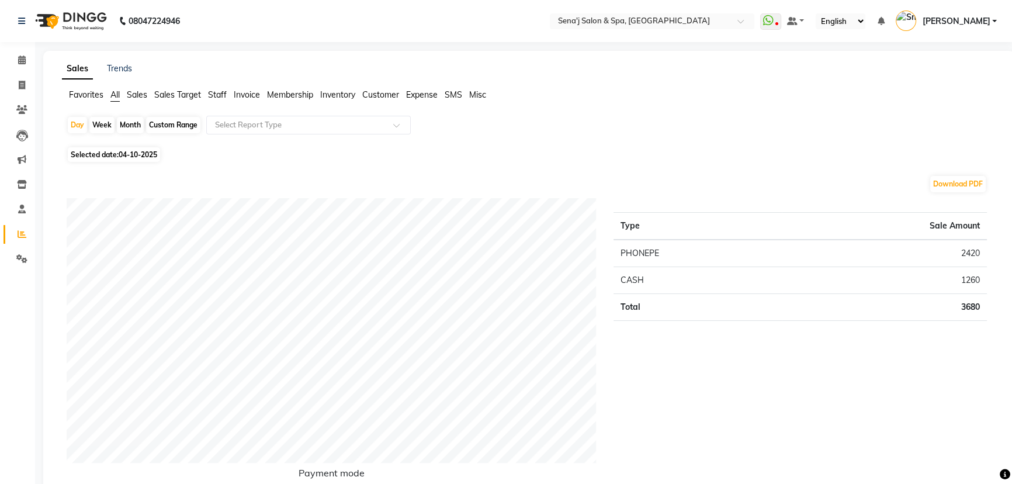
click at [222, 94] on span "Staff" at bounding box center [217, 94] width 19 height 11
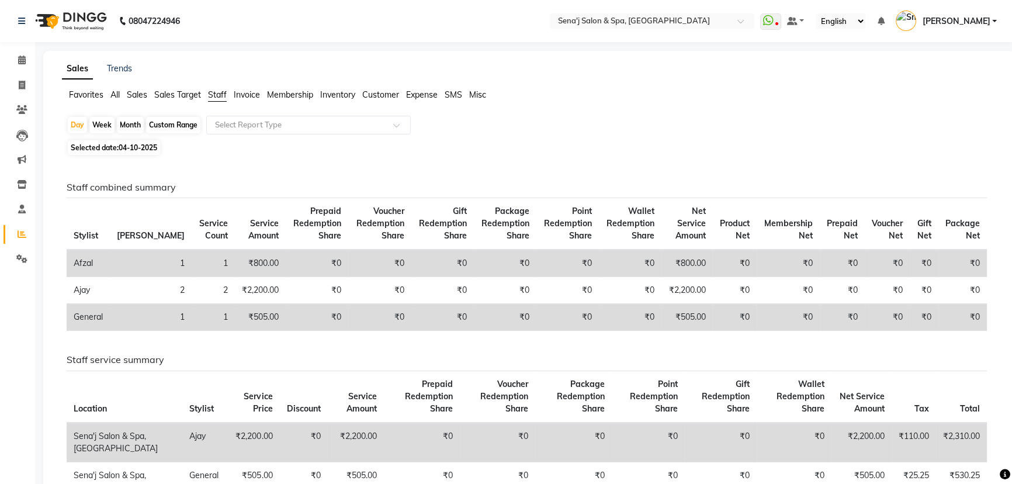
click at [133, 126] on div "Month" at bounding box center [130, 125] width 27 height 16
select select "10"
select select "2025"
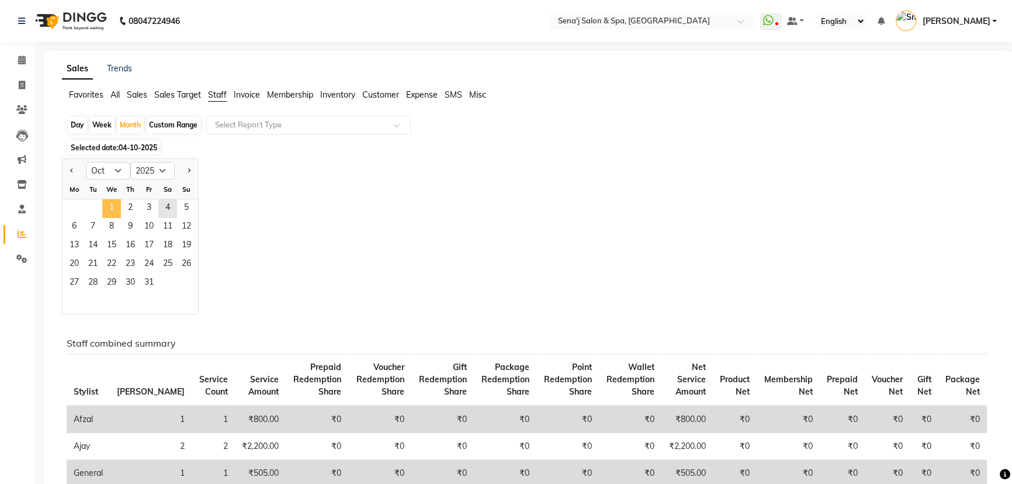
click at [115, 211] on span "1" at bounding box center [111, 208] width 19 height 19
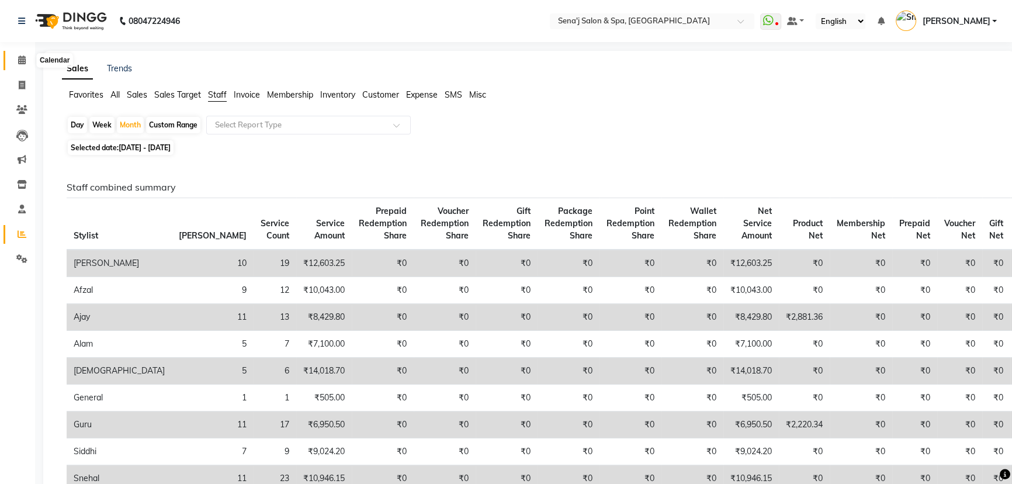
click at [22, 64] on icon at bounding box center [22, 60] width 8 height 9
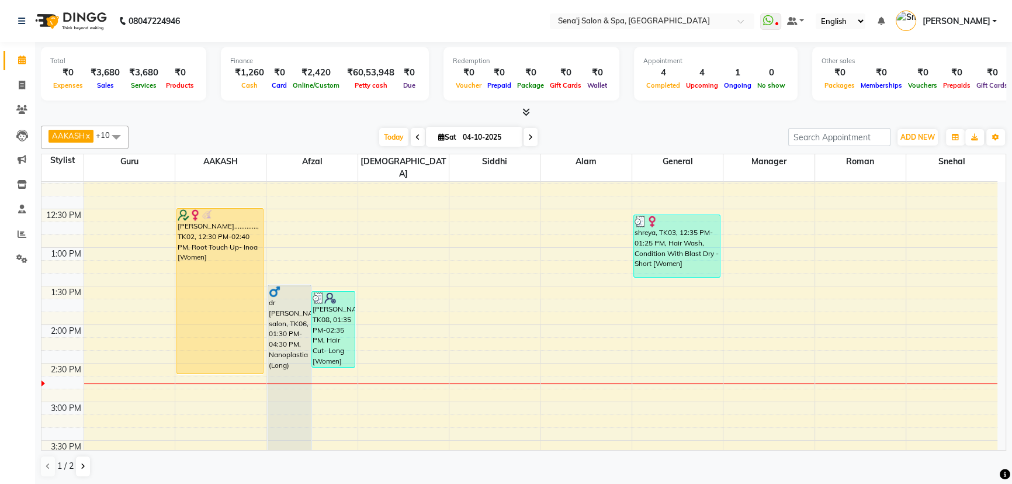
scroll to position [212, 0]
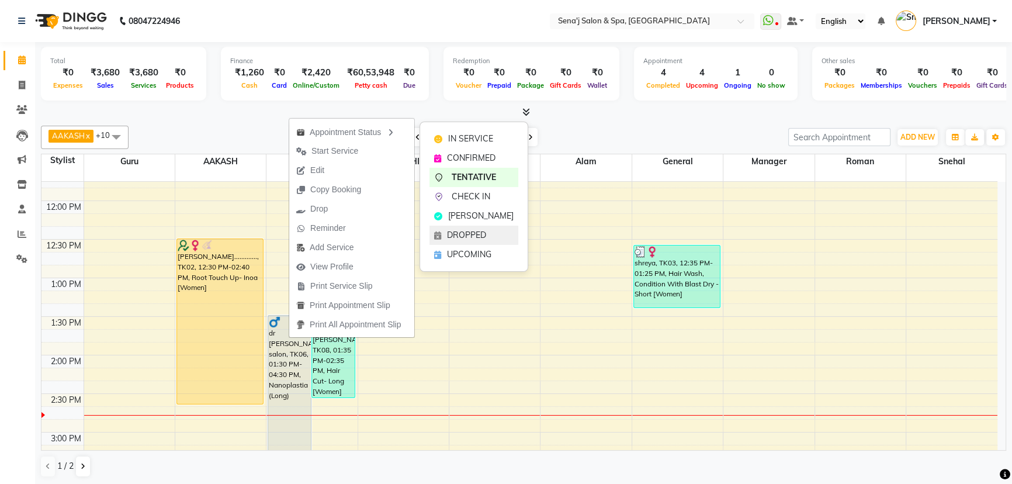
click at [454, 237] on span "DROPPED" at bounding box center [466, 235] width 39 height 12
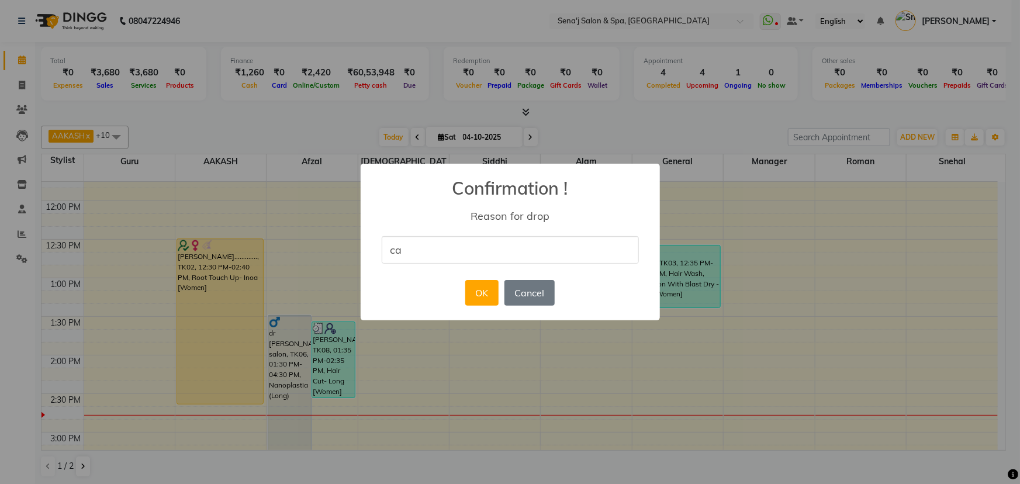
type input "can"
click at [475, 296] on button "OK" at bounding box center [481, 293] width 33 height 26
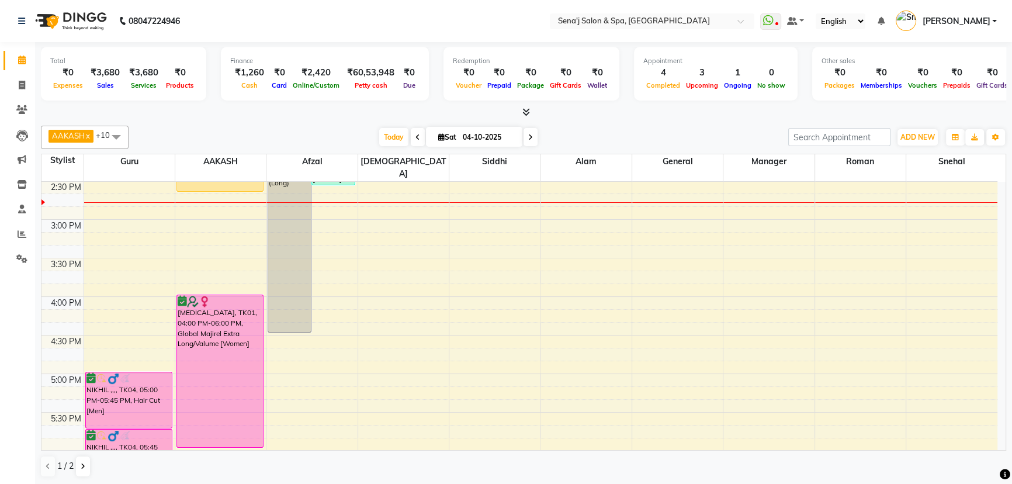
scroll to position [372, 0]
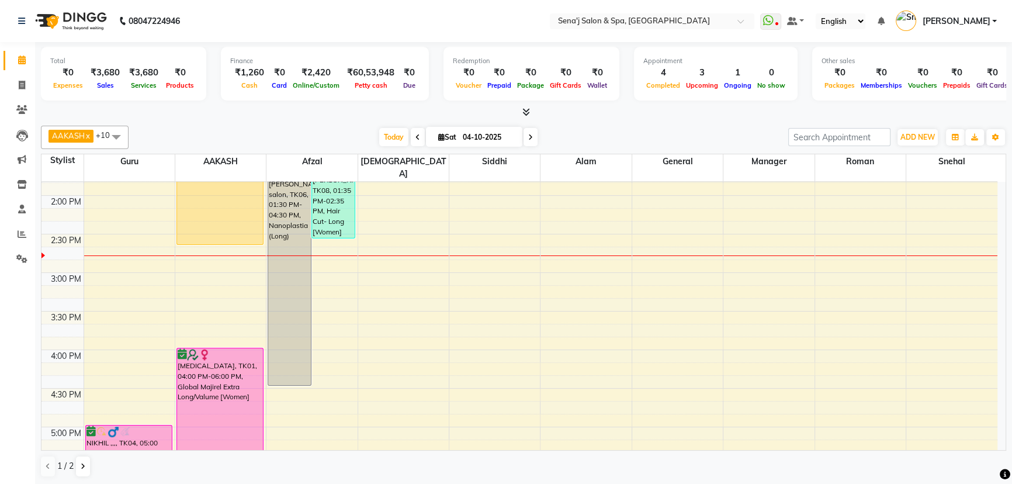
drag, startPoint x: 293, startPoint y: 246, endPoint x: 389, endPoint y: 244, distance: 95.9
click at [389, 244] on div "9:00 AM 9:30 AM 10:00 AM 10:30 AM 11:00 AM 11:30 AM 12:00 PM 12:30 PM 1:00 PM 1…" at bounding box center [520, 388] width 956 height 1157
drag, startPoint x: 291, startPoint y: 225, endPoint x: 392, endPoint y: 227, distance: 101.2
click at [392, 227] on div "9:00 AM 9:30 AM 10:00 AM 10:30 AM 11:00 AM 11:30 AM 12:00 PM 12:30 PM 1:00 PM 1…" at bounding box center [520, 388] width 956 height 1157
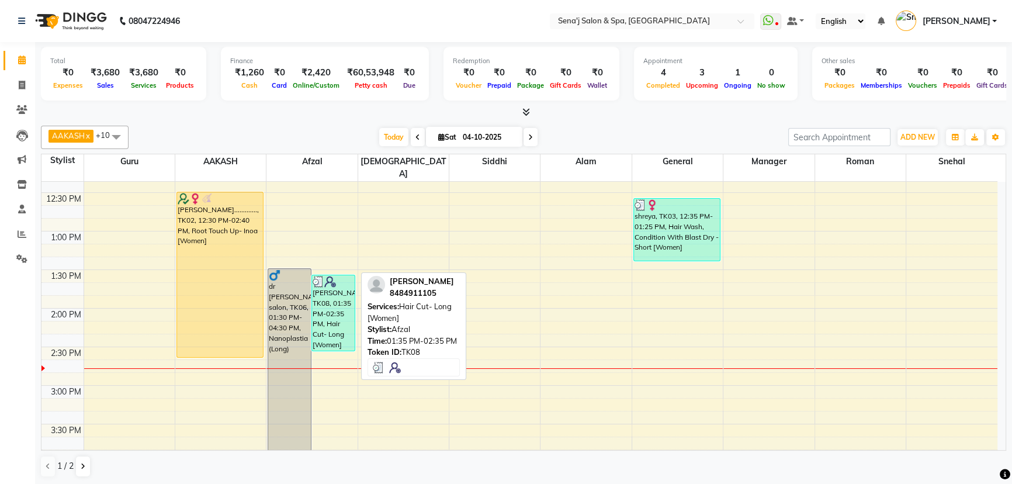
scroll to position [53, 0]
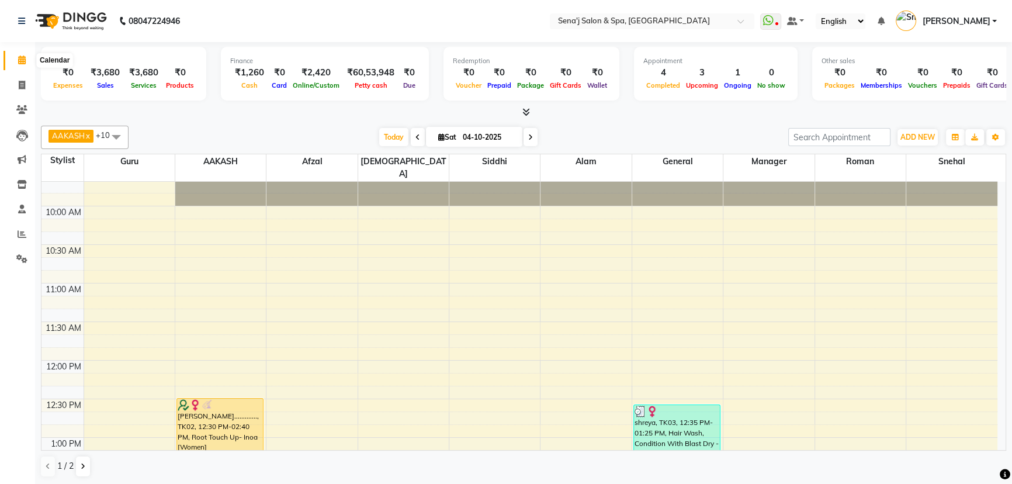
click at [23, 65] on span at bounding box center [22, 60] width 20 height 13
click at [28, 237] on span at bounding box center [22, 234] width 20 height 13
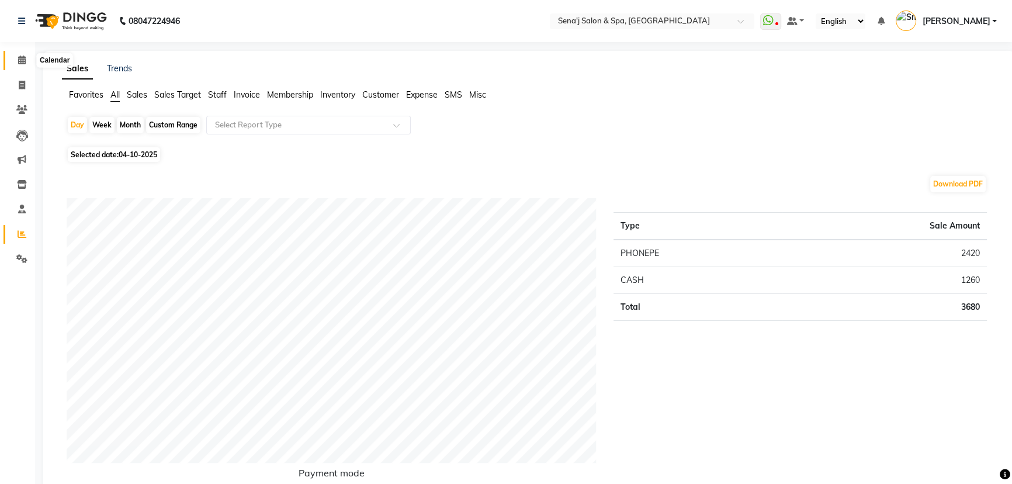
click at [23, 58] on icon at bounding box center [22, 60] width 8 height 9
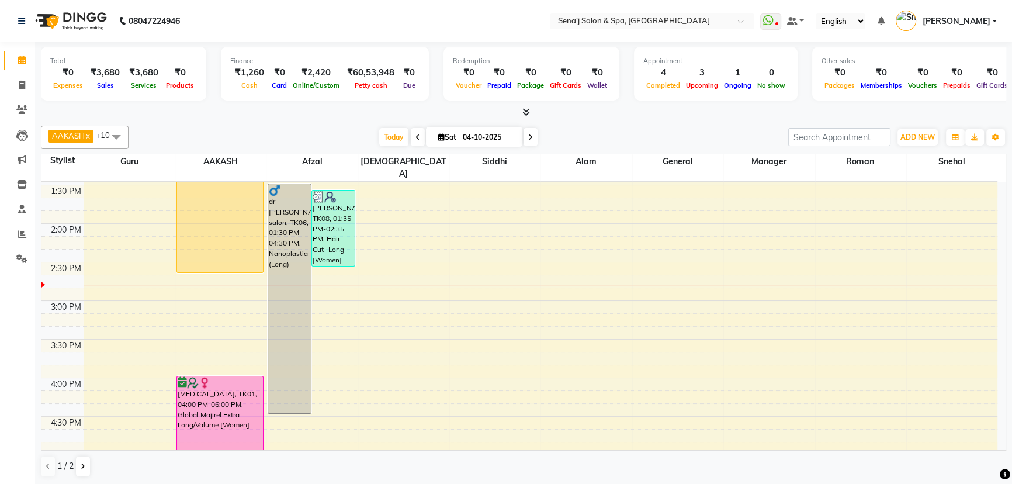
scroll to position [319, 0]
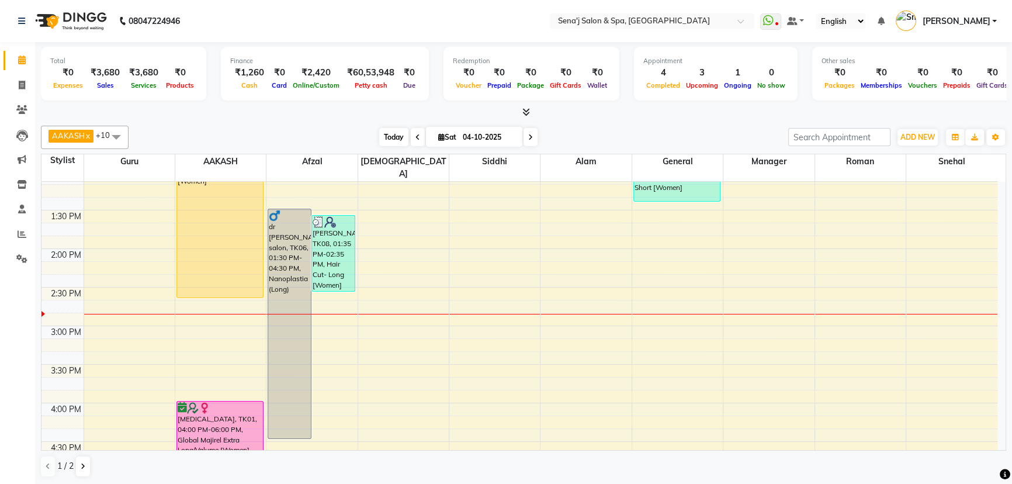
click at [383, 138] on span "Today" at bounding box center [393, 137] width 29 height 18
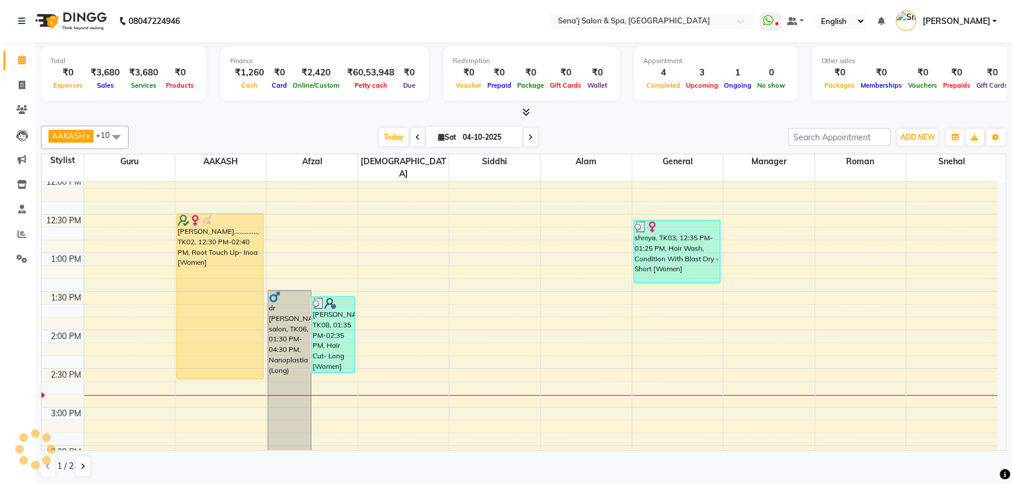
scroll to position [226, 0]
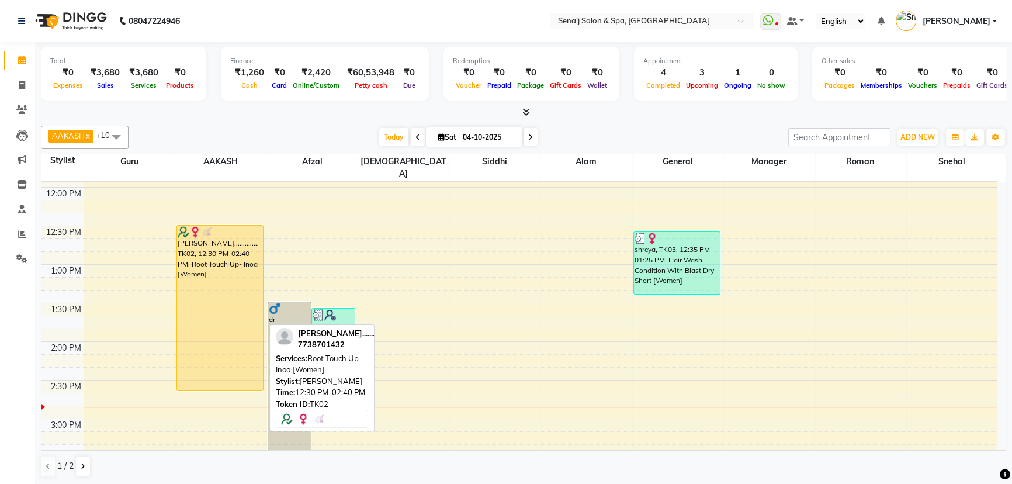
click at [205, 279] on div "[PERSON_NAME]............., TK02, 12:30 PM-02:40 PM, Root Touch Up- Inoa [Women]" at bounding box center [220, 308] width 87 height 165
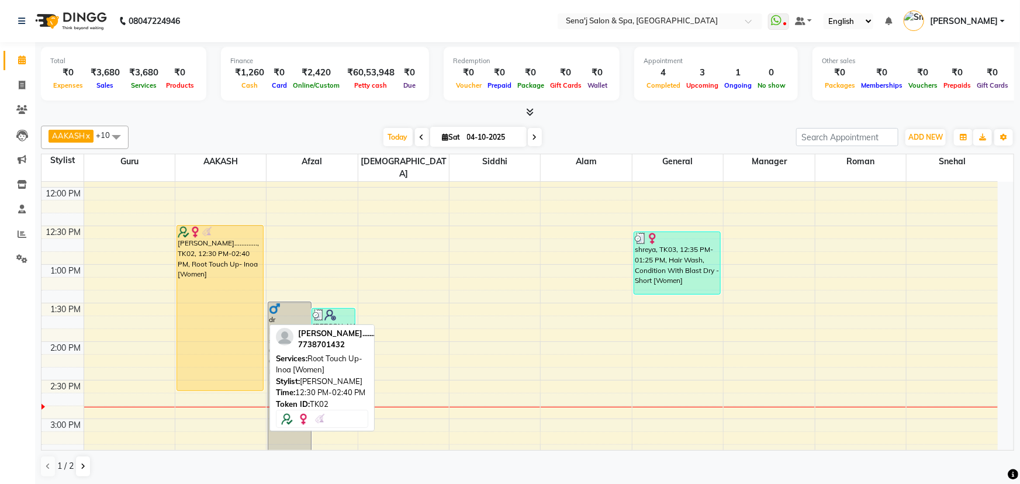
select select "1"
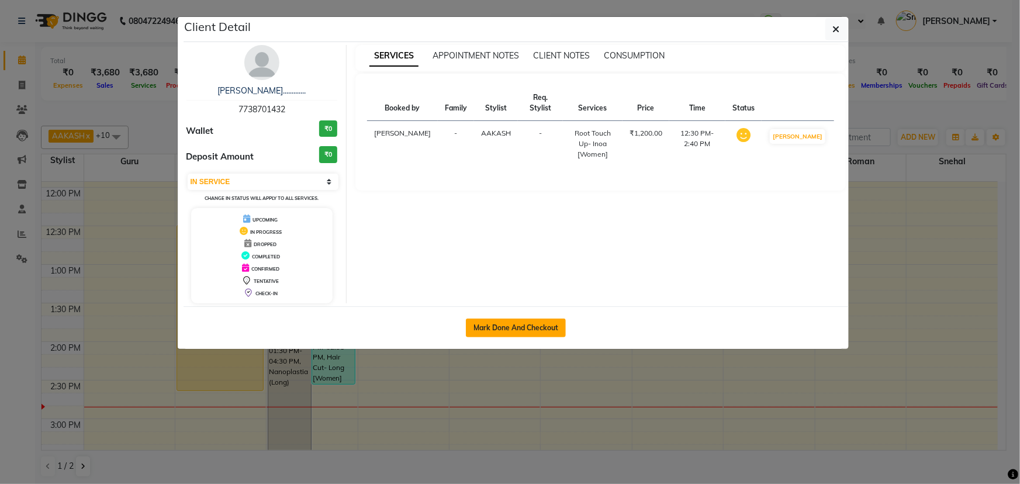
click at [479, 333] on button "Mark Done And Checkout" at bounding box center [516, 328] width 100 height 19
select select "service"
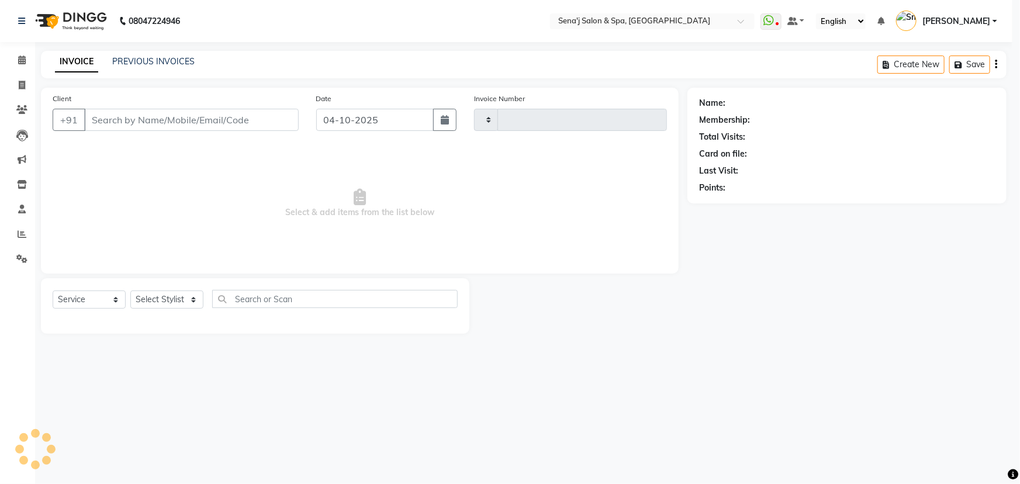
type input "3412"
select select "447"
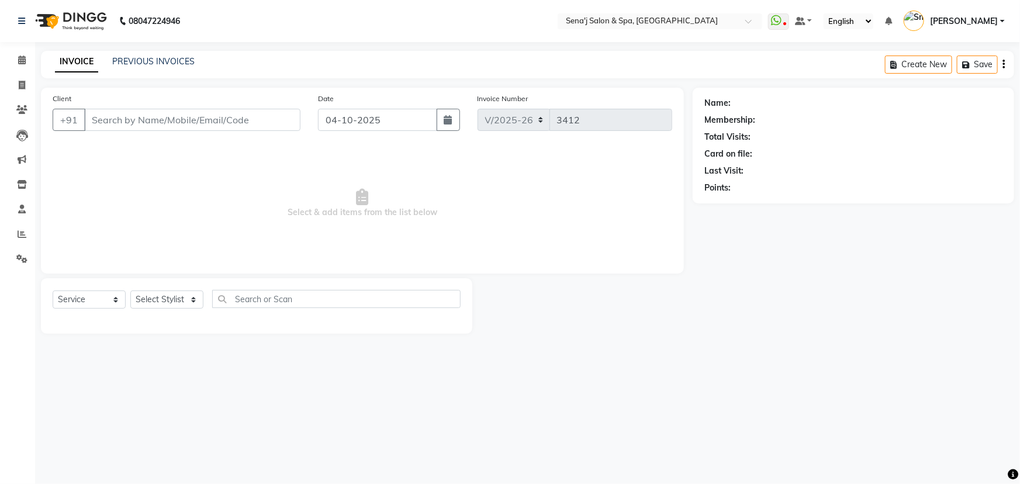
type input "7738701432"
select select "12648"
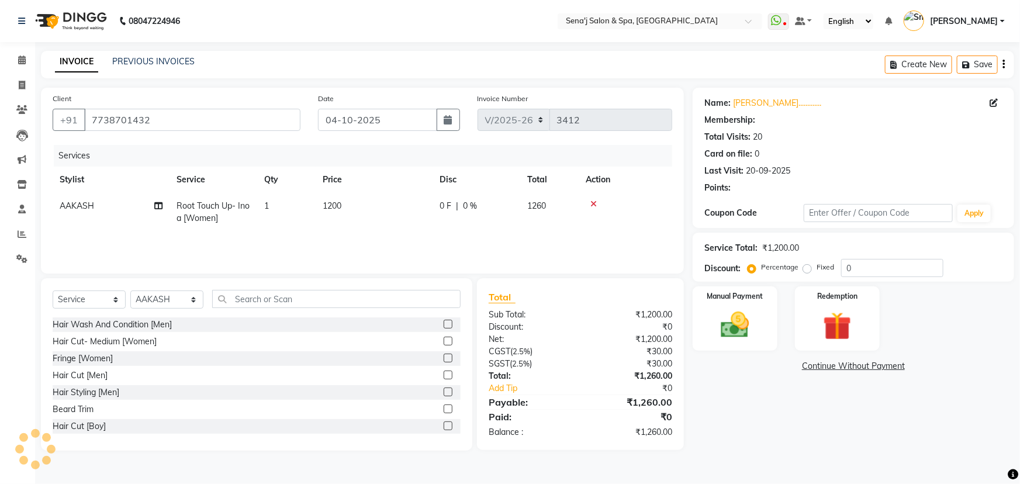
select select "1: Object"
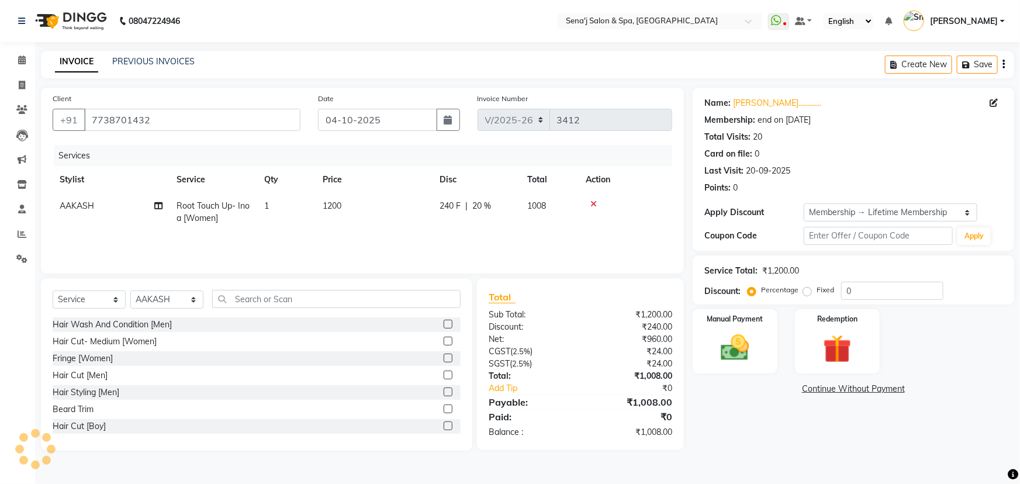
type input "20"
click at [337, 211] on td "1200" at bounding box center [374, 212] width 117 height 39
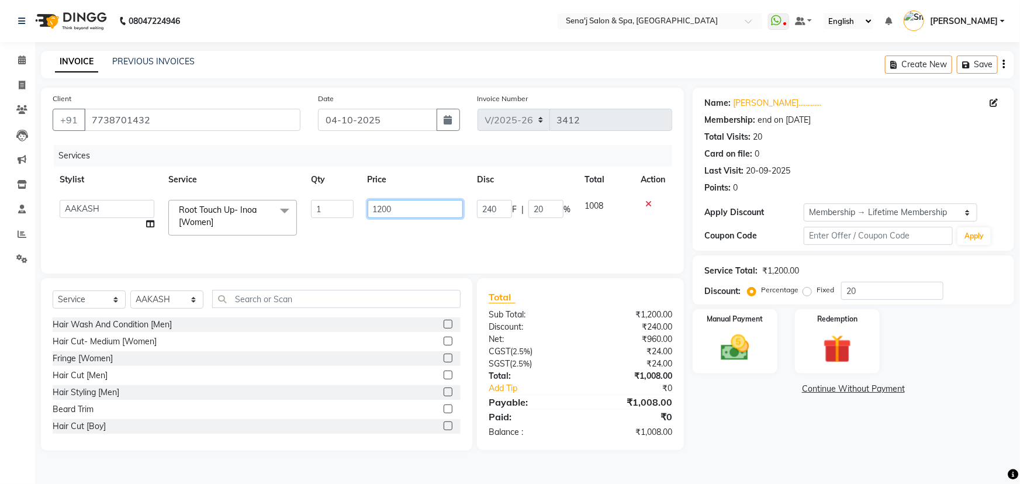
drag, startPoint x: 442, startPoint y: 204, endPoint x: 273, endPoint y: 222, distance: 169.9
click at [274, 224] on tr "AAKASH Afzal Ajay AJAY Alam Ashu General Guru Manager Manager Rahul Jadhav Roma…" at bounding box center [363, 218] width 620 height 50
type input "800"
click at [310, 234] on div "Services Stylist Service Qty Price Disc Total Action AAKASH Afzal Ajay AJAY Ala…" at bounding box center [363, 203] width 620 height 117
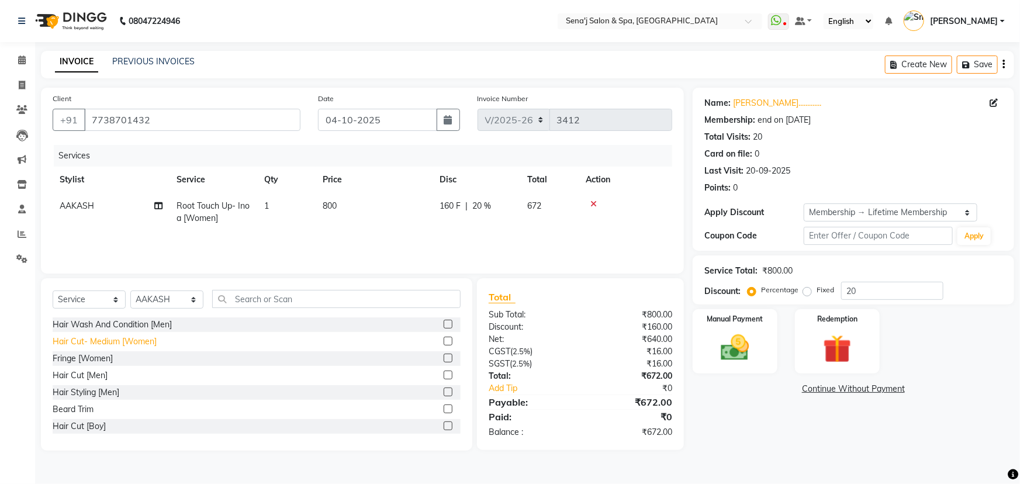
click at [109, 337] on div "Hair Cut- Medium [Women]" at bounding box center [105, 342] width 104 height 12
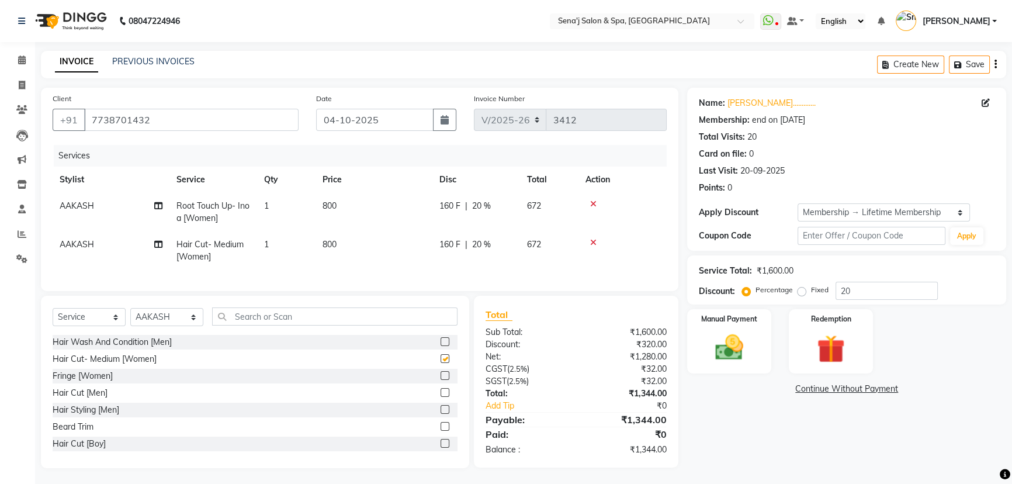
checkbox input "false"
click at [755, 366] on div "Manual Payment" at bounding box center [730, 341] width 88 height 67
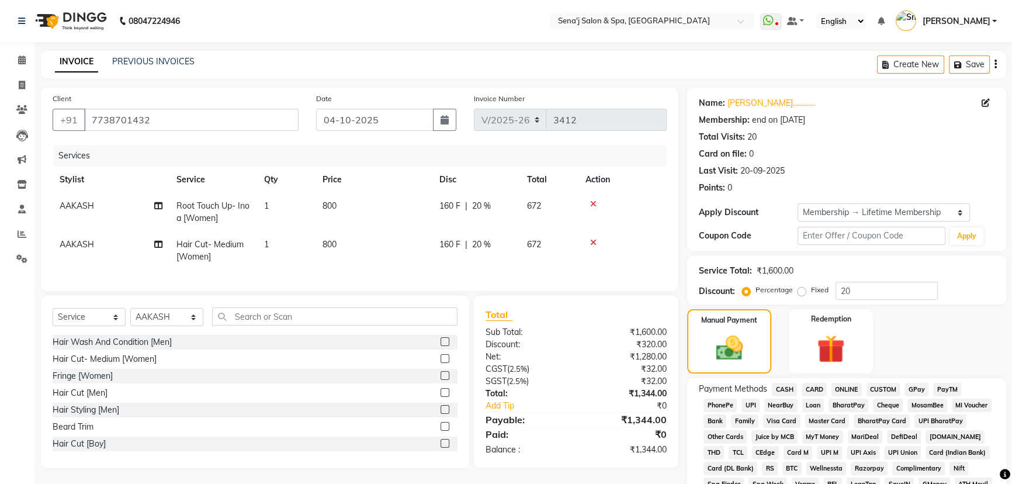
scroll to position [53, 0]
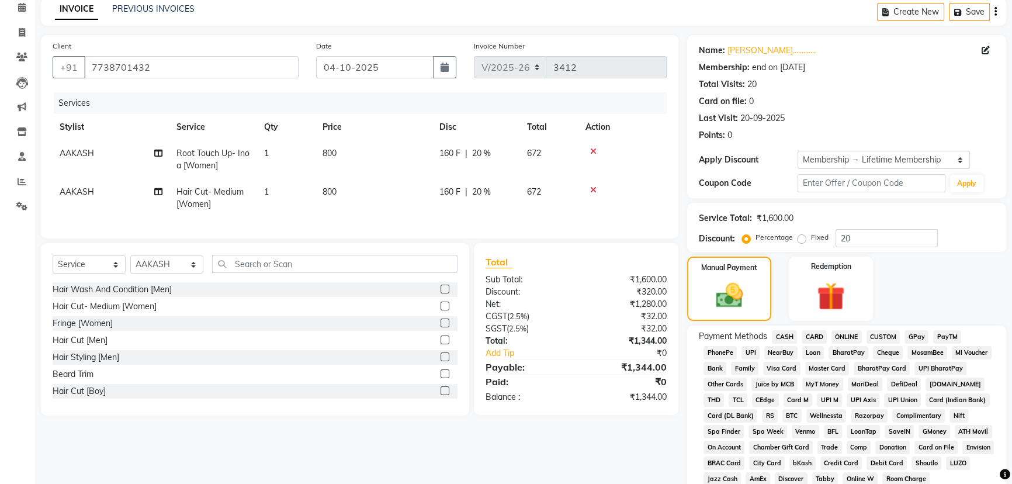
click at [731, 348] on span "PhonePe" at bounding box center [720, 352] width 33 height 13
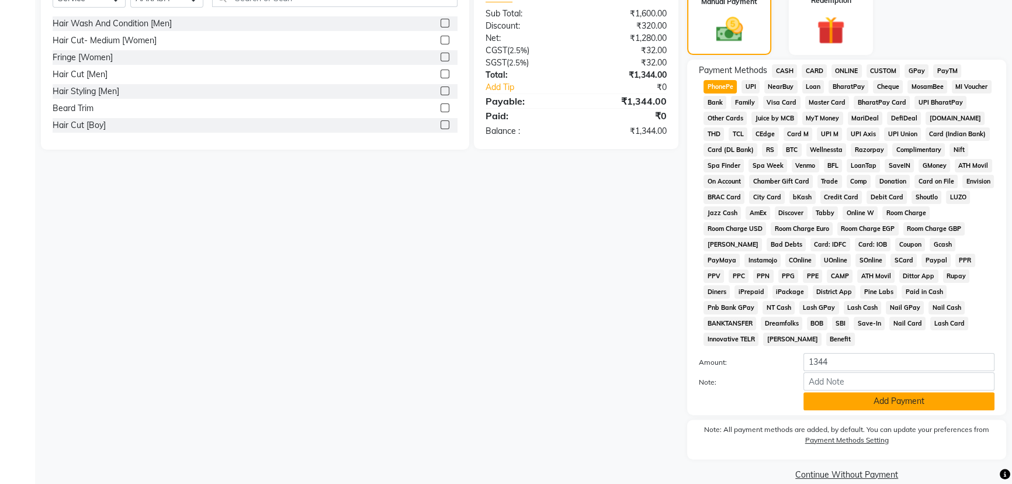
click at [890, 392] on button "Add Payment" at bounding box center [899, 401] width 191 height 18
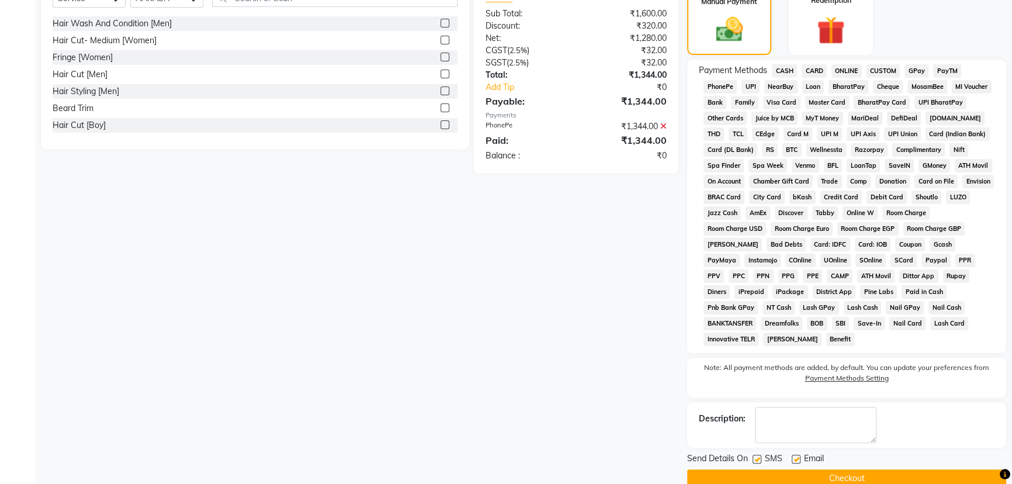
scroll to position [323, 0]
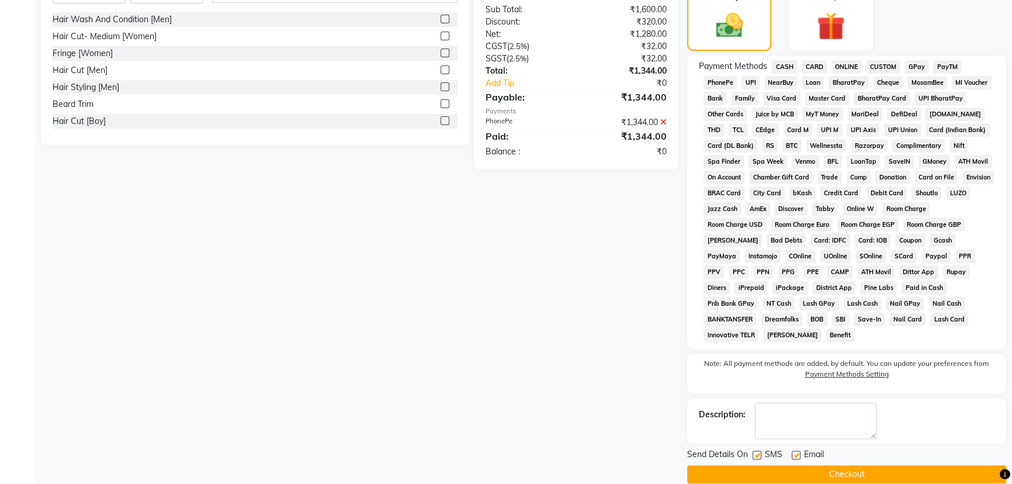
click at [796, 465] on button "Checkout" at bounding box center [846, 474] width 319 height 18
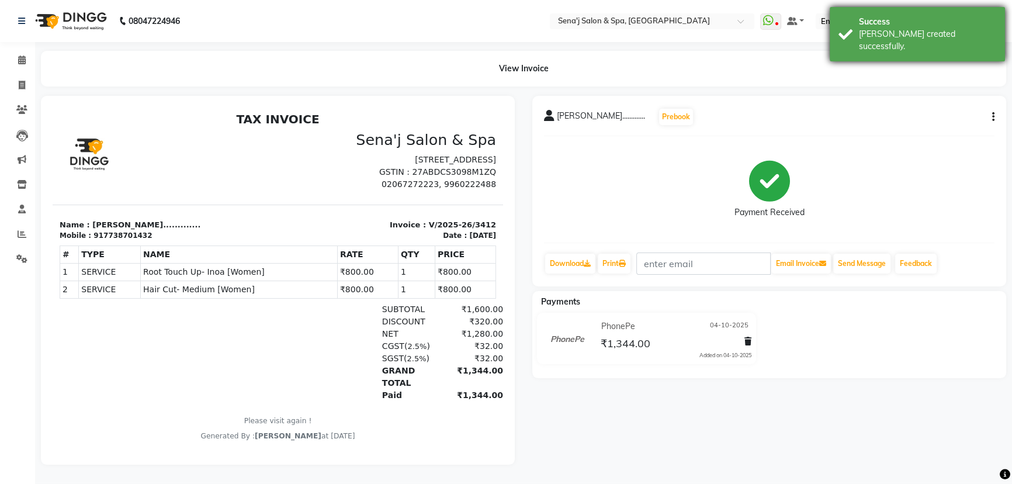
click at [903, 28] on div "[PERSON_NAME] created successfully." at bounding box center [927, 40] width 137 height 25
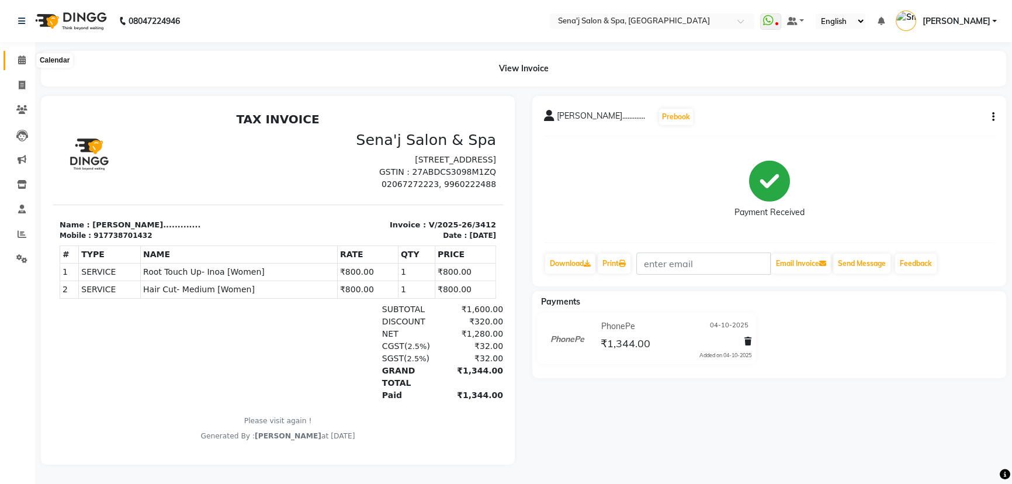
click at [19, 61] on icon at bounding box center [22, 60] width 8 height 9
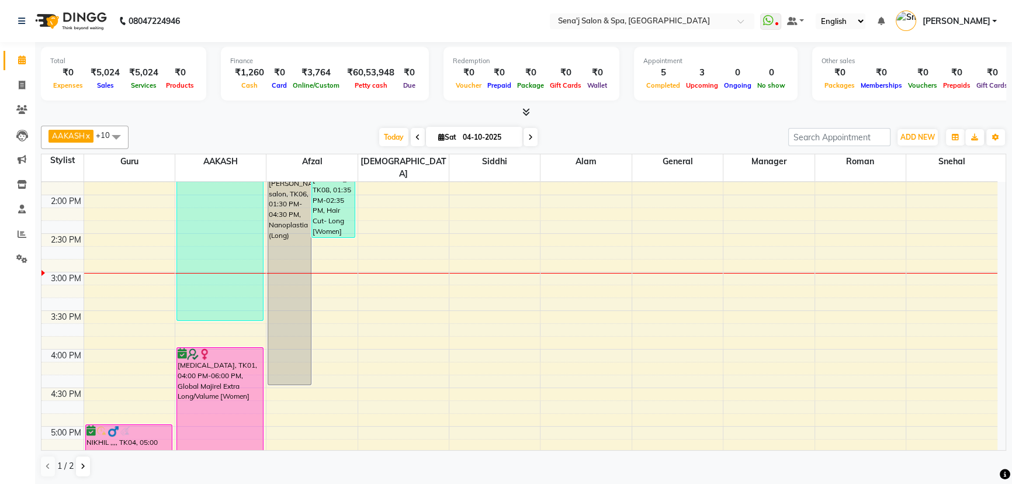
scroll to position [372, 0]
